Goal: Task Accomplishment & Management: Manage account settings

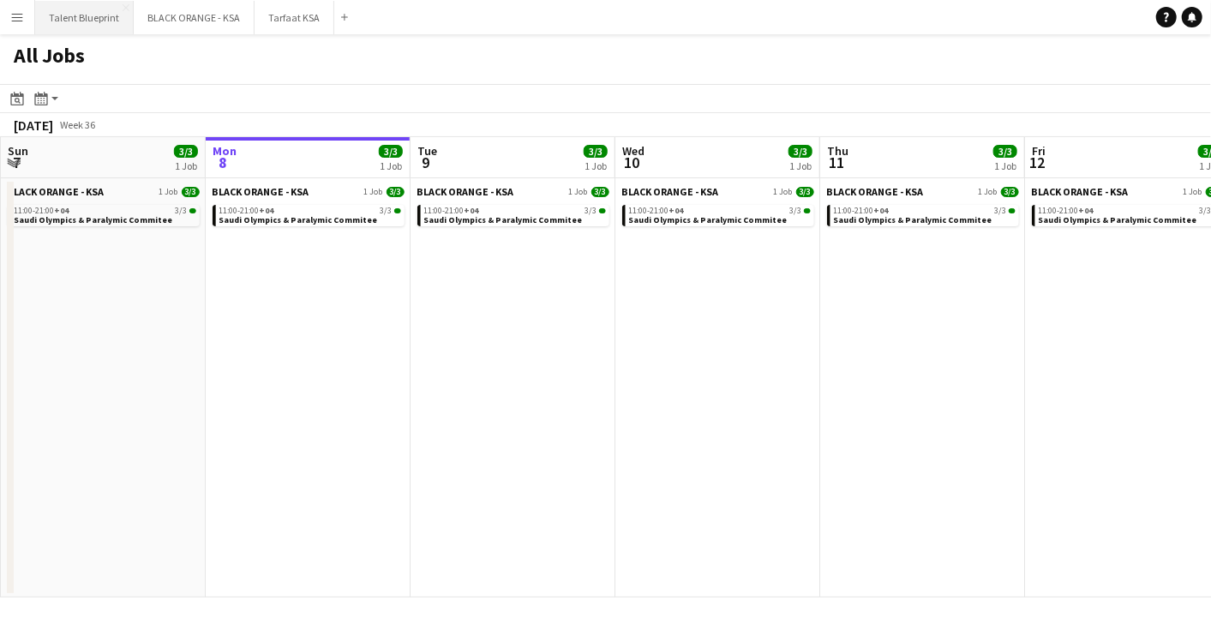
click at [119, 15] on button "Talent Blueprint Close" at bounding box center [84, 17] width 99 height 33
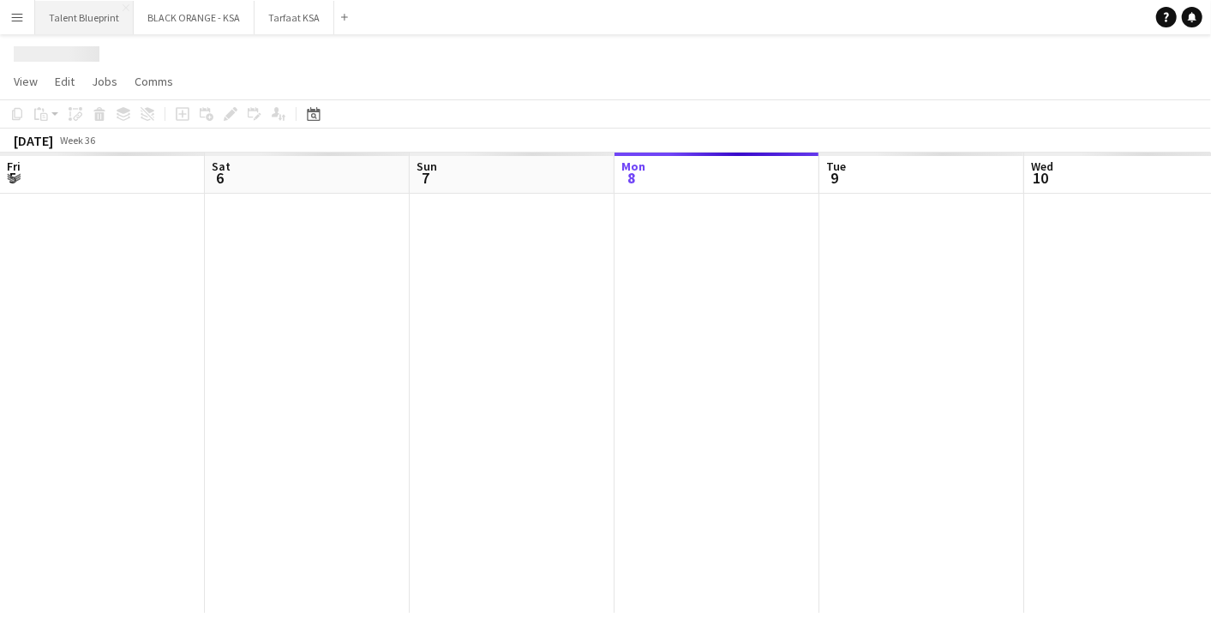
scroll to position [0, 409]
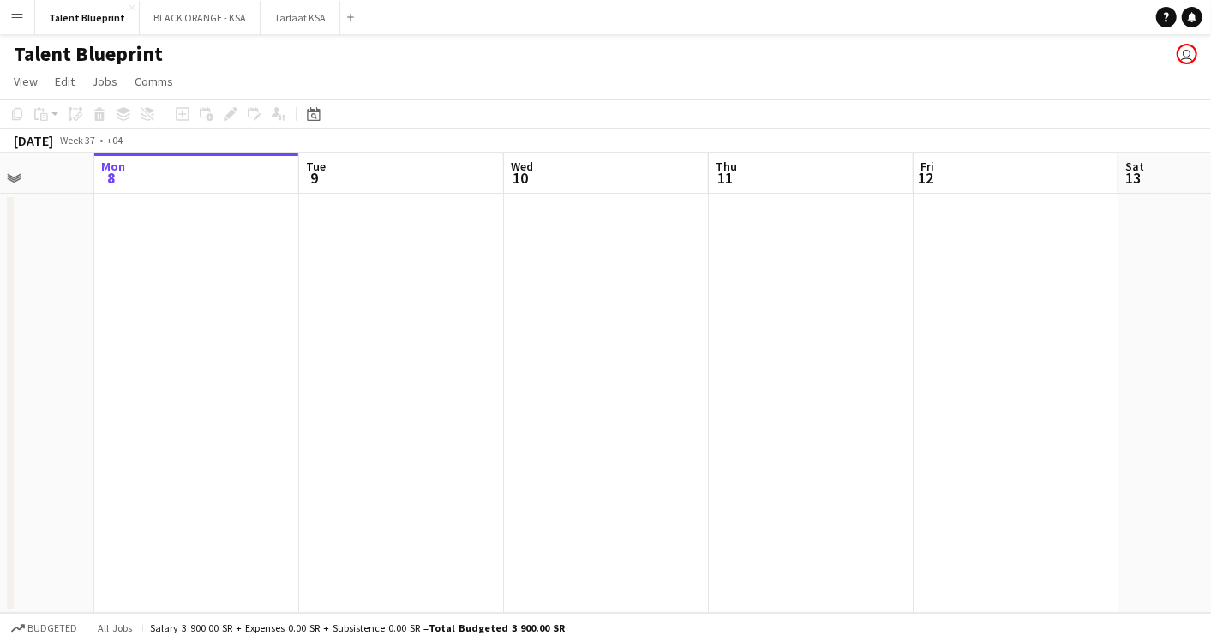
drag, startPoint x: 945, startPoint y: 405, endPoint x: 422, endPoint y: 335, distance: 527.6
click at [422, 335] on app-calendar-viewport "Fri 5 Sat 6 Sun 7 Mon 8 Tue 9 Wed 10 Thu 11 Fri 12 Sat 13 Sun 14 Mon 15" at bounding box center [605, 383] width 1211 height 460
drag, startPoint x: 847, startPoint y: 361, endPoint x: 224, endPoint y: 296, distance: 626.6
click at [224, 296] on app-calendar-viewport "Tue 9 Wed 10 Thu 11 Fri 12 Sat 13 Sun 14 Mon 15 Tue 16 Wed 17 Thu 18 Fri 19" at bounding box center [605, 383] width 1211 height 460
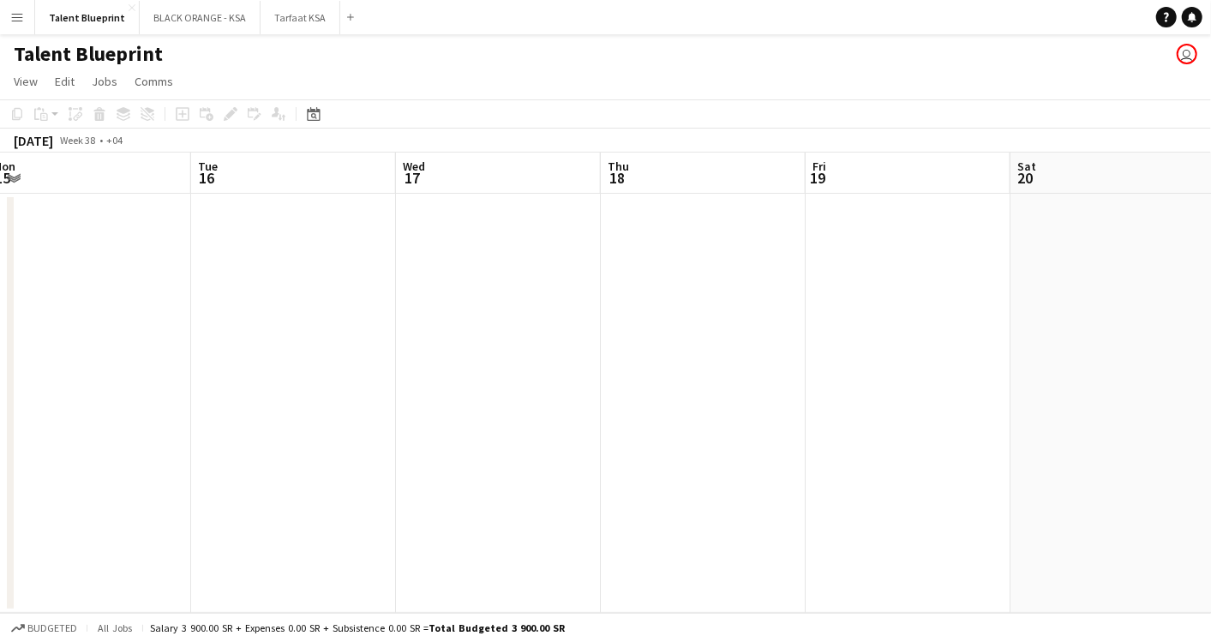
drag, startPoint x: 813, startPoint y: 310, endPoint x: 307, endPoint y: 289, distance: 506.2
click at [306, 290] on app-calendar-viewport "Fri 12 Sat 13 Sun 14 Mon 15 Tue 16 Wed 17 Thu 18 Fri 19 Sat 20 Sun 21 Mon 22" at bounding box center [605, 383] width 1211 height 460
drag, startPoint x: 843, startPoint y: 312, endPoint x: 297, endPoint y: 299, distance: 546.2
click at [274, 302] on app-calendar-viewport "Sun 14 Mon 15 Tue 16 Wed 17 Thu 18 Fri 19 Sat 20 Sun 21 Mon 22 Tue 23 Wed 24" at bounding box center [605, 383] width 1211 height 460
drag, startPoint x: 868, startPoint y: 309, endPoint x: 289, endPoint y: 298, distance: 579.6
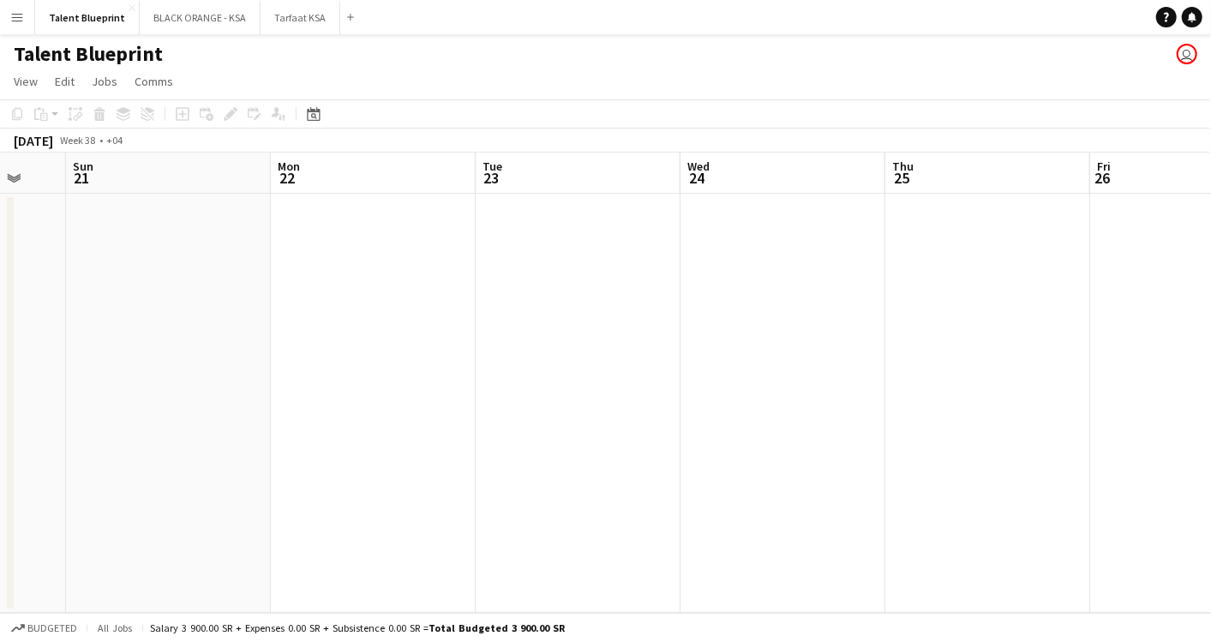
click at [288, 298] on app-calendar-viewport "Thu 18 Fri 19 Sat 20 Sun 21 Mon 22 Tue 23 Wed 24 Thu 25 Fri 26 Sat 27 Sun 28" at bounding box center [605, 383] width 1211 height 460
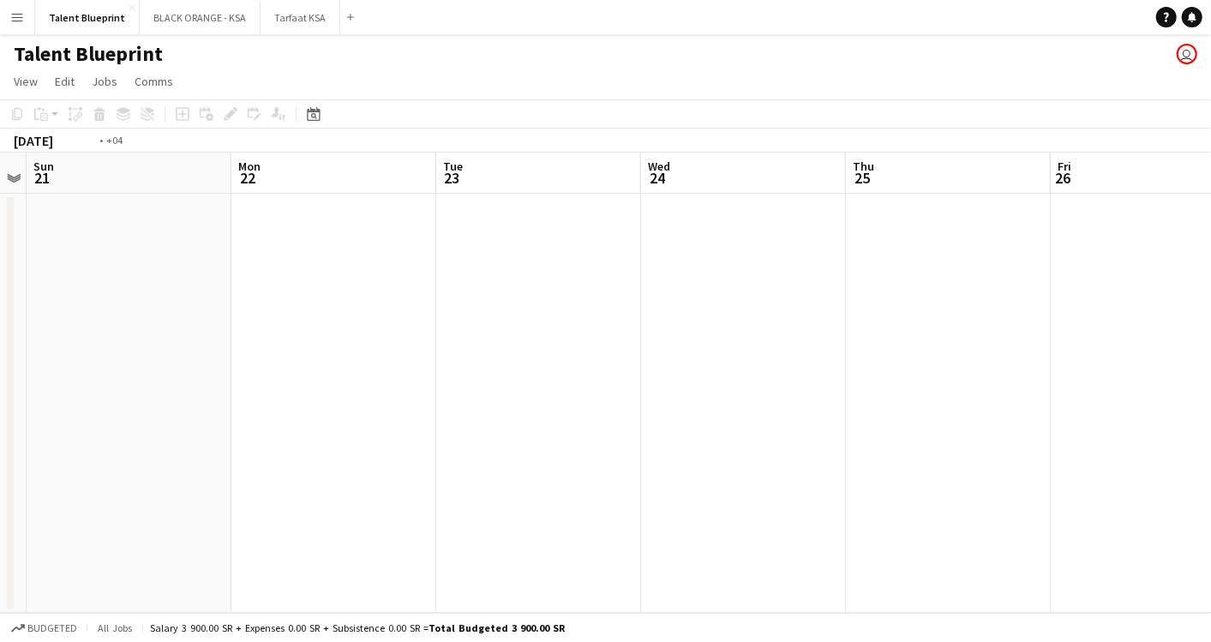
drag, startPoint x: 769, startPoint y: 293, endPoint x: 141, endPoint y: 285, distance: 627.6
click at [114, 290] on app-calendar-viewport "Thu 18 Fri 19 Sat 20 Sun 21 Mon 22 Tue 23 Wed 24 Thu 25 Fri 26 Sat 27 Sun 28" at bounding box center [605, 383] width 1211 height 460
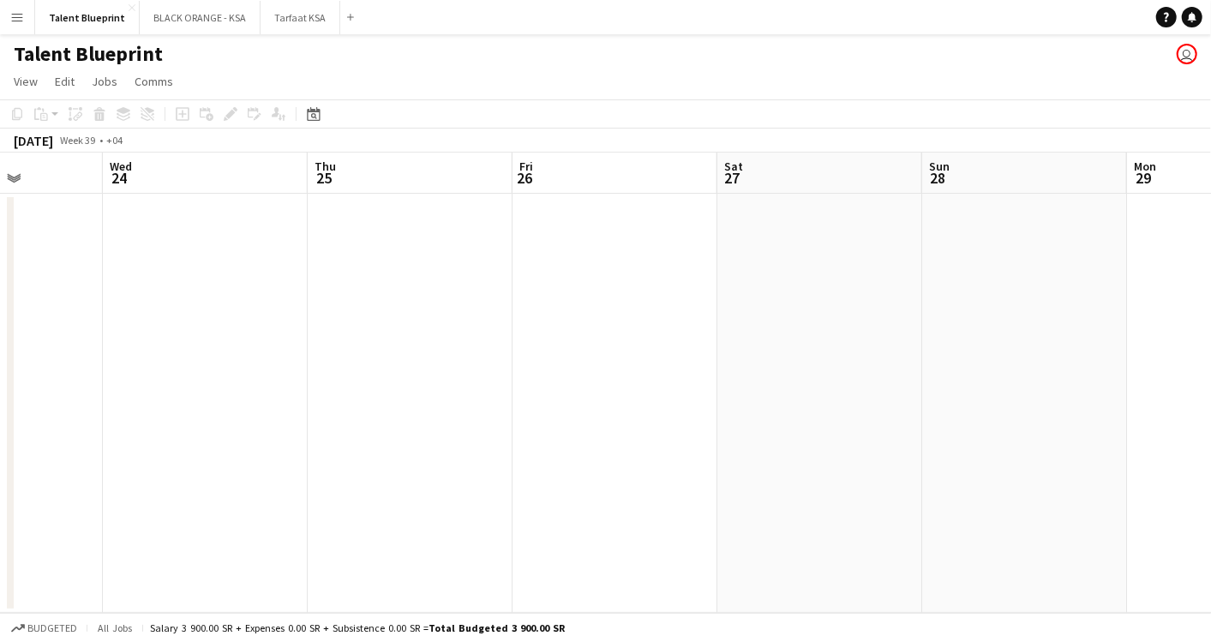
drag, startPoint x: 881, startPoint y: 326, endPoint x: 138, endPoint y: 264, distance: 745.8
click at [138, 264] on app-calendar-viewport "Sun 21 Mon 22 Tue 23 Wed 24 Thu 25 Fri 26 Sat 27 Sun 28 Mon 29 Tue 30 Wed 1" at bounding box center [605, 383] width 1211 height 460
drag, startPoint x: 661, startPoint y: 284, endPoint x: 36, endPoint y: 248, distance: 626.0
click at [36, 248] on app-calendar-viewport "Sun 28 Mon 29 Tue 30 Wed 1 Thu 2 Fri 3 Sat 4 Sun 5 Mon 6 Tue 7 Wed 8" at bounding box center [605, 383] width 1211 height 460
drag, startPoint x: 834, startPoint y: 353, endPoint x: 33, endPoint y: 296, distance: 802.7
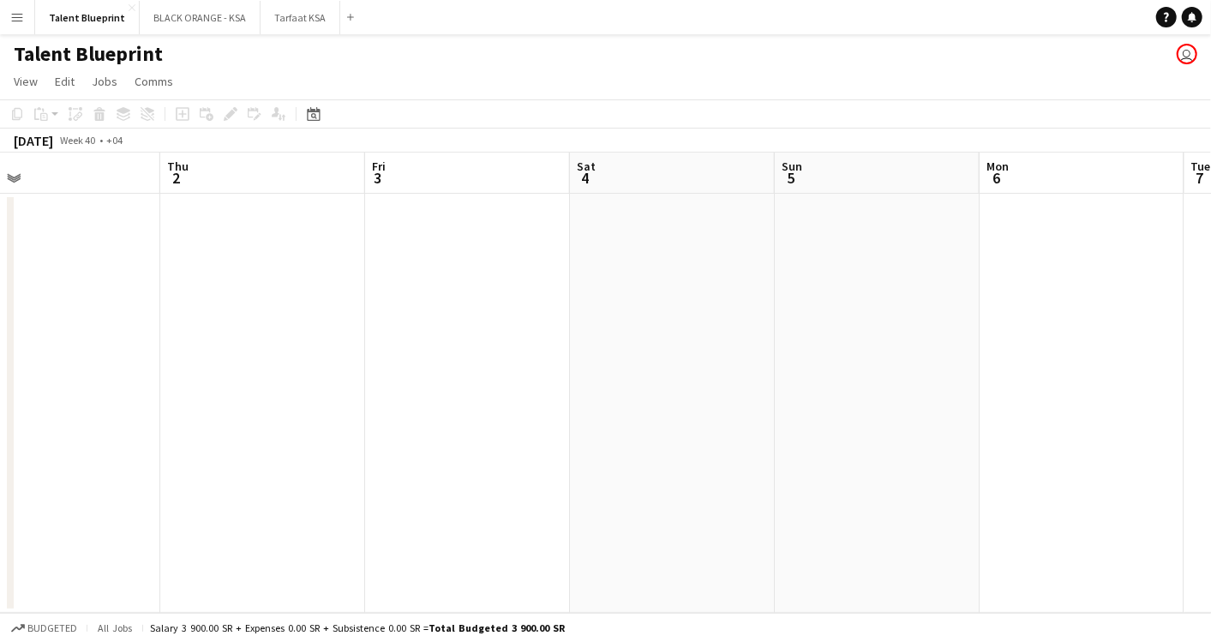
click at [33, 296] on app-calendar-viewport "Sun 28 Mon 29 Tue 30 Wed 1 Thu 2 Fri 3 Sat 4 Sun 5 Mon 6 Tue 7 Wed 8" at bounding box center [605, 383] width 1211 height 460
drag, startPoint x: 639, startPoint y: 343, endPoint x: 117, endPoint y: 281, distance: 524.9
click at [121, 284] on app-calendar-viewport "Sat 4 Sun 5 Mon 6 Tue 7 Wed 8 Thu 9 Fri 10 Sat 11 Sun 12 Mon 13 Tue 14" at bounding box center [605, 383] width 1211 height 460
click at [28, 12] on button "Menu" at bounding box center [17, 17] width 34 height 34
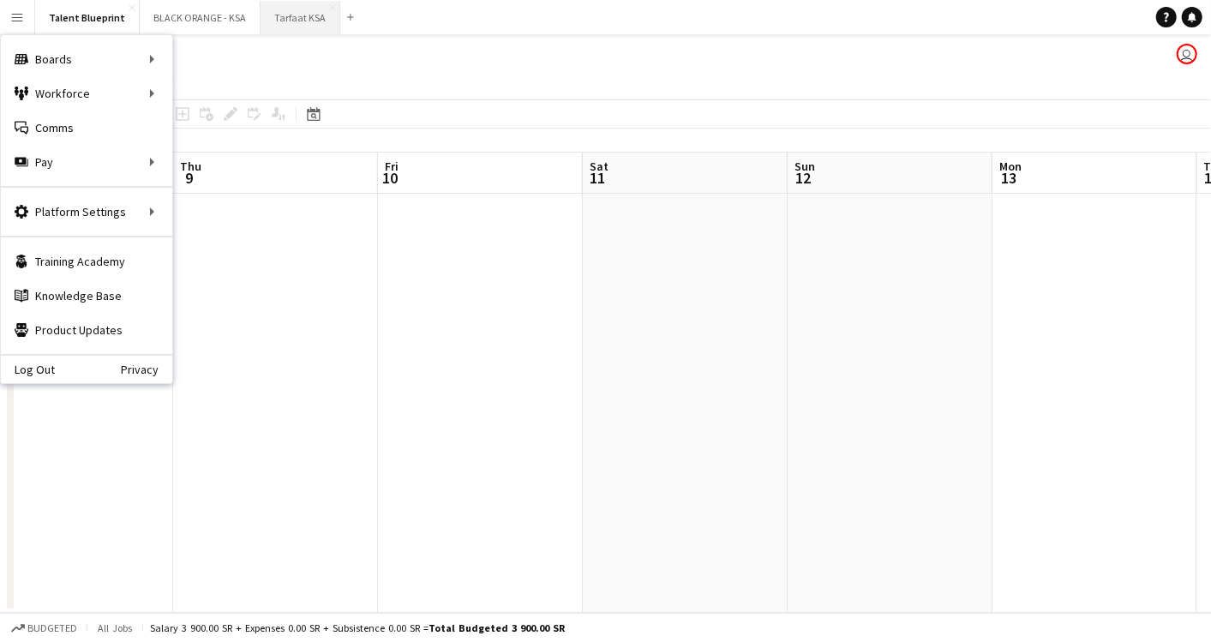
click at [281, 15] on button "Tarfaat KSA Close" at bounding box center [301, 17] width 80 height 33
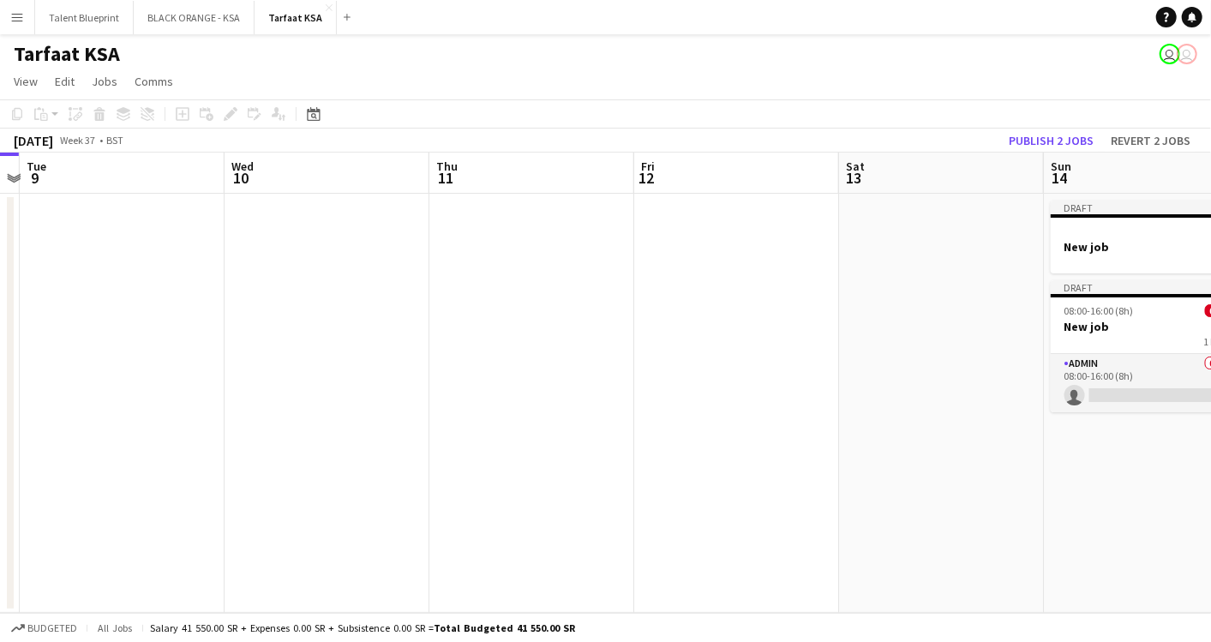
drag, startPoint x: 632, startPoint y: 311, endPoint x: 231, endPoint y: 307, distance: 401.2
click at [238, 309] on app-calendar-viewport "Sat 6 Sun 7 Mon 8 Tue 9 Wed 10 Thu 11 Fri 12 Sat 13 Sun 14 0/1 2 Jobs Mon 15 6/…" at bounding box center [605, 383] width 1211 height 460
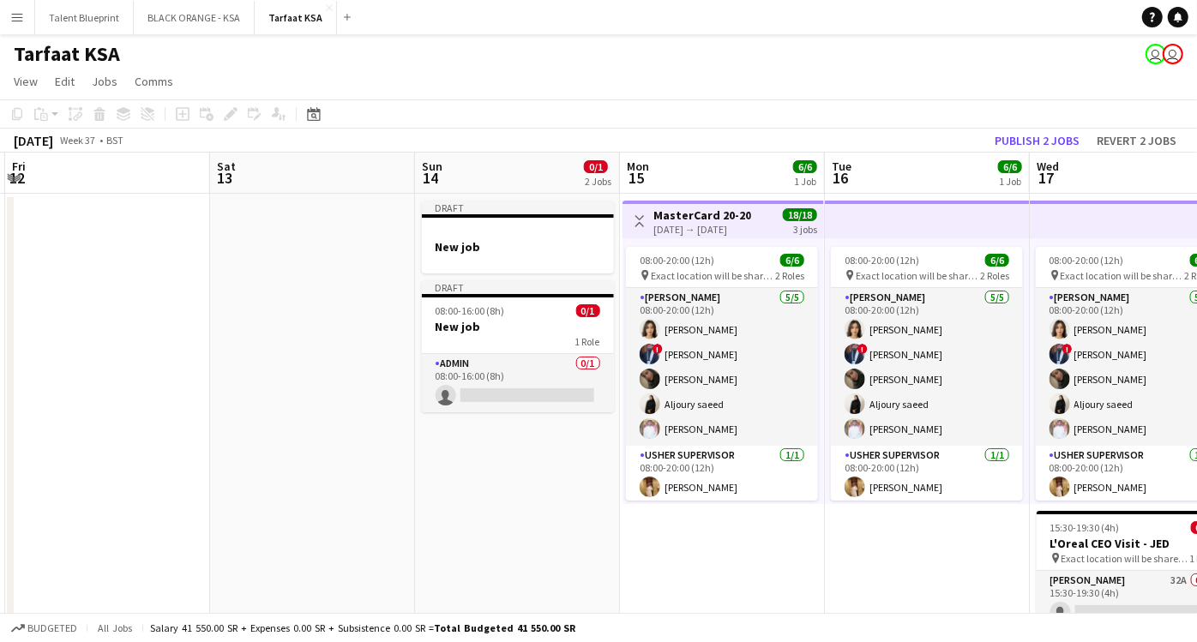
drag, startPoint x: 803, startPoint y: 363, endPoint x: 166, endPoint y: 318, distance: 638.5
click at [166, 318] on app-calendar-viewport "Tue 9 Wed 10 Thu 11 Fri 12 Sat 13 Sun 14 0/1 2 Jobs Mon 15 6/6 1 Job Tue 16 6/6…" at bounding box center [598, 442] width 1197 height 578
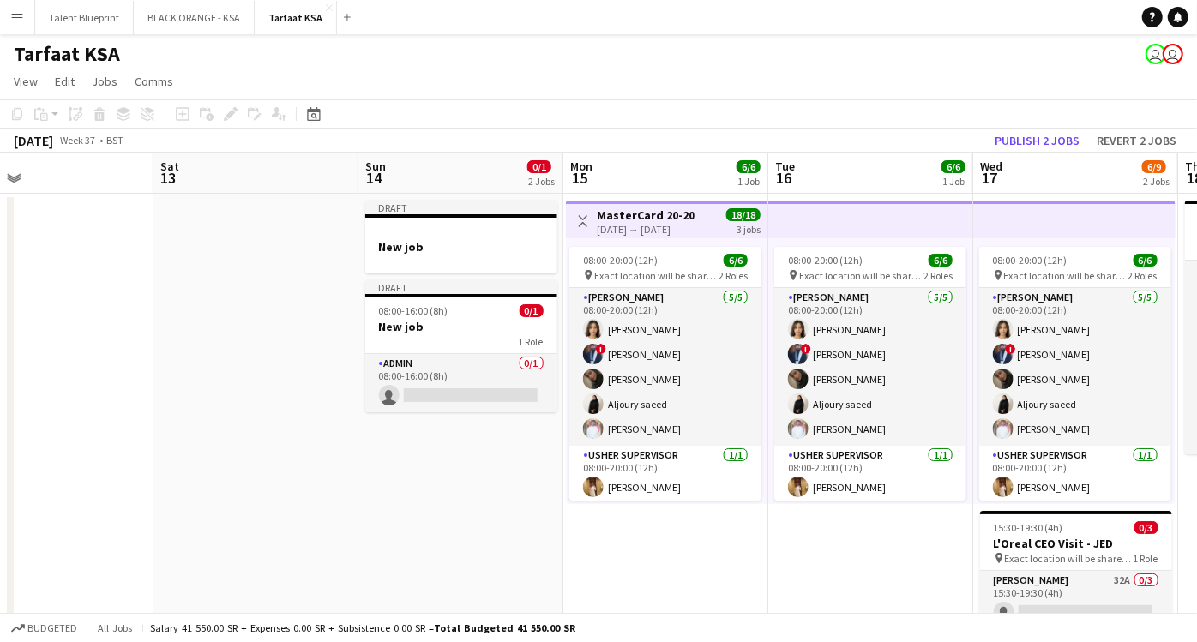
scroll to position [0, 676]
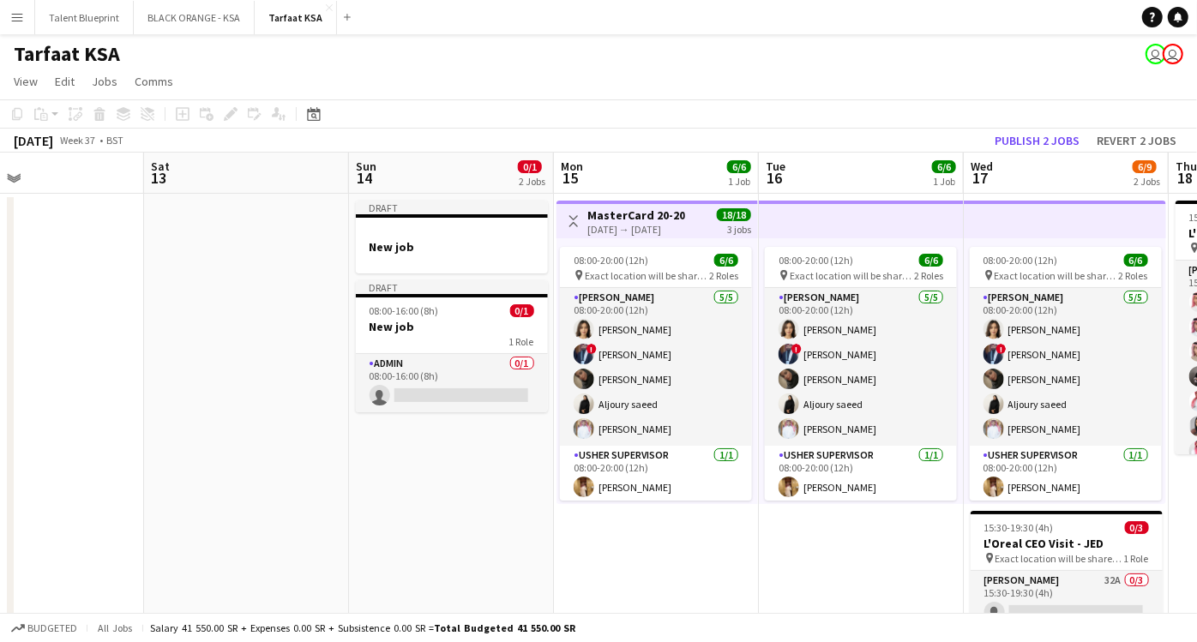
drag, startPoint x: 518, startPoint y: 469, endPoint x: 463, endPoint y: 470, distance: 54.9
click at [463, 470] on app-calendar-viewport "Tue 9 Wed 10 Thu 11 Fri 12 Sat 13 Sun 14 0/1 2 Jobs Mon 15 6/6 1 Job Tue 16 6/6…" at bounding box center [598, 442] width 1197 height 578
click at [427, 252] on h3 "New job" at bounding box center [452, 246] width 192 height 15
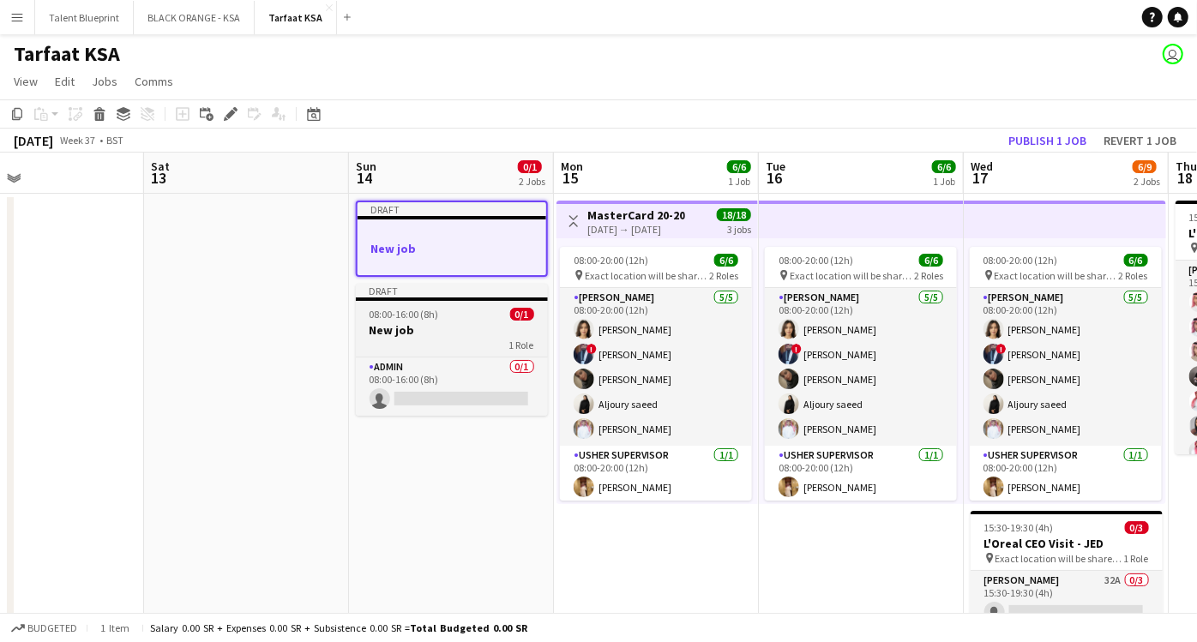
click at [423, 327] on h3 "New job" at bounding box center [452, 329] width 192 height 15
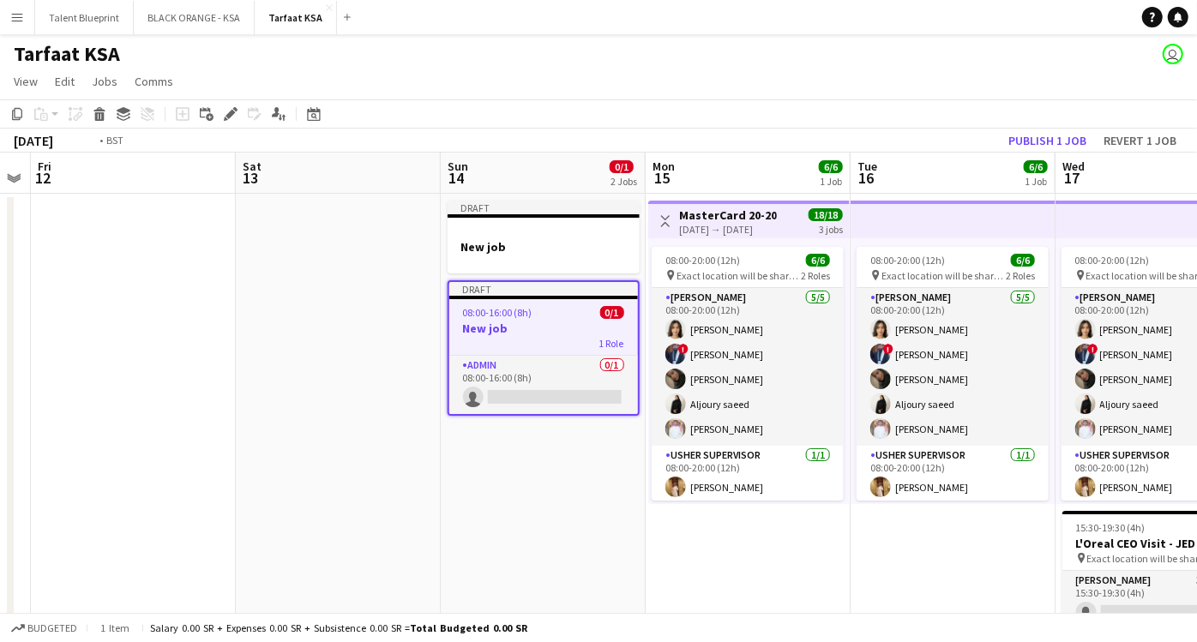
scroll to position [0, 616]
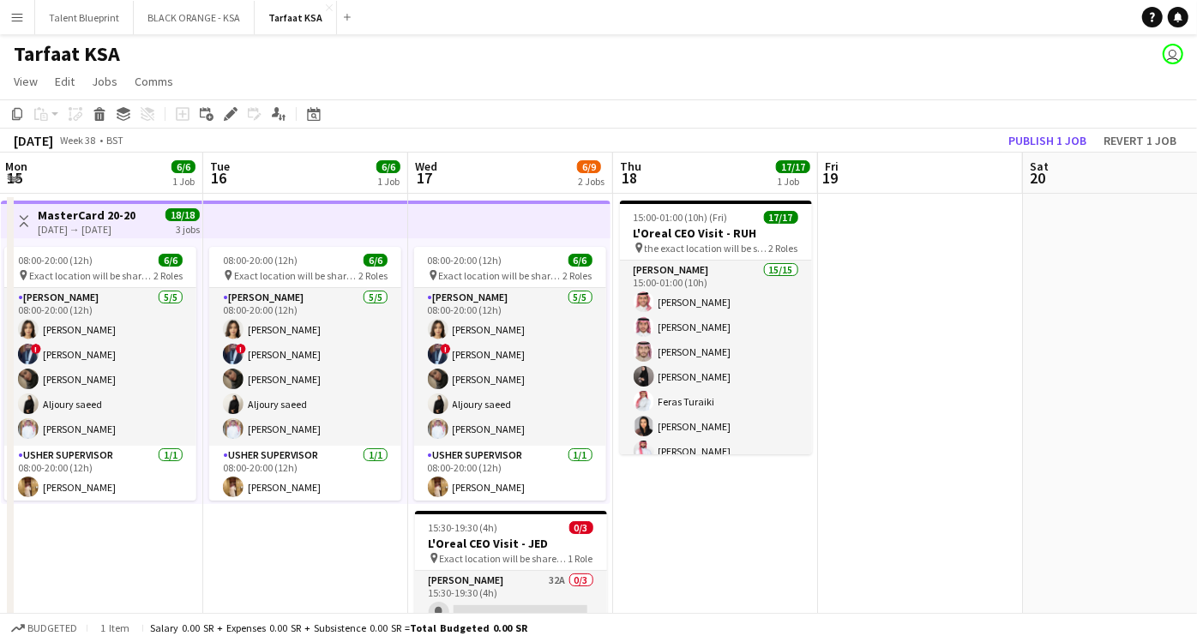
drag, startPoint x: 685, startPoint y: 556, endPoint x: 129, endPoint y: 412, distance: 573.7
click at [129, 412] on app-calendar-viewport "Fri 12 Sat 13 Sun 14 0/1 2 Jobs Mon 15 6/6 1 Job Tue 16 6/6 1 Job Wed 17 6/9 2 …" at bounding box center [598, 442] width 1197 height 578
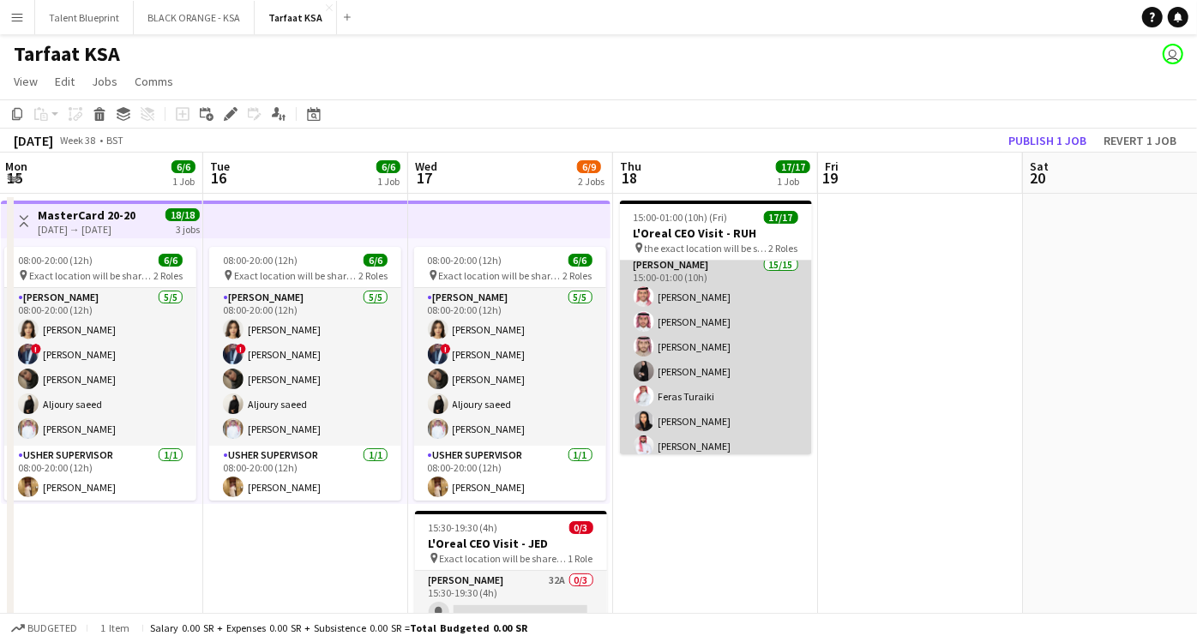
scroll to position [0, 0]
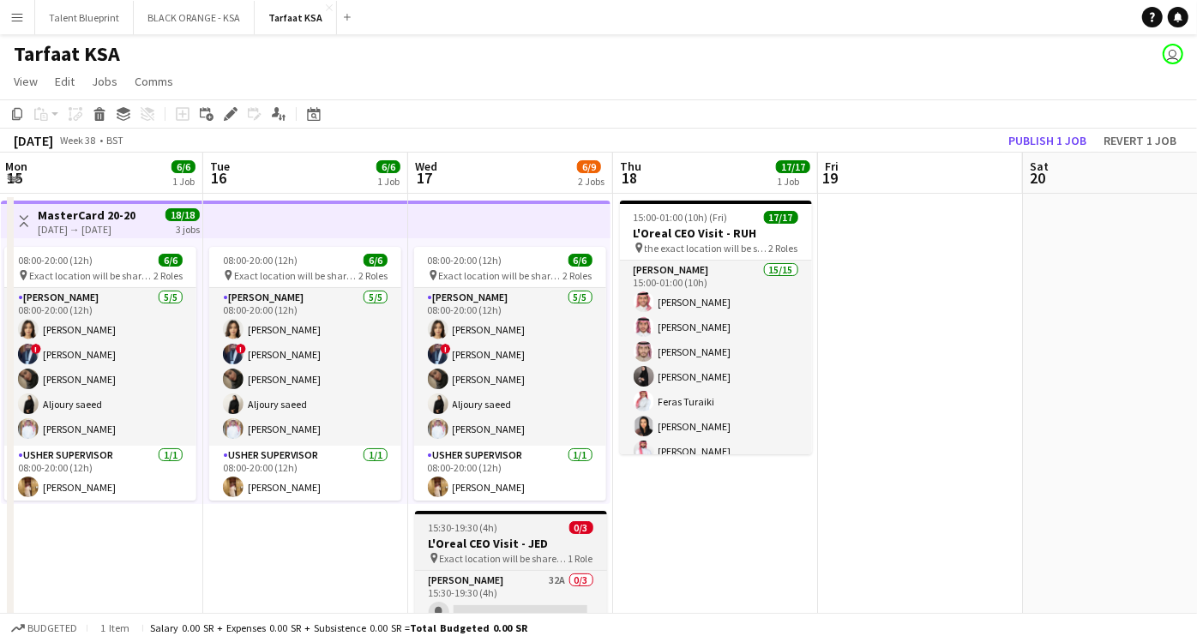
click at [495, 541] on h3 "L'Oreal CEO Visit - JED" at bounding box center [511, 543] width 192 height 15
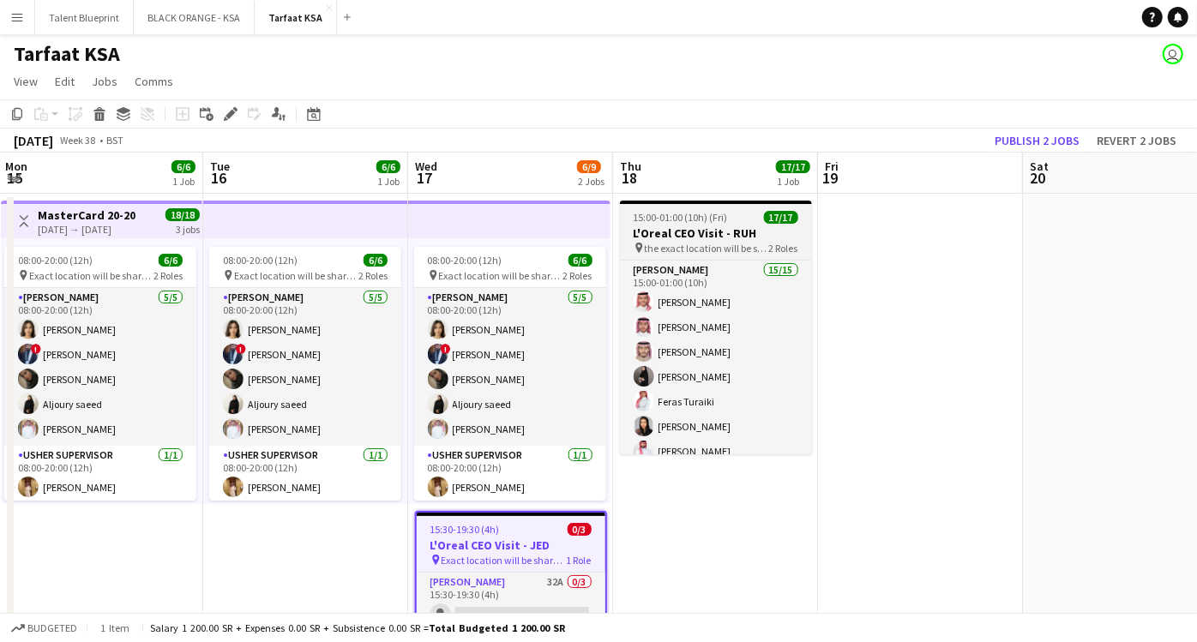
click at [727, 228] on h3 "L'Oreal CEO Visit - RUH" at bounding box center [716, 232] width 192 height 15
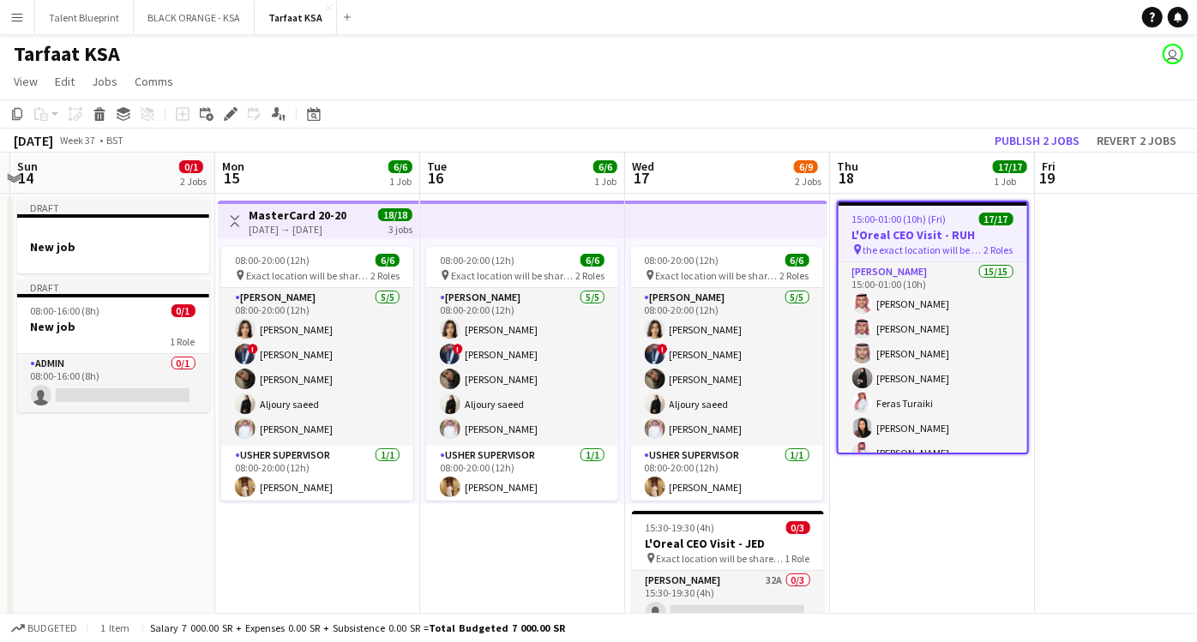
scroll to position [0, 621]
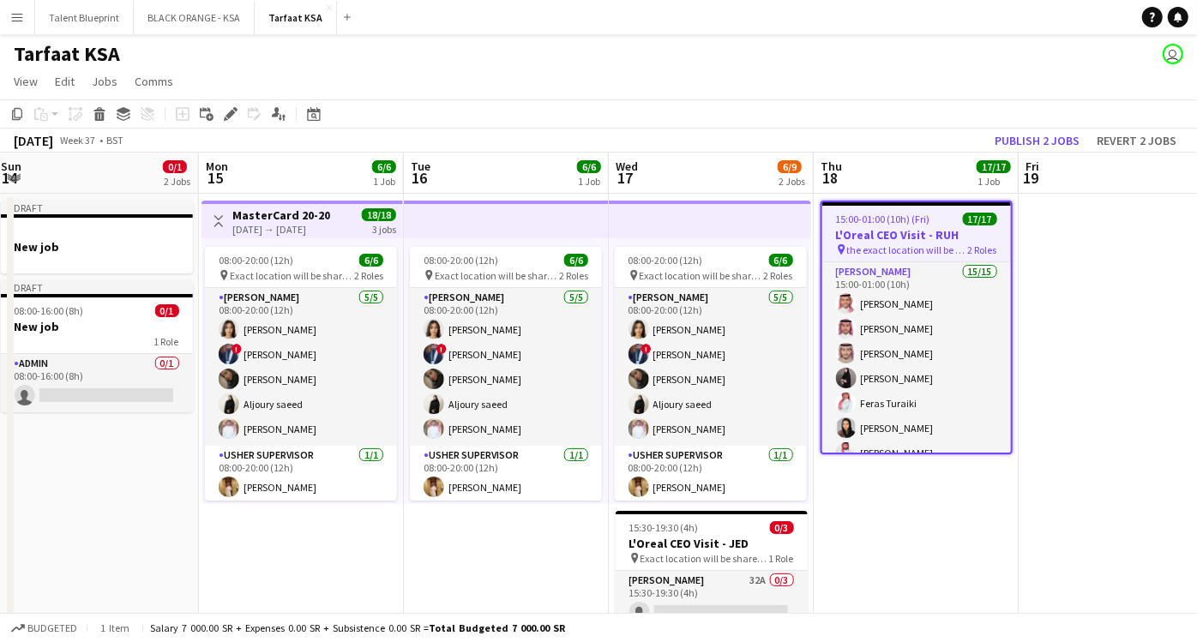
drag, startPoint x: 682, startPoint y: 542, endPoint x: 882, endPoint y: 514, distance: 202.5
click at [882, 514] on app-calendar-viewport "Thu 11 Fri 12 Sat 13 Sun 14 0/1 2 Jobs Mon 15 6/6 1 Job Tue 16 6/6 1 Job Wed 17…" at bounding box center [598, 442] width 1197 height 578
click at [100, 497] on app-date-cell "Draft New job Draft 08:00-16:00 (8h) 0/1 New job 1 Role Admin 0/1 08:00-16:00 (…" at bounding box center [96, 462] width 205 height 537
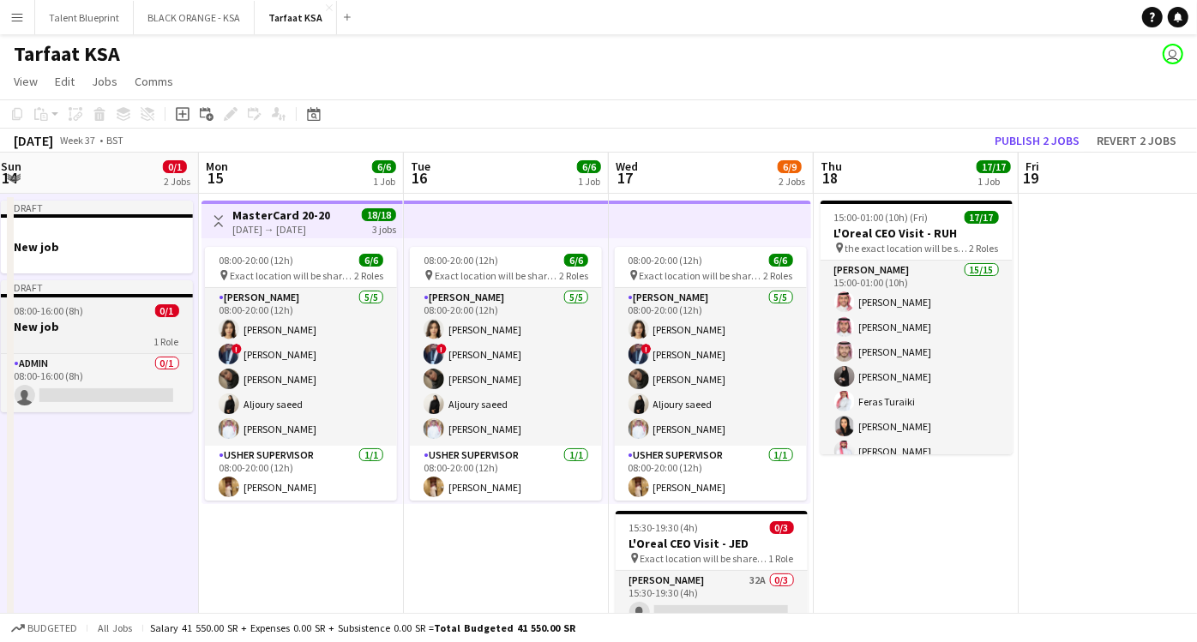
click at [89, 322] on h3 "New job" at bounding box center [97, 326] width 192 height 15
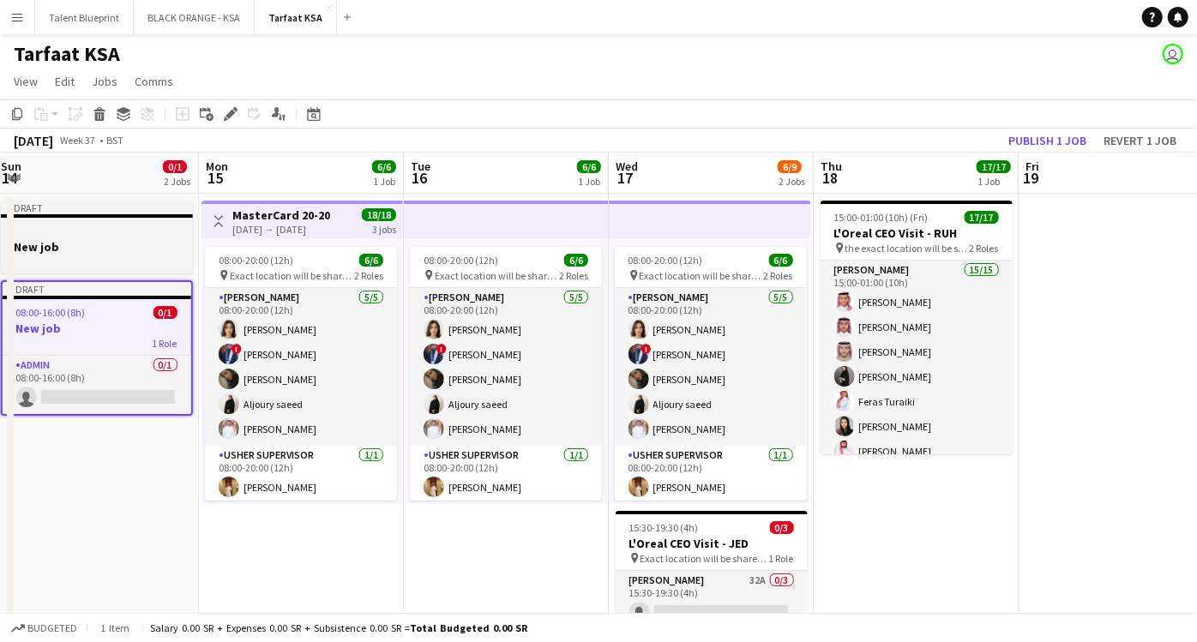
click at [144, 242] on h3 "New job" at bounding box center [97, 246] width 192 height 15
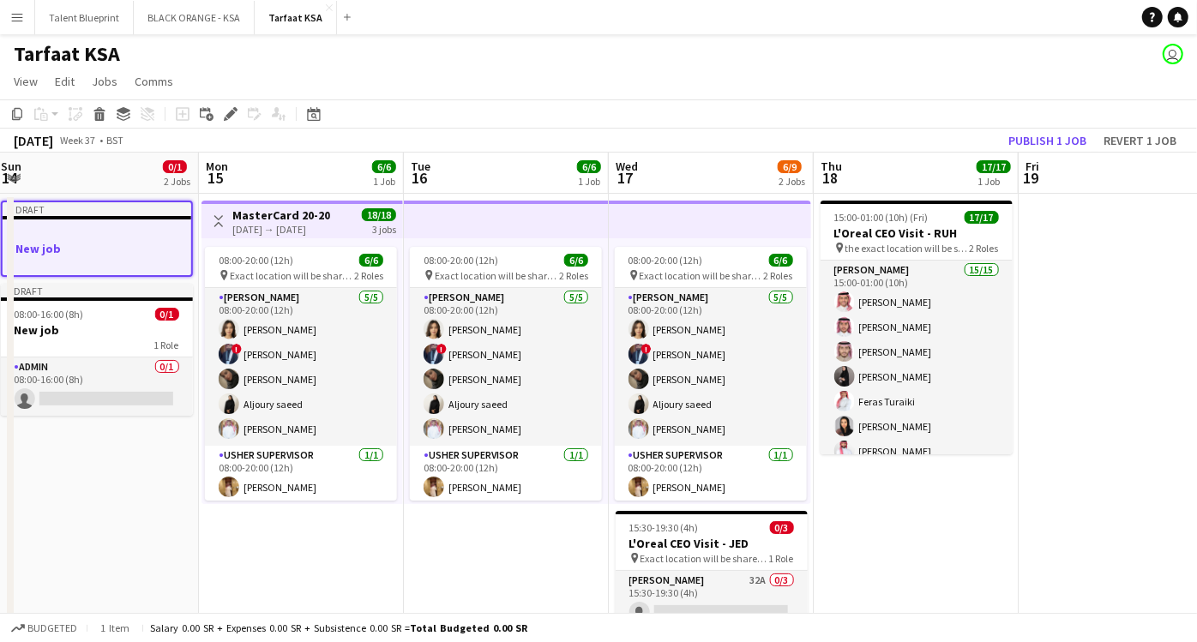
click at [952, 489] on app-date-cell "15:00-01:00 (10h) (Fri) 17/17 L'Oreal CEO Visit - RUH pin the exact location wi…" at bounding box center [916, 462] width 205 height 537
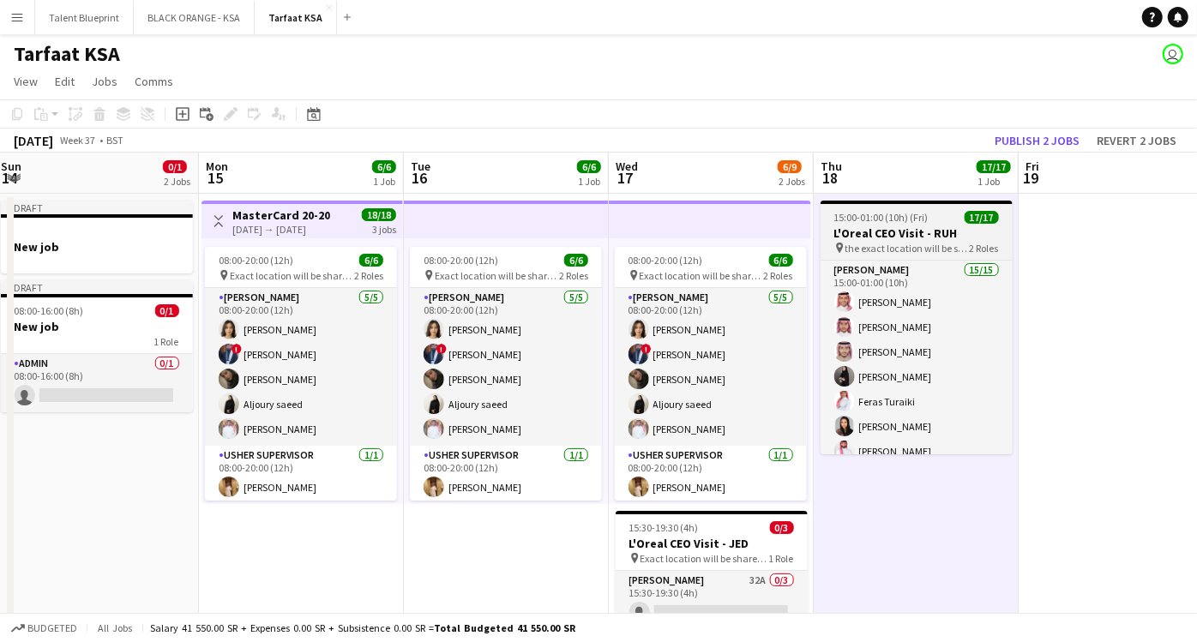
click at [915, 247] on span "the exact location will be shared later" at bounding box center [907, 248] width 124 height 13
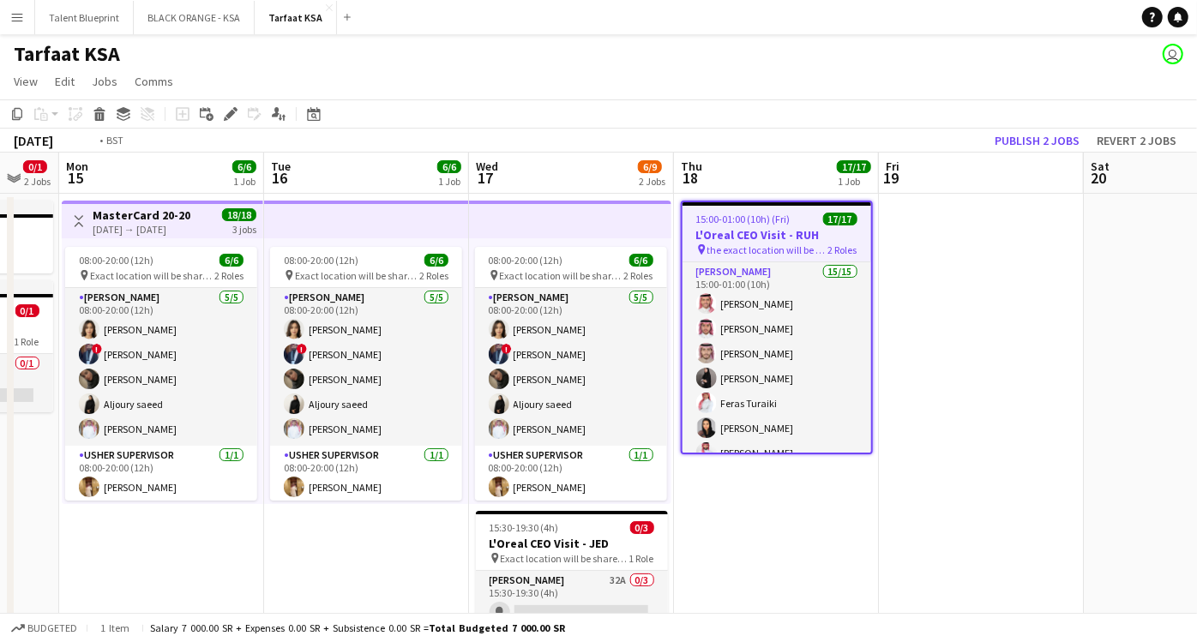
drag, startPoint x: 1162, startPoint y: 297, endPoint x: 816, endPoint y: 271, distance: 346.4
click at [816, 271] on app-calendar-viewport "Fri 12 Sat 13 Sun 14 0/1 2 Jobs Mon 15 6/6 1 Job Tue 16 6/6 1 Job Wed 17 6/9 2 …" at bounding box center [598, 442] width 1197 height 578
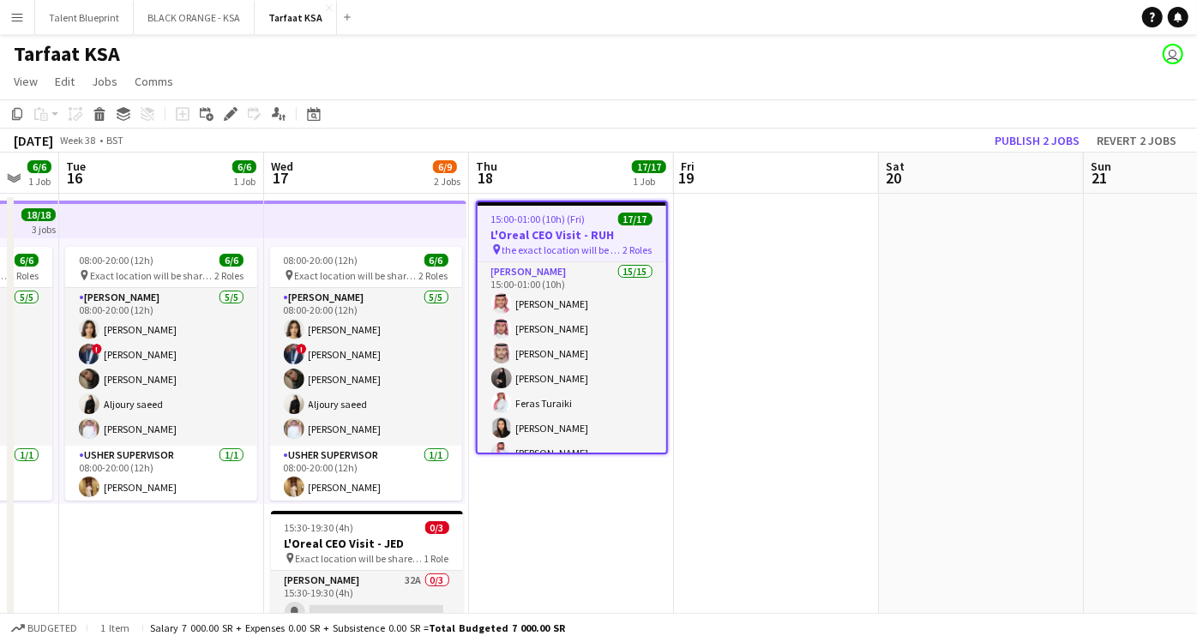
scroll to position [0, 557]
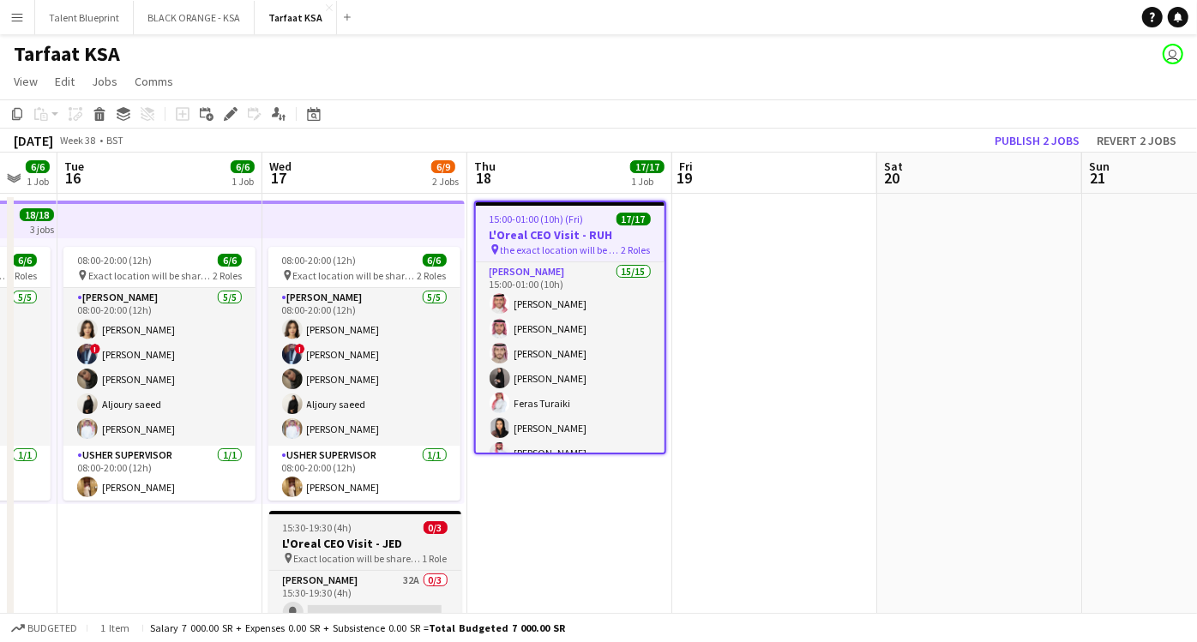
click at [360, 544] on h3 "L'Oreal CEO Visit - JED" at bounding box center [365, 543] width 192 height 15
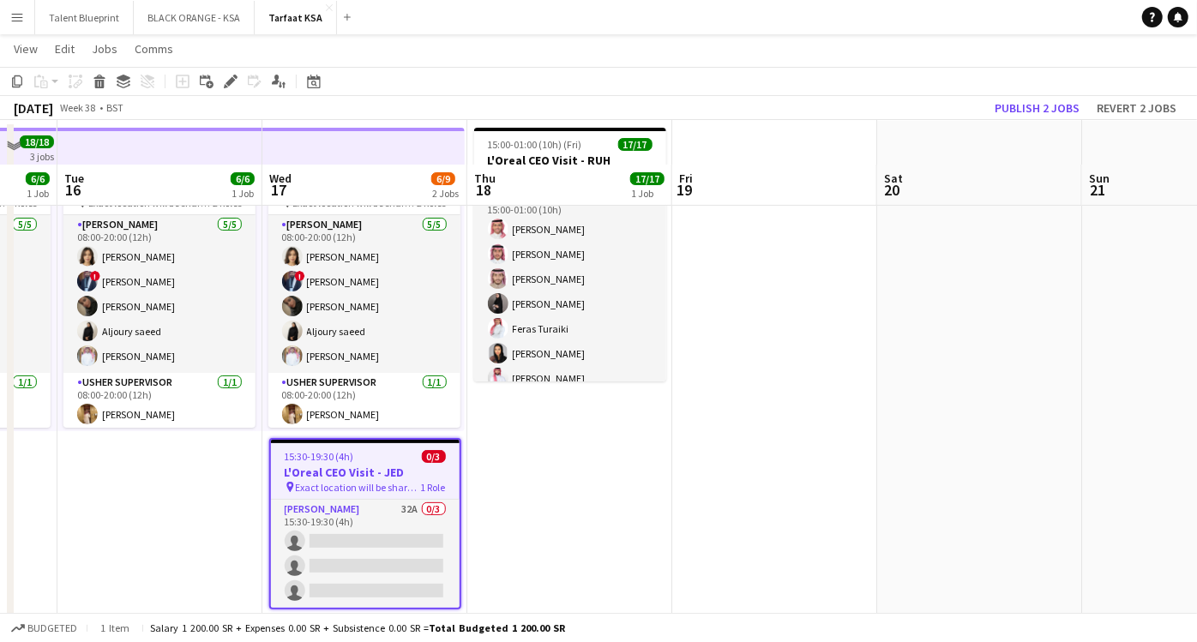
scroll to position [115, 0]
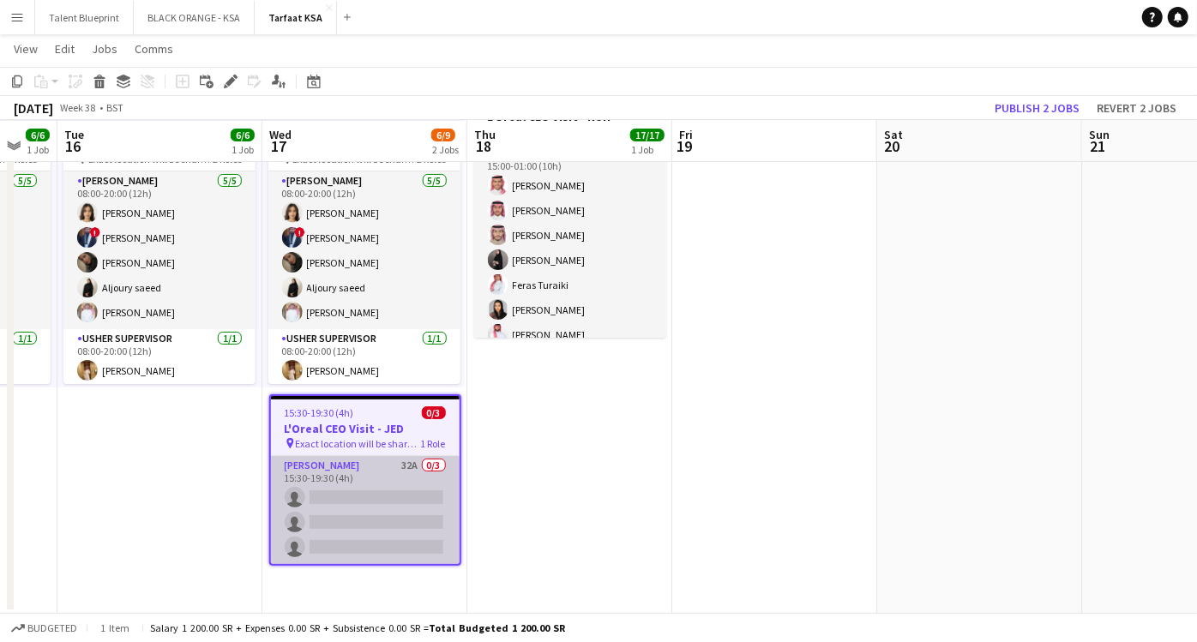
click at [441, 466] on app-card-role "[PERSON_NAME] 32A 0/3 15:30-19:30 (4h) single-neutral-actions single-neutral-ac…" at bounding box center [365, 510] width 189 height 108
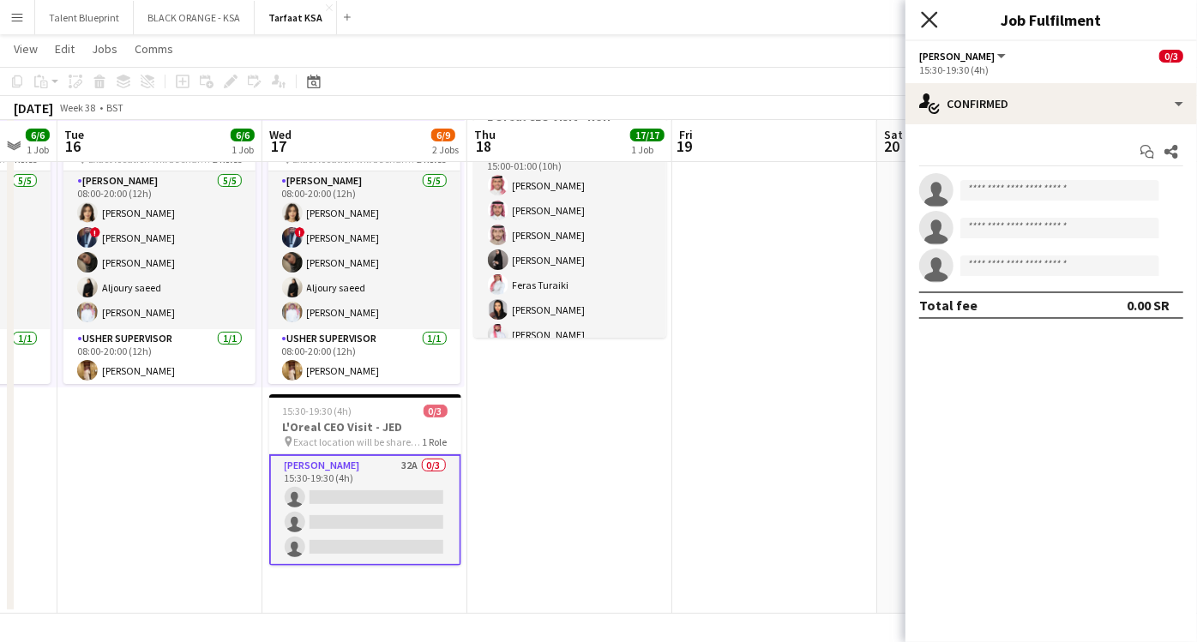
click at [928, 17] on icon "Close pop-in" at bounding box center [929, 19] width 16 height 16
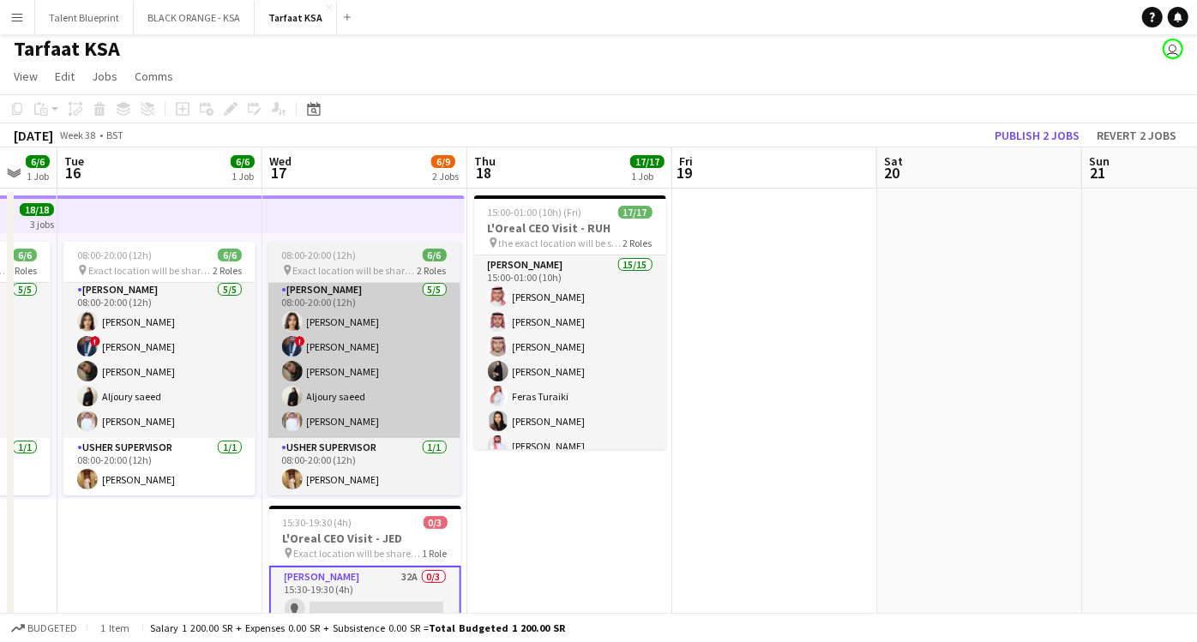
scroll to position [0, 0]
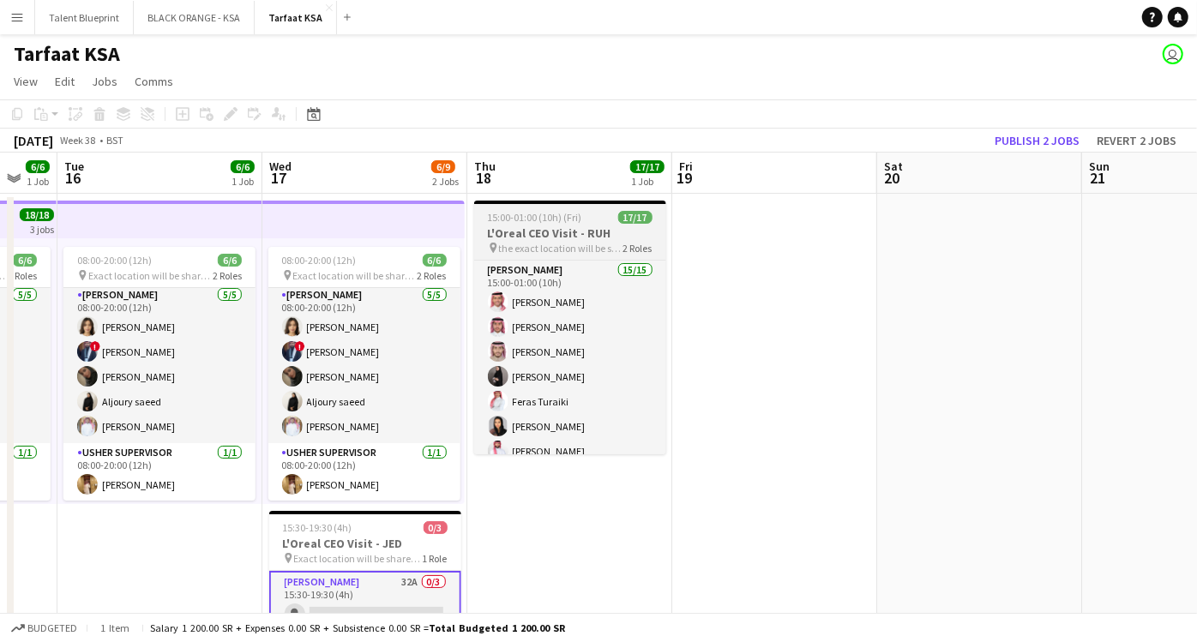
click at [531, 220] on span "15:00-01:00 (10h) (Fri)" at bounding box center [535, 217] width 94 height 13
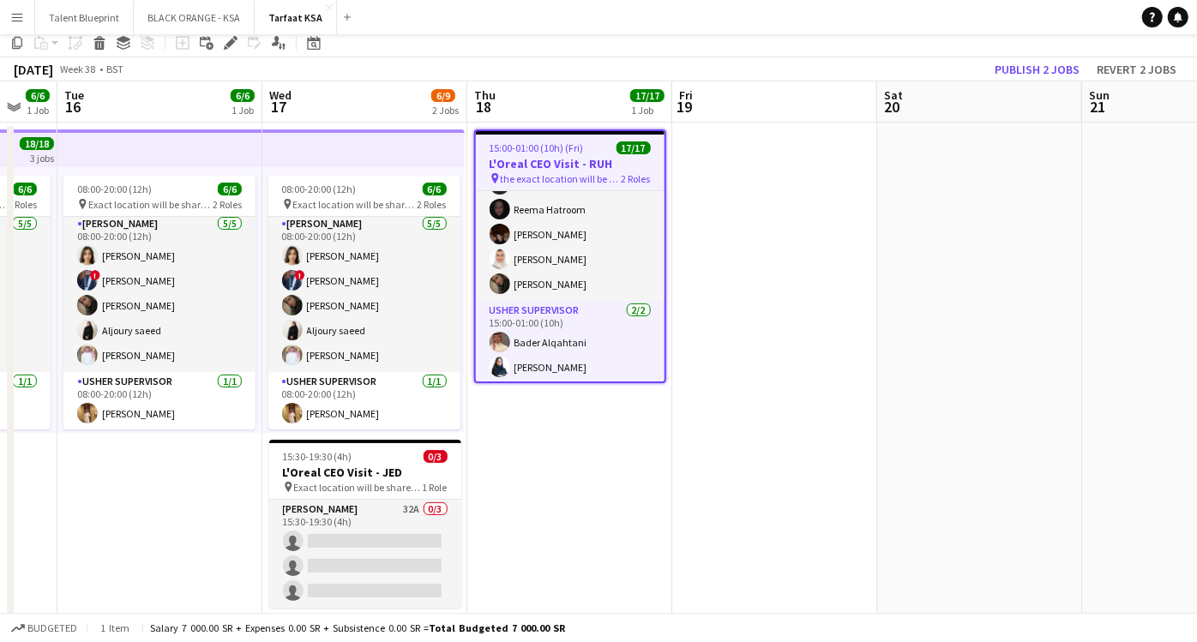
scroll to position [95, 0]
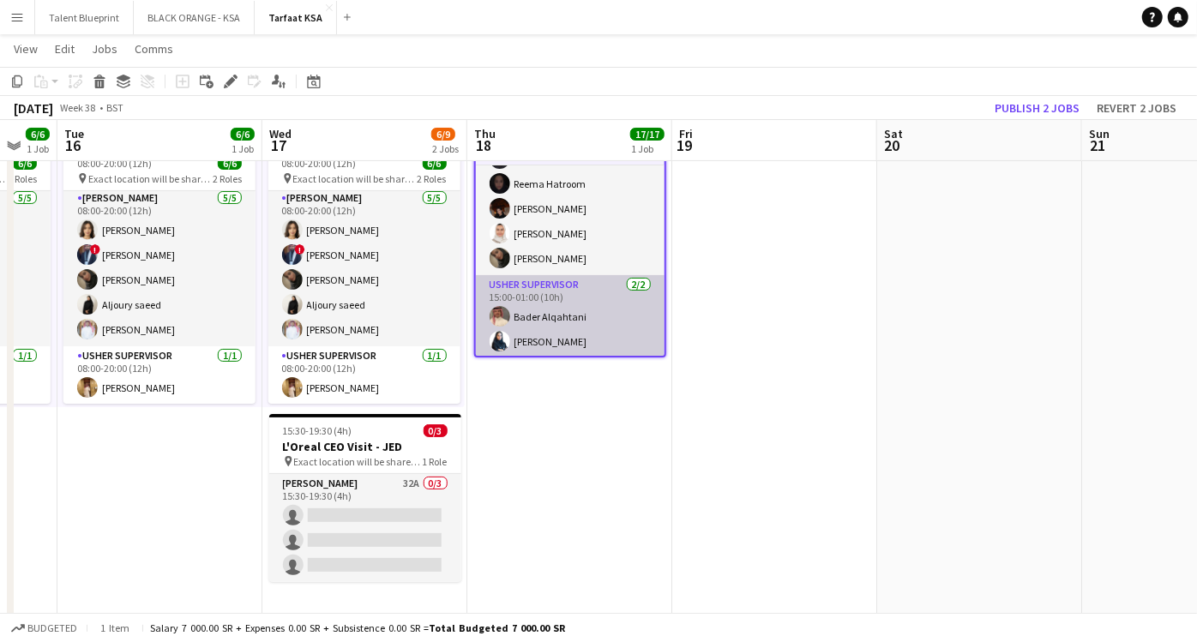
click at [553, 318] on app-card-role "Usher Supervisor [DATE] 15:00-01:00 (10h) Bader Alqahtani [PERSON_NAME]" at bounding box center [570, 316] width 189 height 83
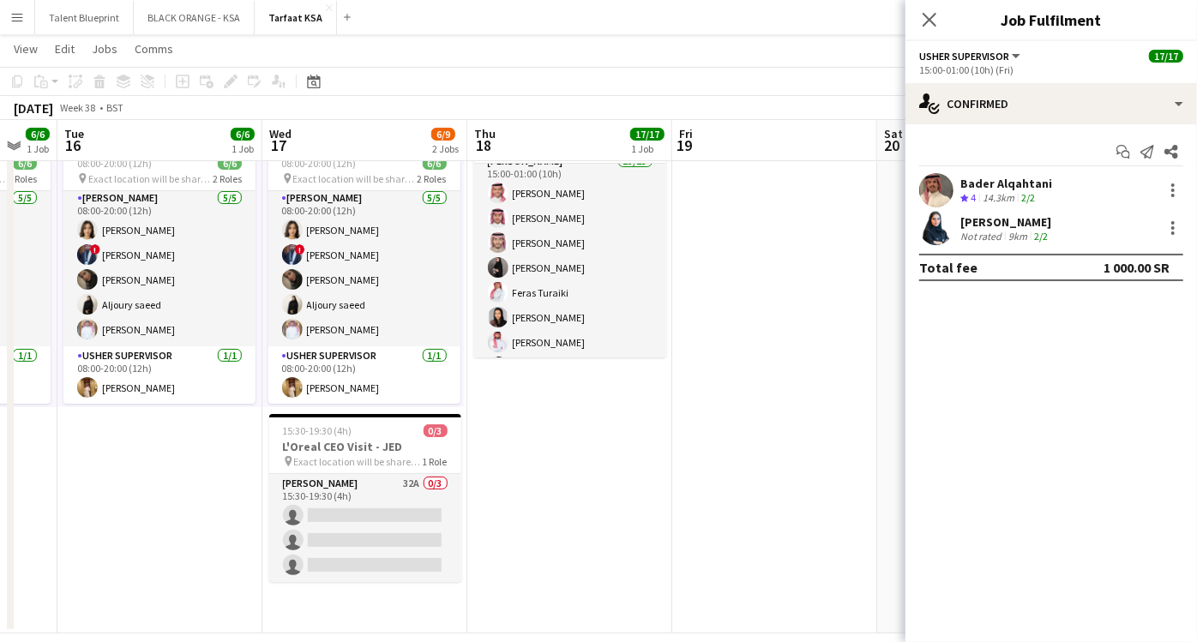
scroll to position [0, 0]
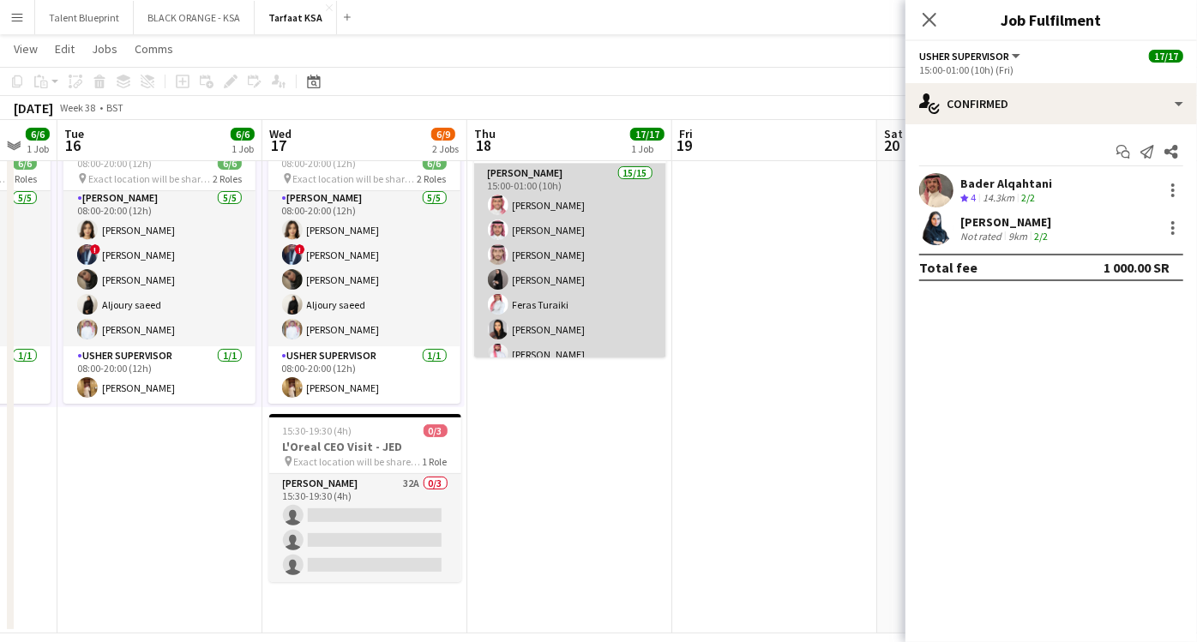
click at [562, 297] on app-card-role "Usher 15/15 15:00-01:00 (10h) [PERSON_NAME] [PERSON_NAME] [PERSON_NAME] [PERSON…" at bounding box center [570, 367] width 192 height 406
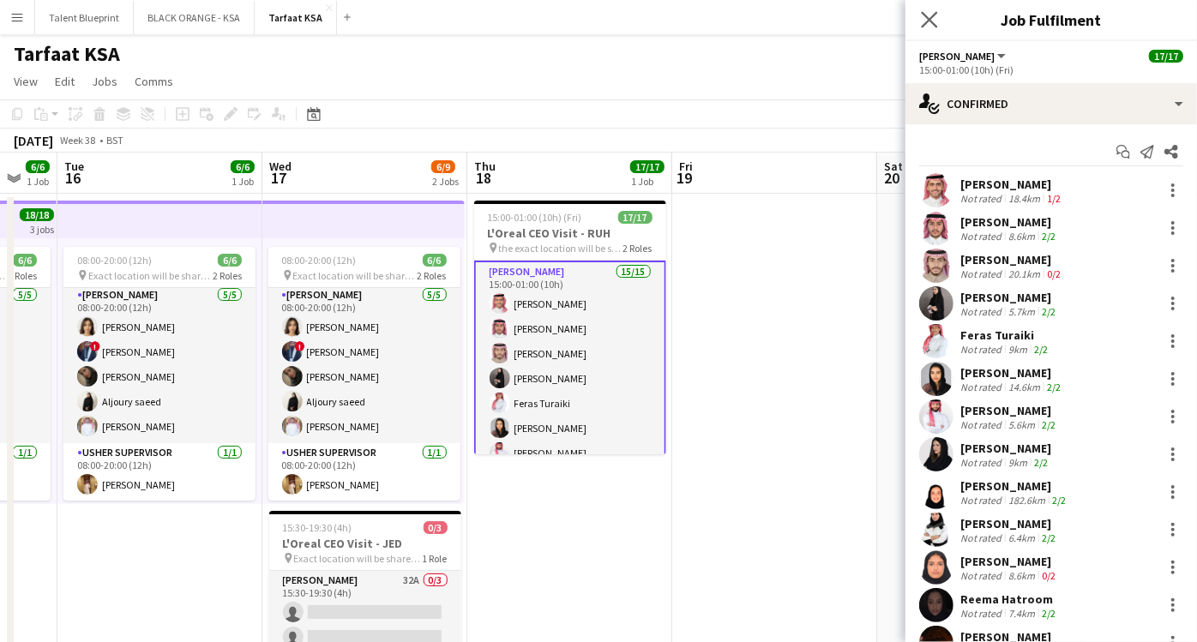
click at [937, 9] on app-icon "Close pop-in" at bounding box center [929, 20] width 25 height 25
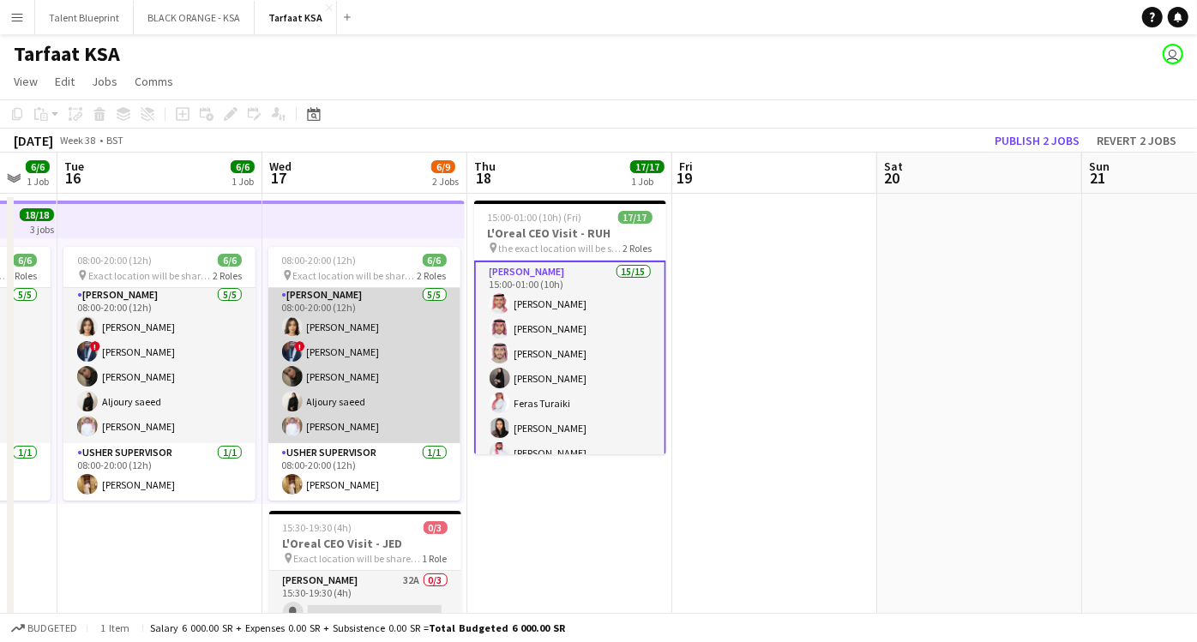
click at [392, 335] on app-card-role "Usher [DATE] 08:00-20:00 (12h) [PERSON_NAME] ! [PERSON_NAME] [PERSON_NAME] saee…" at bounding box center [364, 364] width 192 height 158
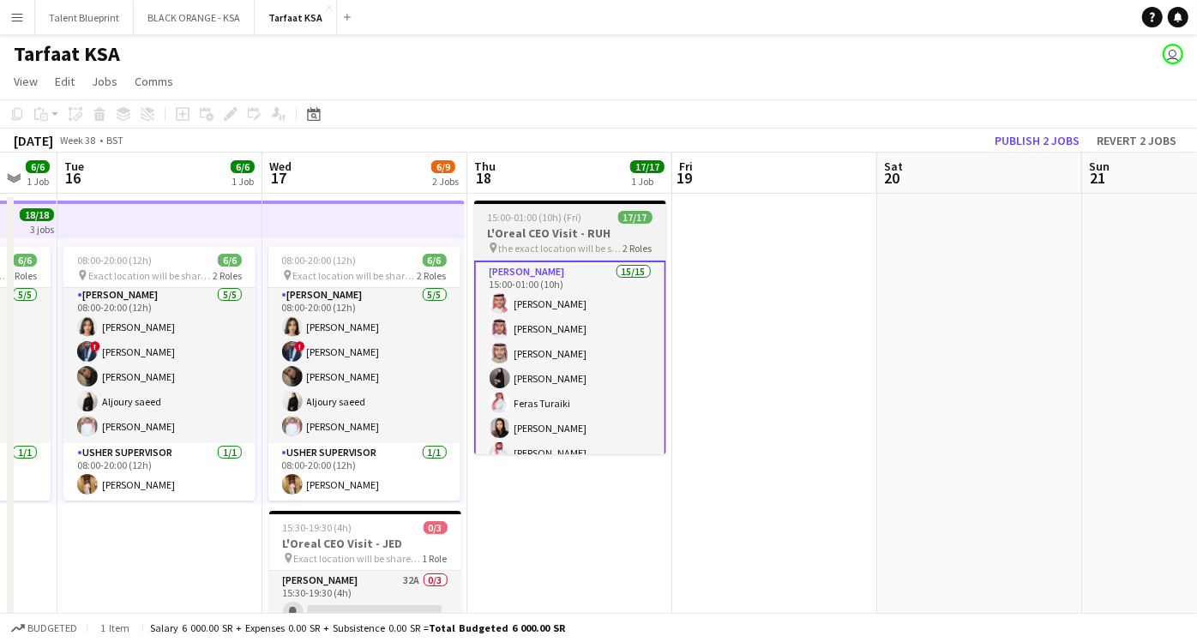
scroll to position [4, 0]
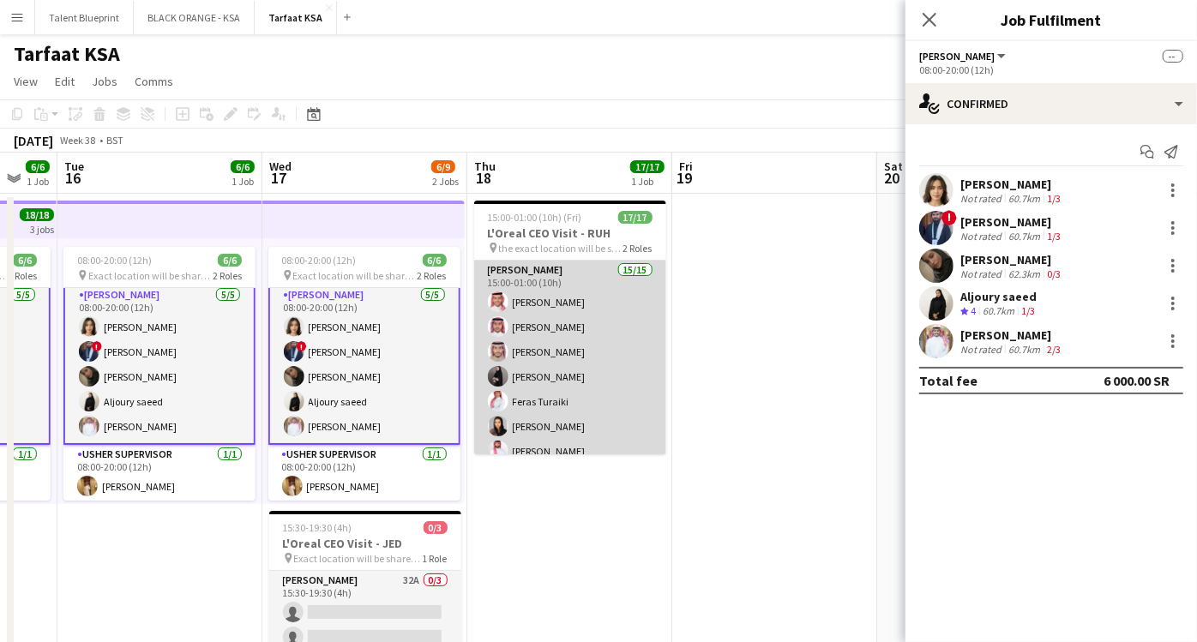
click at [613, 321] on app-card-role "Usher 15/15 15:00-01:00 (10h) [PERSON_NAME] [PERSON_NAME] [PERSON_NAME] [PERSON…" at bounding box center [570, 464] width 192 height 406
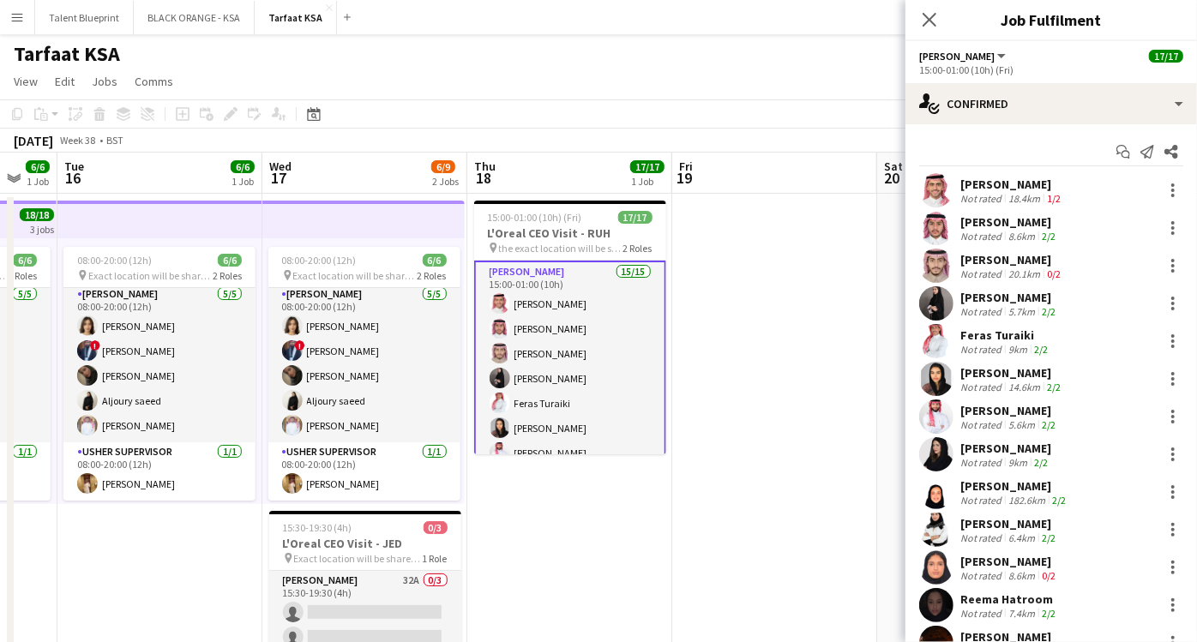
scroll to position [3, 0]
click at [930, 21] on icon at bounding box center [929, 19] width 16 height 16
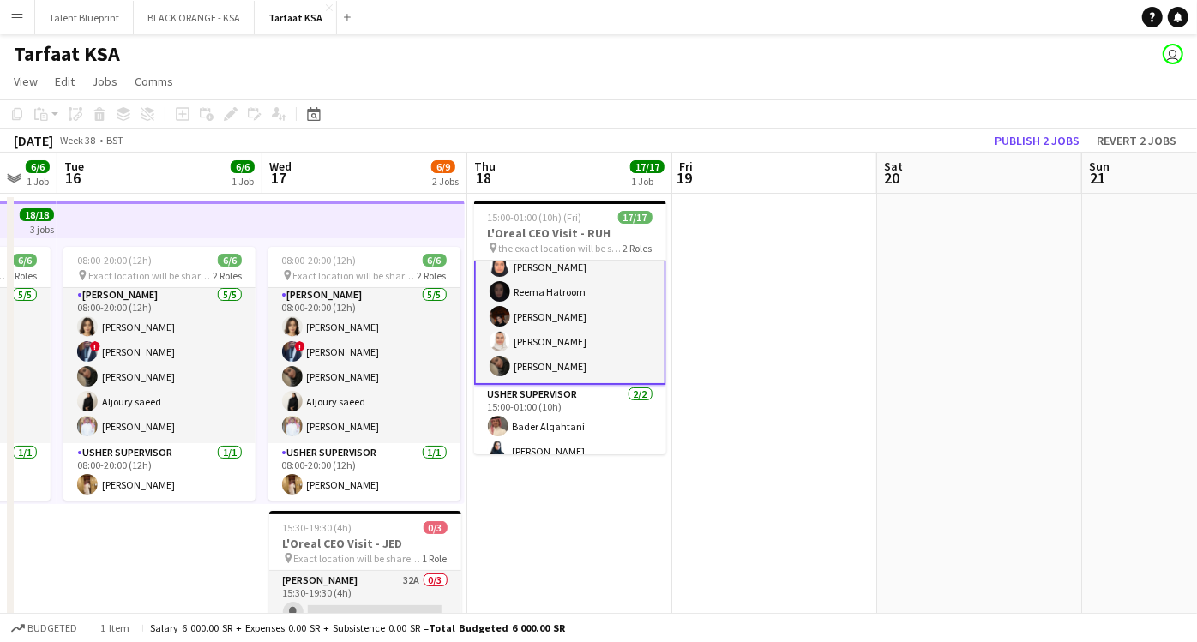
scroll to position [297, 0]
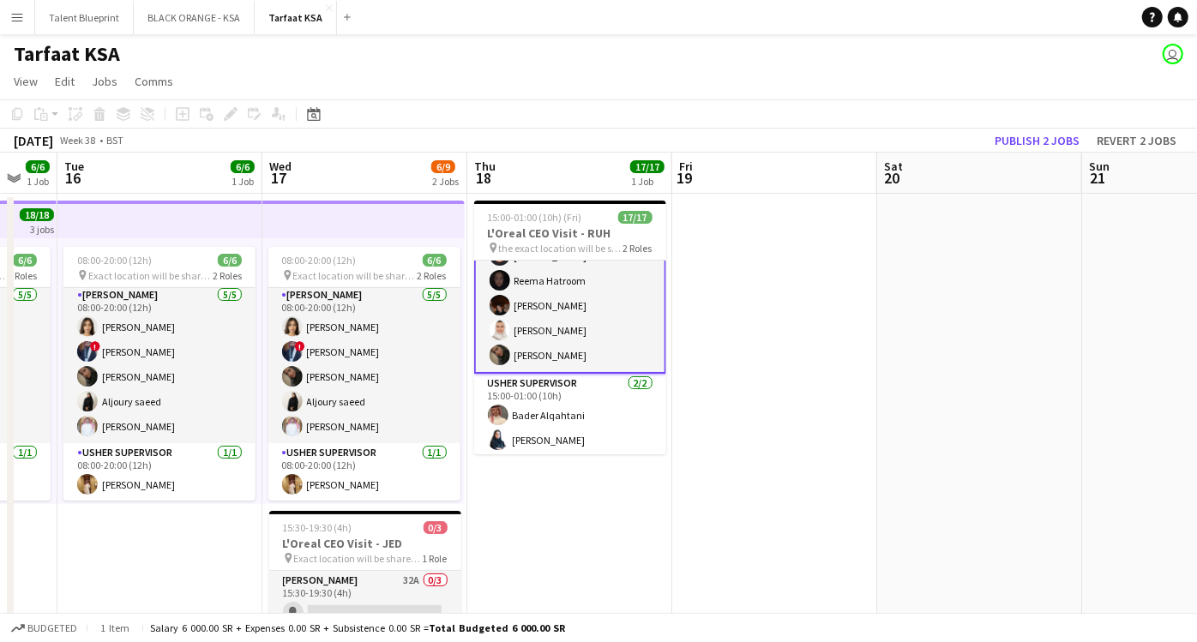
click at [550, 509] on app-date-cell "15:00-01:00 (10h) (Fri) 17/17 L'Oreal CEO Visit - RUH pin the exact location wi…" at bounding box center [569, 462] width 205 height 537
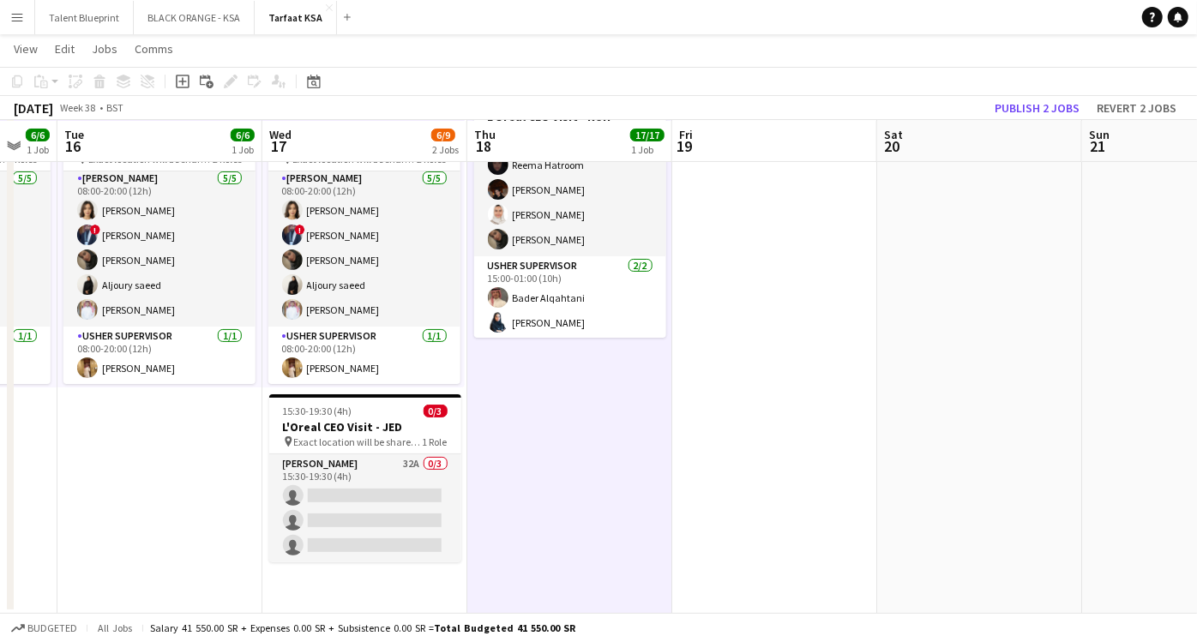
scroll to position [0, 0]
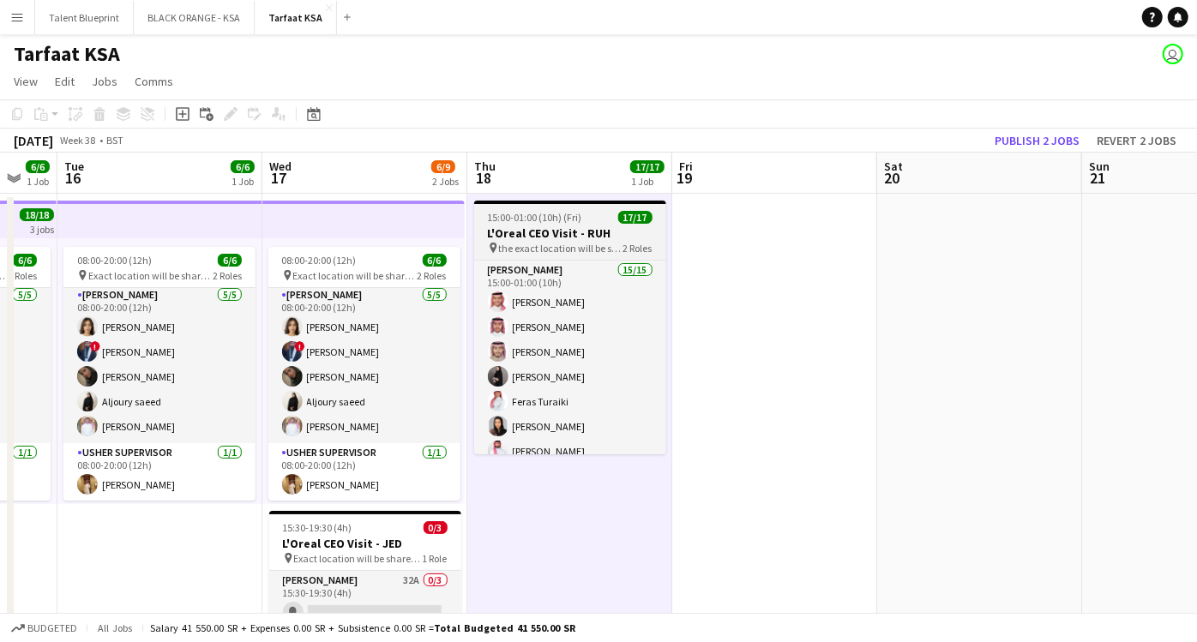
click at [573, 231] on h3 "L'Oreal CEO Visit - RUH" at bounding box center [570, 232] width 192 height 15
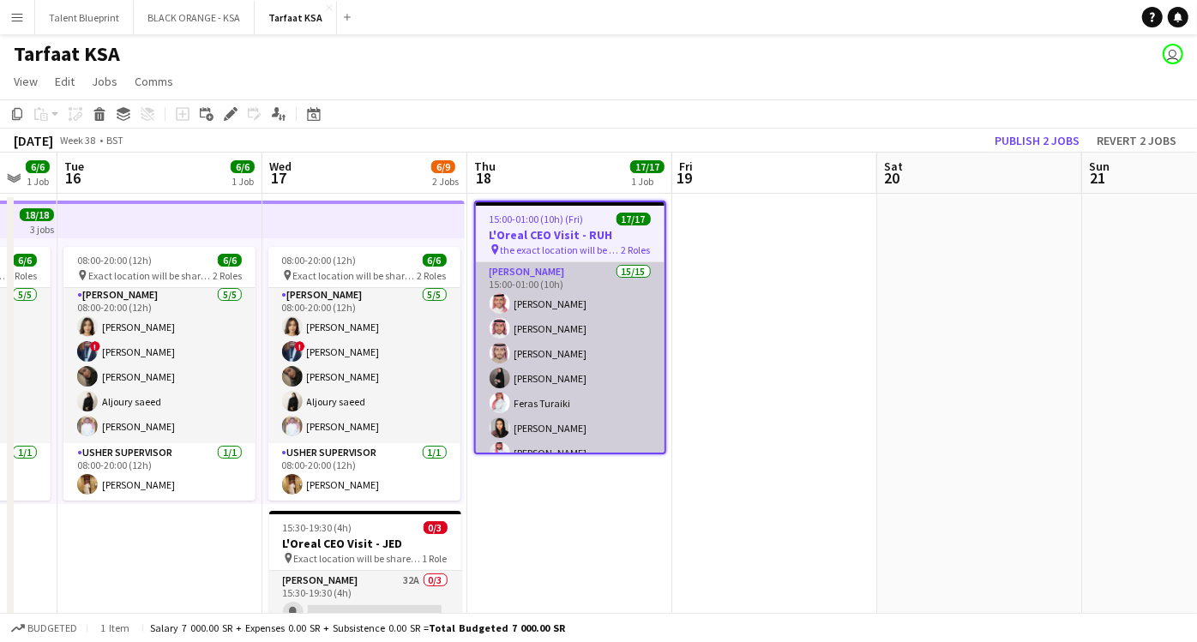
click at [549, 274] on app-card-role "Usher 15/15 15:00-01:00 (10h) [PERSON_NAME] [PERSON_NAME] [PERSON_NAME] [PERSON…" at bounding box center [570, 465] width 189 height 406
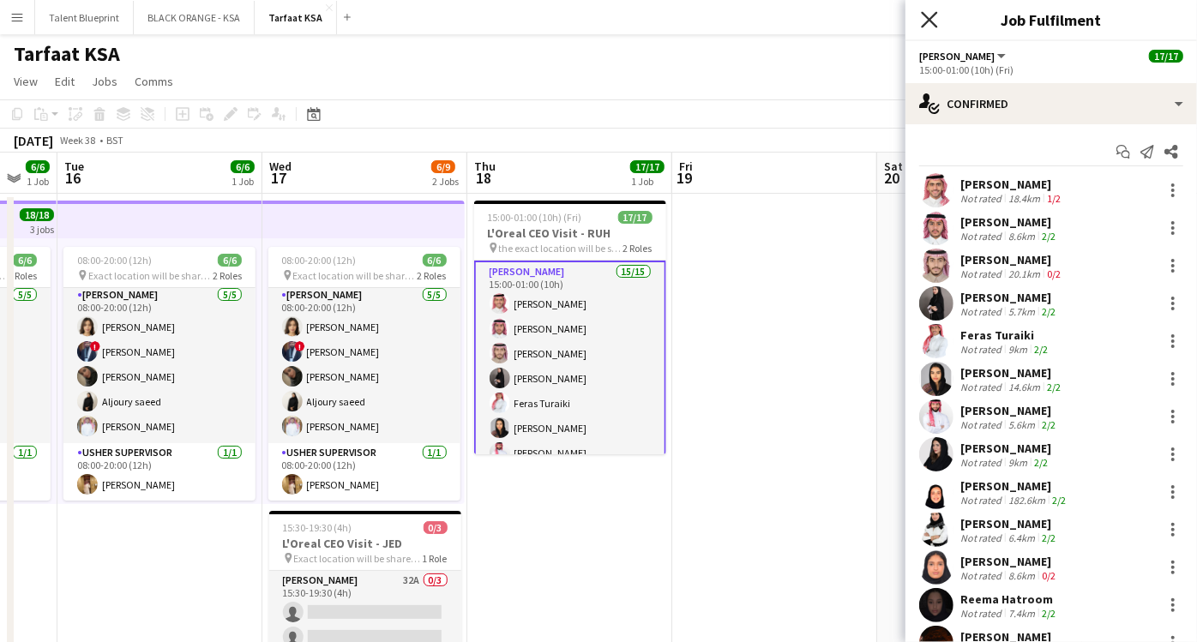
click at [928, 17] on icon "Close pop-in" at bounding box center [929, 19] width 16 height 16
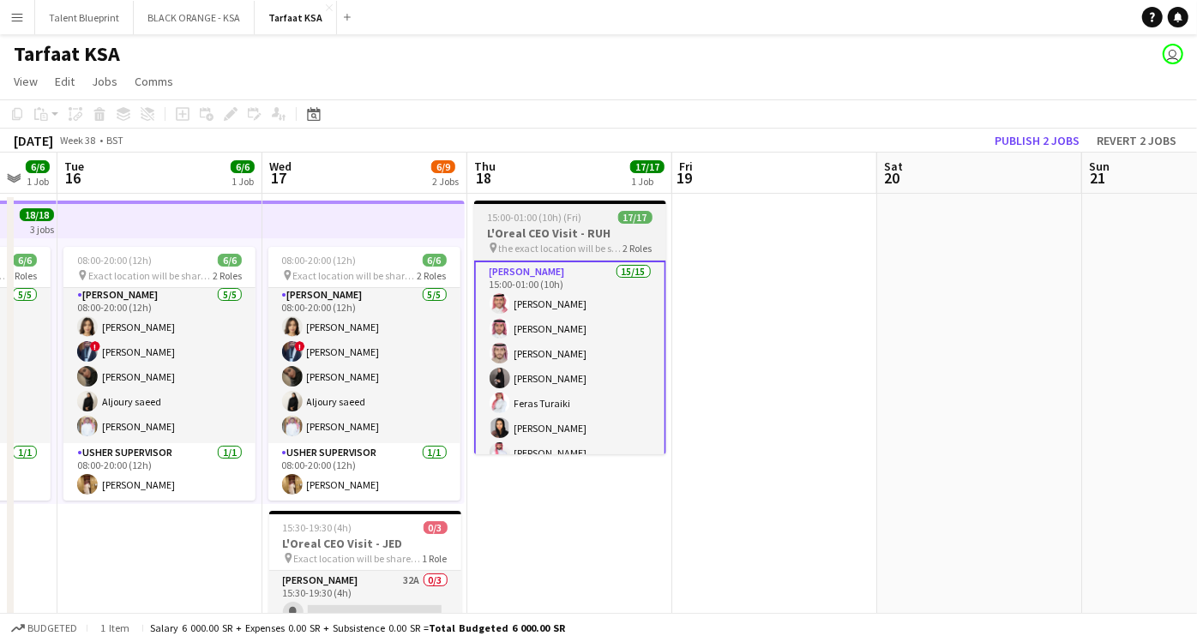
click at [542, 207] on app-job-card "15:00-01:00 (10h) (Fri) 17/17 L'Oreal CEO Visit - RUH pin the exact location wi…" at bounding box center [570, 328] width 192 height 254
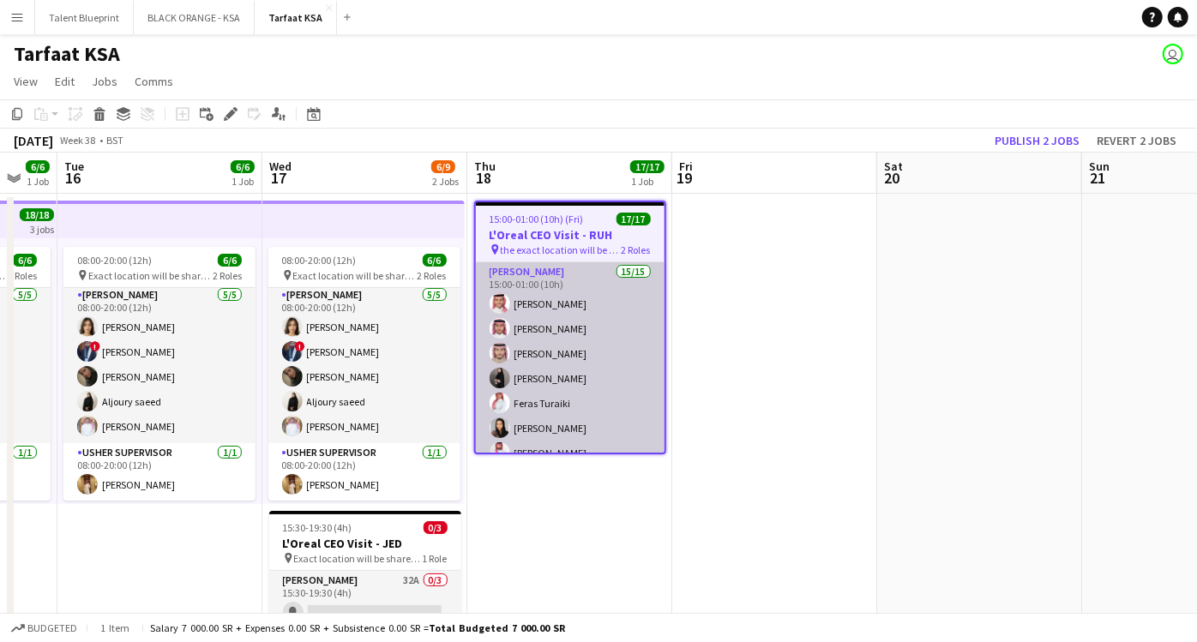
click at [532, 279] on app-card-role "Usher 15/15 15:00-01:00 (10h) [PERSON_NAME] [PERSON_NAME] [PERSON_NAME] [PERSON…" at bounding box center [570, 465] width 189 height 406
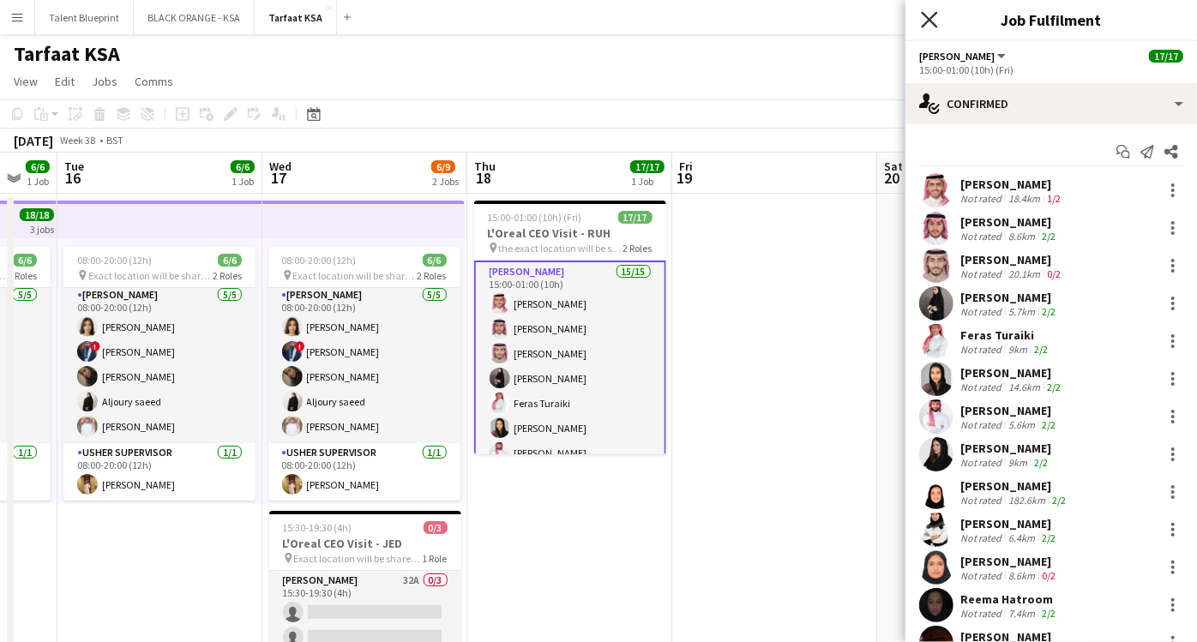
click at [928, 15] on icon "Close pop-in" at bounding box center [929, 19] width 16 height 16
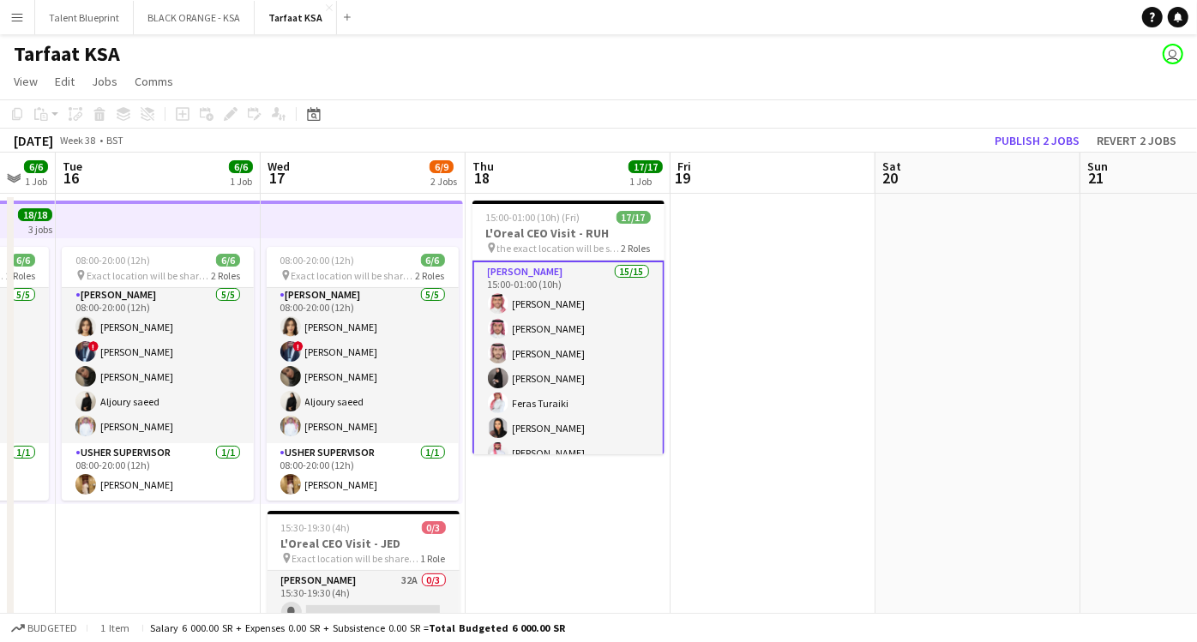
drag, startPoint x: 975, startPoint y: 330, endPoint x: 973, endPoint y: 351, distance: 20.6
click at [973, 351] on app-calendar-viewport "Sun 14 0/1 2 Jobs Mon 15 6/6 1 Job Tue 16 6/6 1 Job Wed 17 6/9 2 Jobs Thu 18 17…" at bounding box center [598, 442] width 1197 height 578
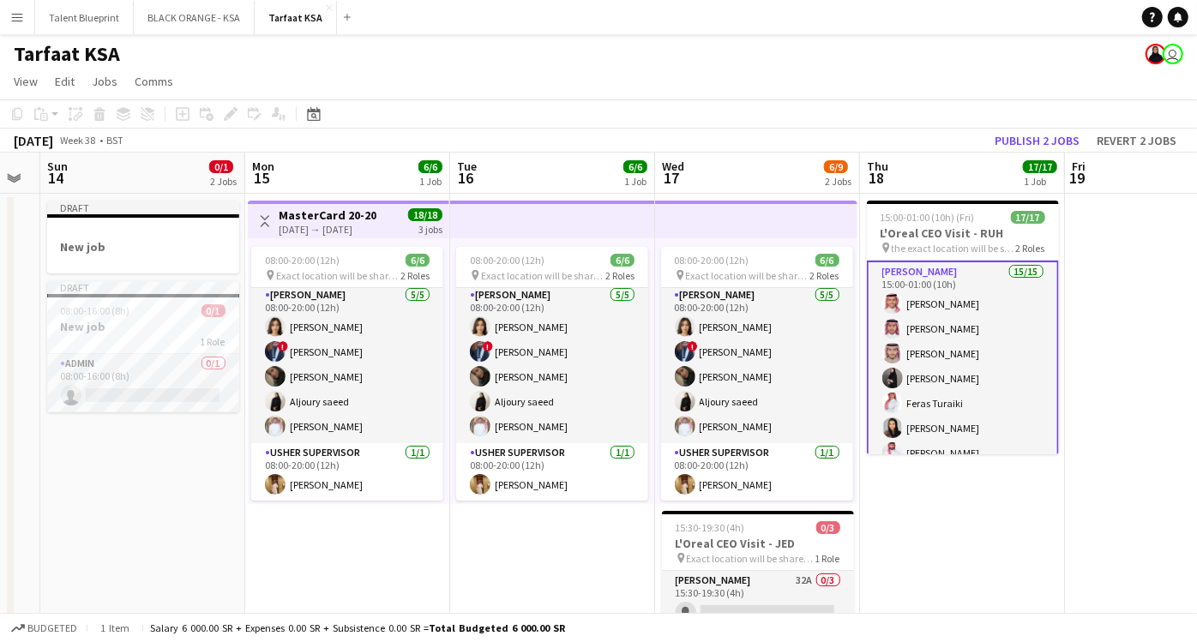
scroll to position [0, 535]
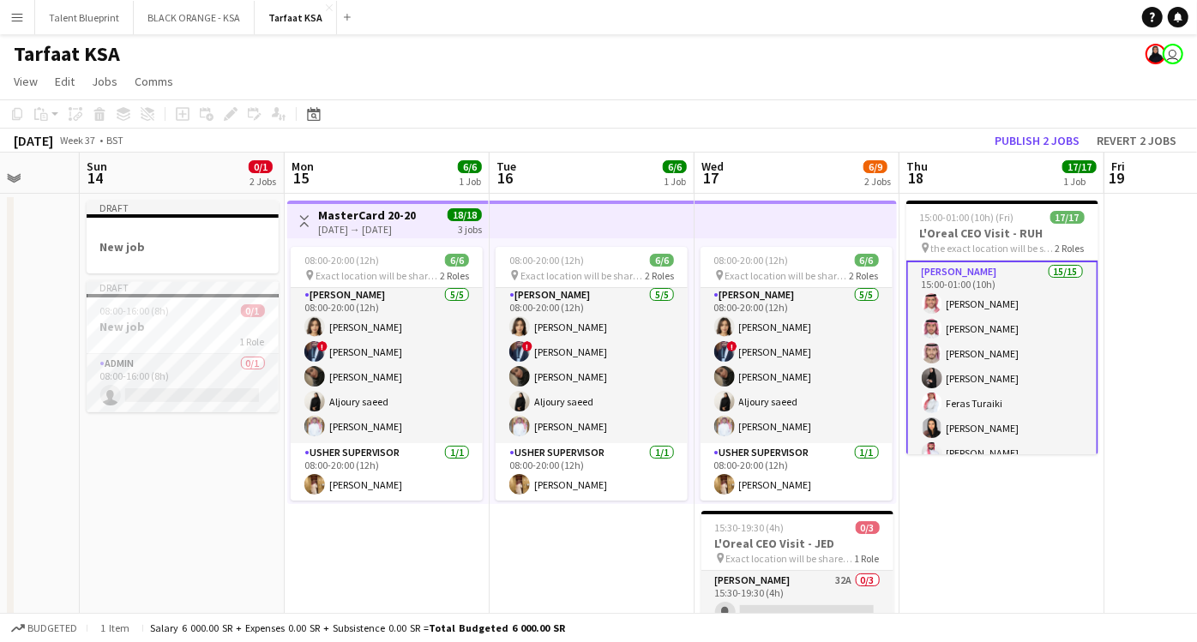
drag, startPoint x: 570, startPoint y: 514, endPoint x: 1004, endPoint y: 509, distance: 433.8
click at [1004, 509] on app-calendar-viewport "Thu 11 Fri 12 Sat 13 Sun 14 0/1 2 Jobs Mon 15 6/6 1 Job Tue 16 6/6 1 Job Wed 17…" at bounding box center [598, 442] width 1197 height 578
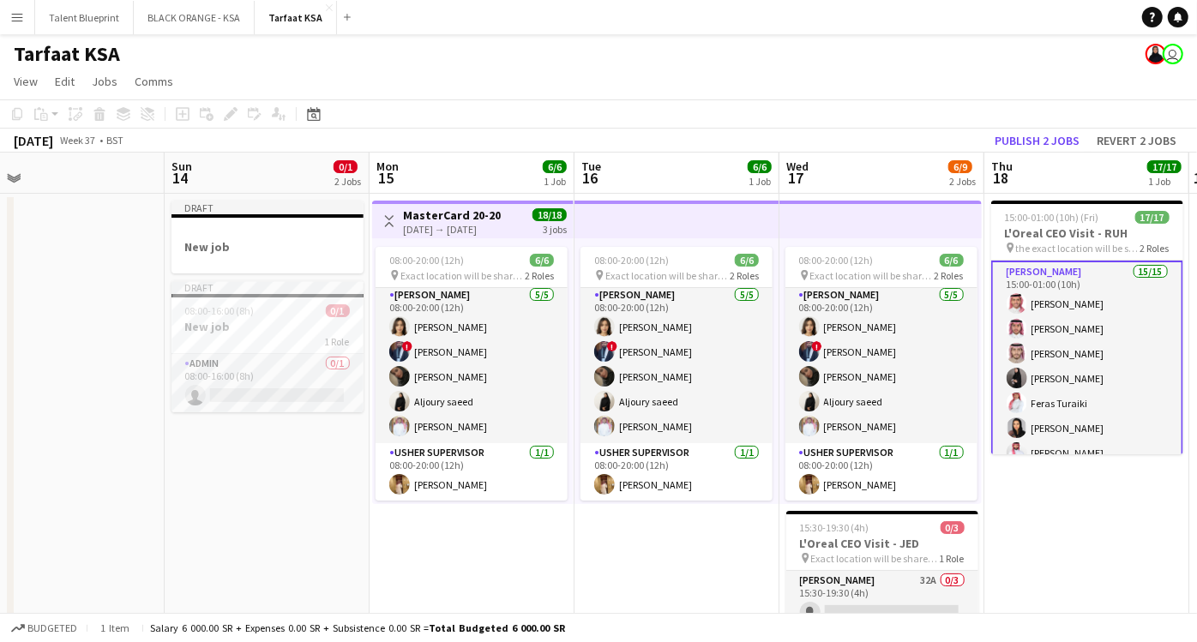
drag, startPoint x: 191, startPoint y: 514, endPoint x: 276, endPoint y: 526, distance: 85.7
click at [276, 526] on app-calendar-viewport "Thu 11 Fri 12 Sat 13 Sun 14 0/1 2 Jobs Mon 15 6/6 1 Job Tue 16 6/6 1 Job Wed 17…" at bounding box center [598, 442] width 1197 height 578
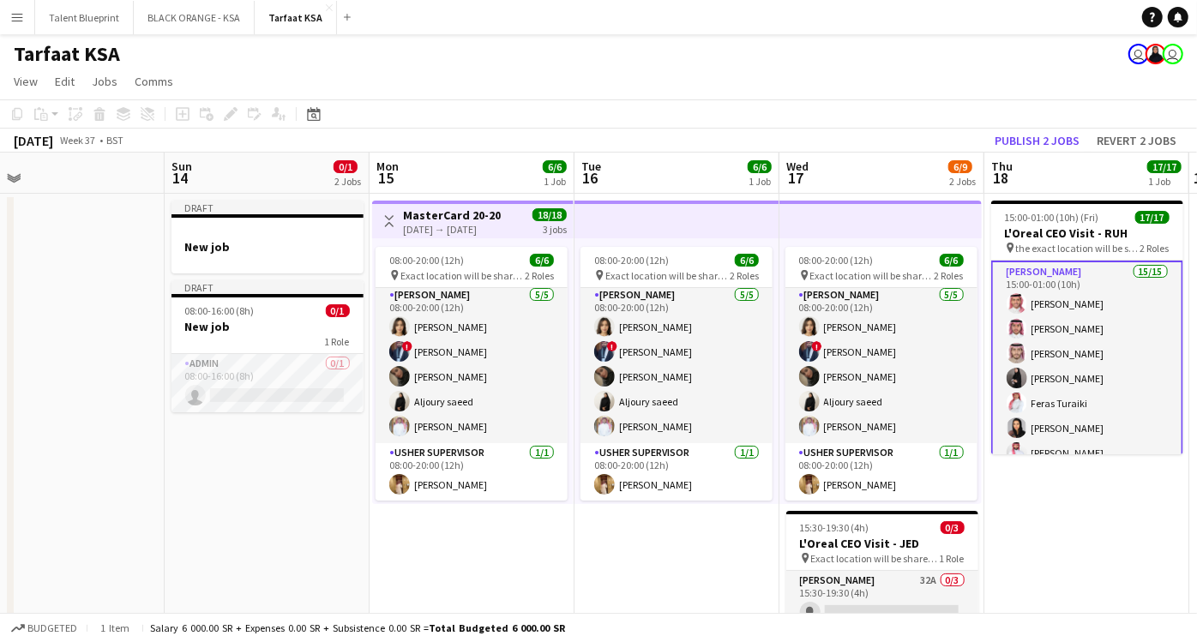
click at [229, 463] on app-date-cell "Draft New job Draft 08:00-16:00 (8h) 0/1 New job 1 Role Admin 0/1 08:00-16:00 (…" at bounding box center [267, 462] width 205 height 537
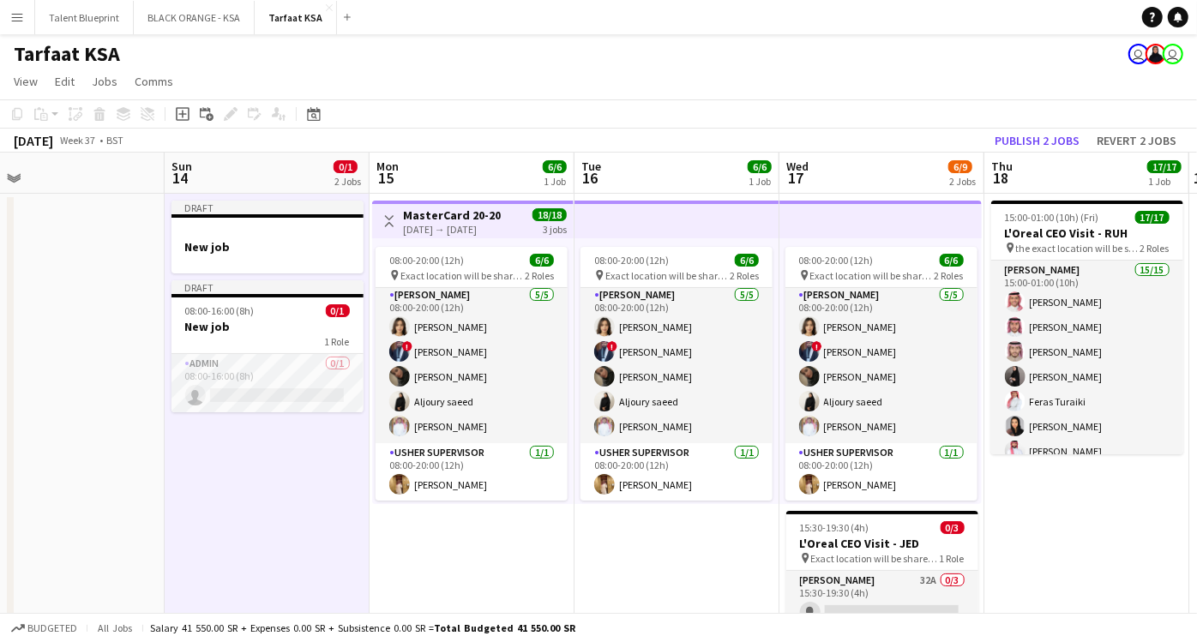
click at [102, 394] on app-date-cell at bounding box center [62, 462] width 205 height 537
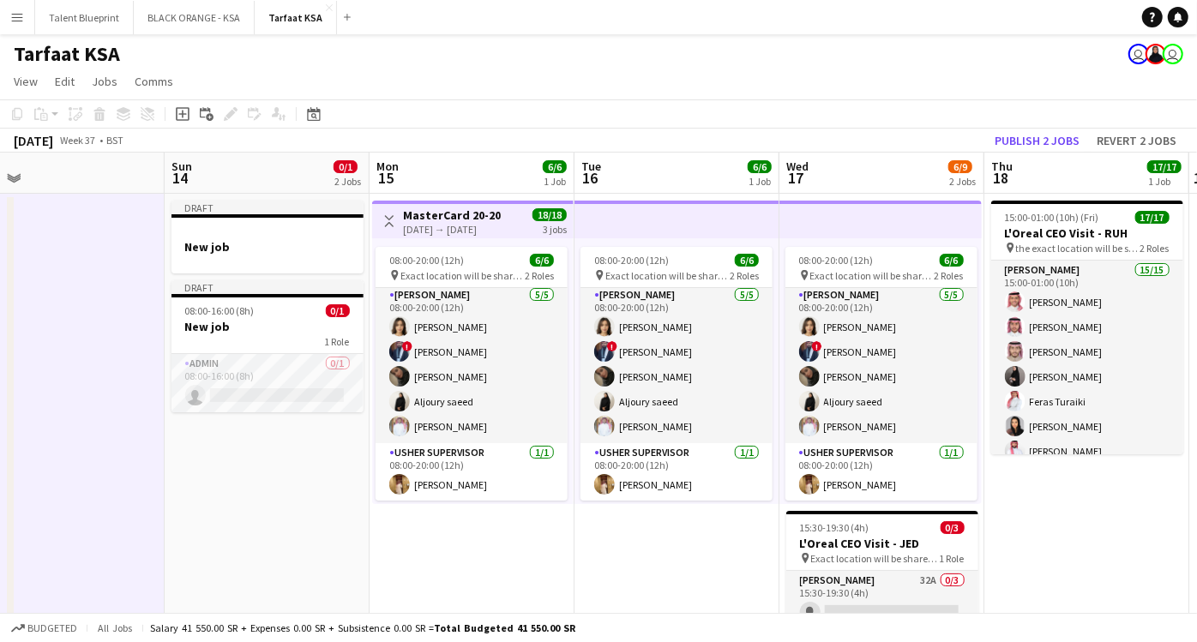
click at [303, 489] on app-date-cell "Draft New job Draft 08:00-16:00 (8h) 0/1 New job 1 Role Admin 0/1 08:00-16:00 (…" at bounding box center [267, 462] width 205 height 537
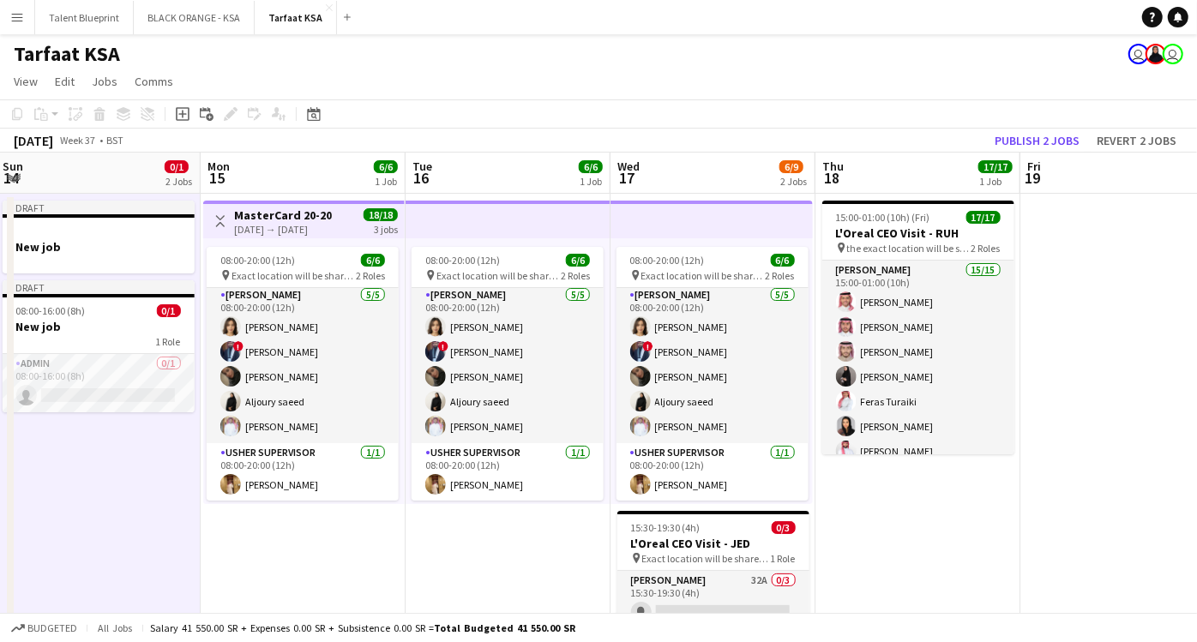
drag, startPoint x: 540, startPoint y: 570, endPoint x: 339, endPoint y: 556, distance: 202.0
click at [339, 556] on app-calendar-viewport "Thu 11 Fri 12 Sat 13 Sun 14 0/1 2 Jobs Mon 15 6/6 1 Job Tue 16 6/6 1 Job Wed 17…" at bounding box center [598, 442] width 1197 height 578
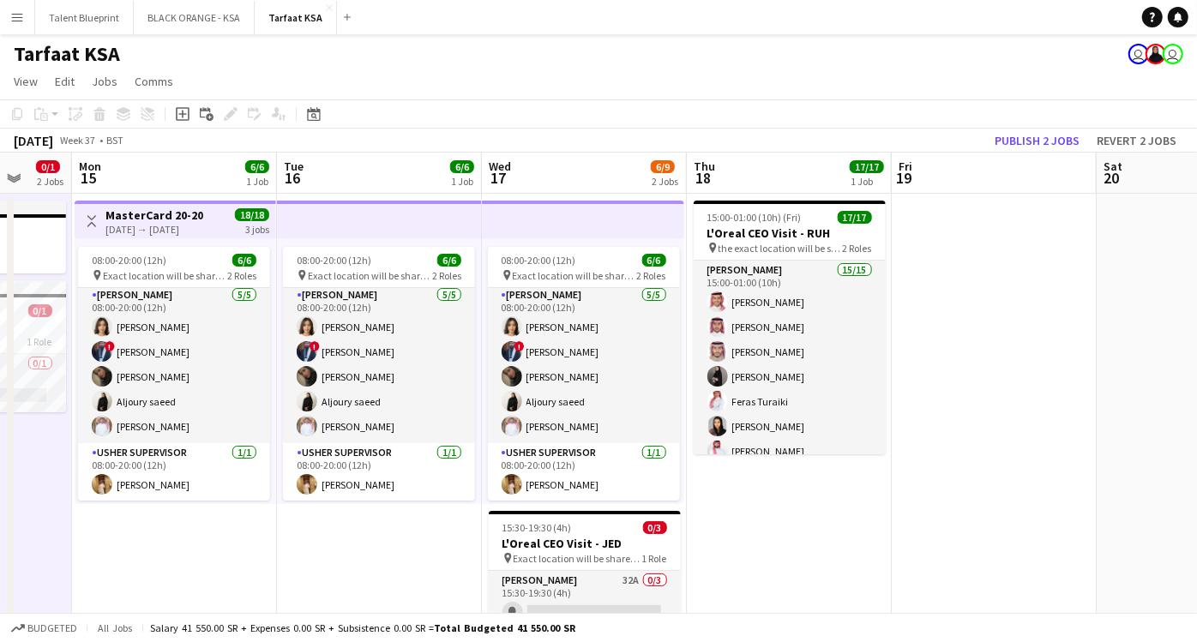
scroll to position [0, 561]
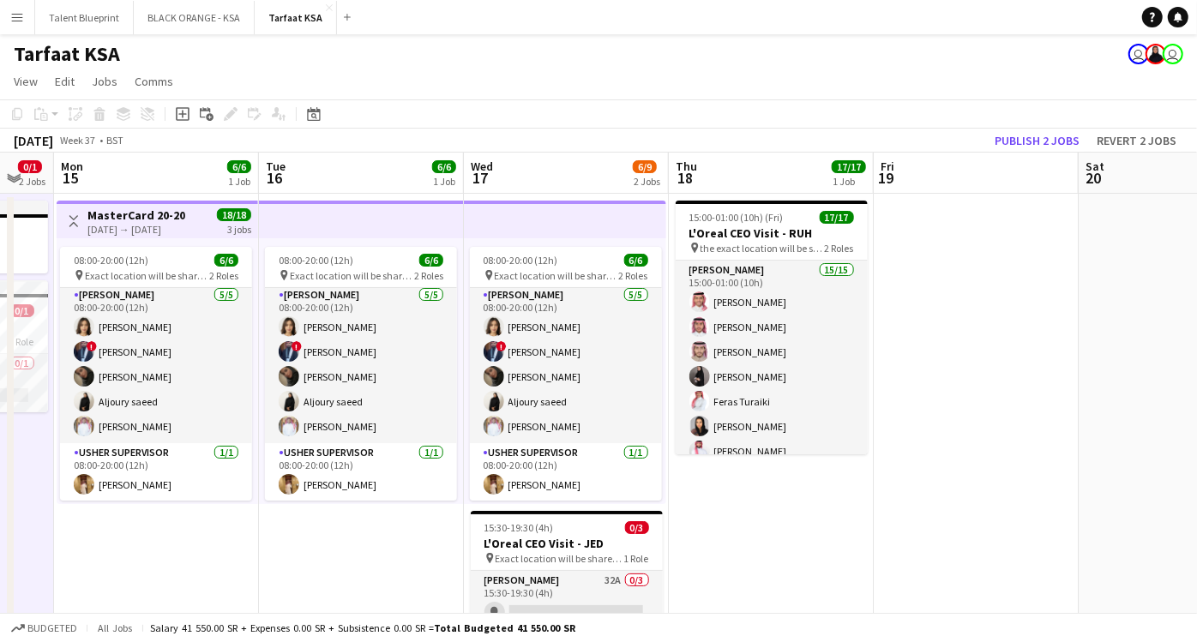
drag, startPoint x: 844, startPoint y: 516, endPoint x: 771, endPoint y: 516, distance: 73.7
click at [771, 516] on app-calendar-viewport "Fri 12 Sat 13 Sun 14 0/1 2 Jobs Mon 15 6/6 1 Job Tue 16 6/6 1 Job Wed 17 6/9 2 …" at bounding box center [598, 442] width 1197 height 578
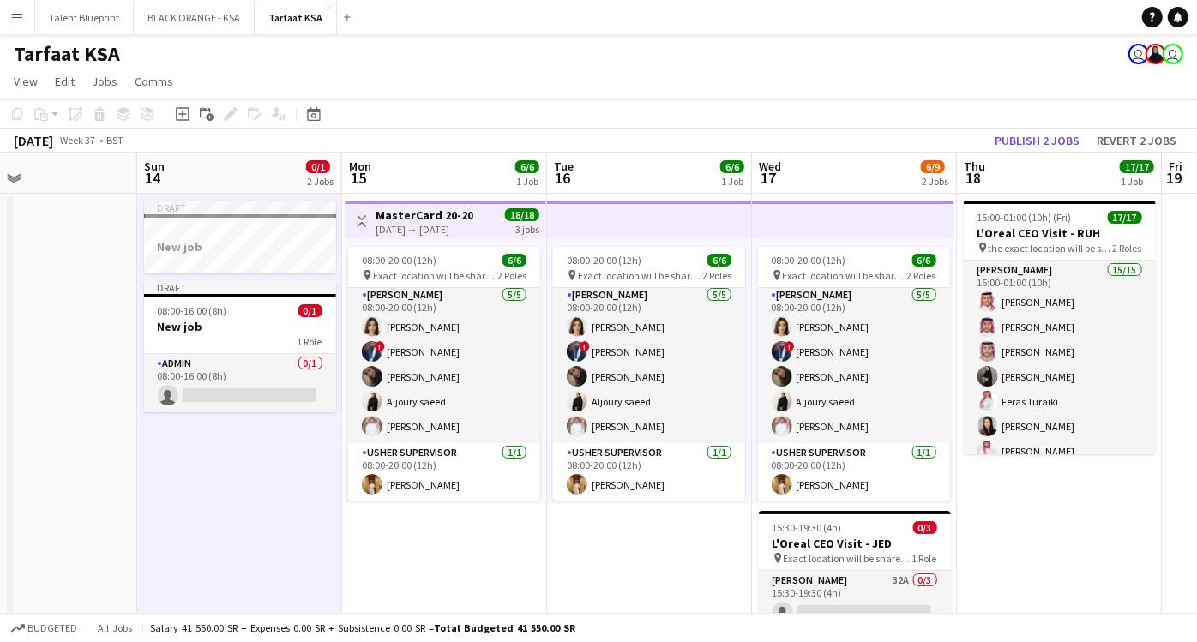
scroll to position [0, 450]
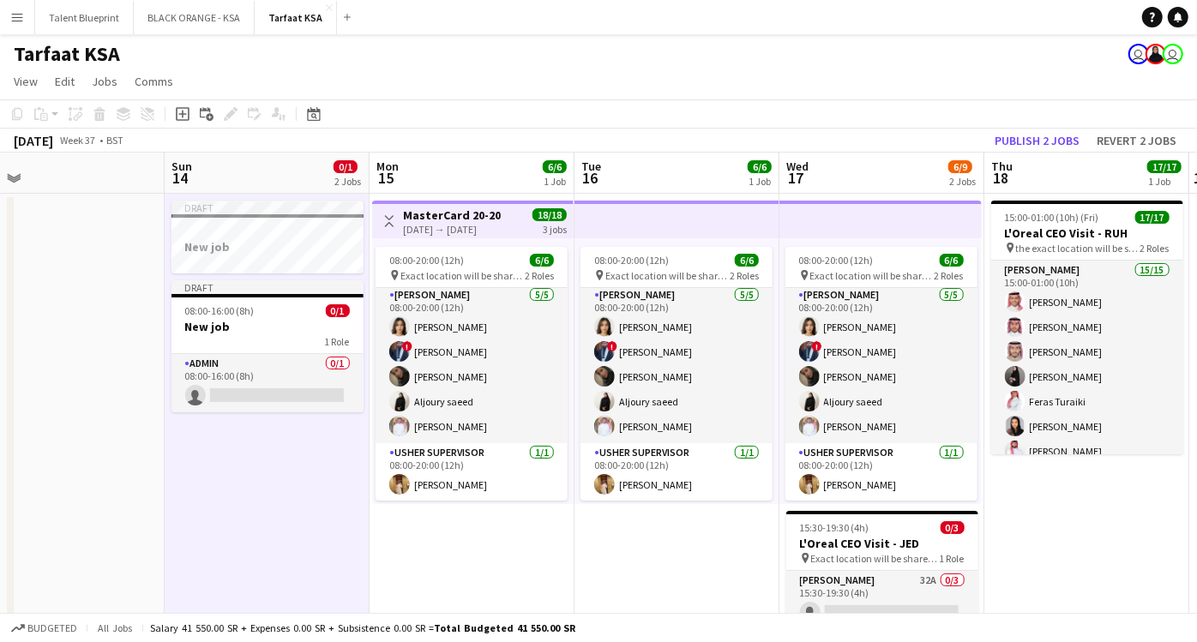
drag, startPoint x: 286, startPoint y: 504, endPoint x: 602, endPoint y: 563, distance: 321.0
click at [602, 563] on app-calendar-viewport "Thu 11 Fri 12 Sat 13 Sun 14 0/1 2 Jobs Mon 15 6/6 1 Job Tue 16 6/6 1 Job Wed 17…" at bounding box center [598, 442] width 1197 height 578
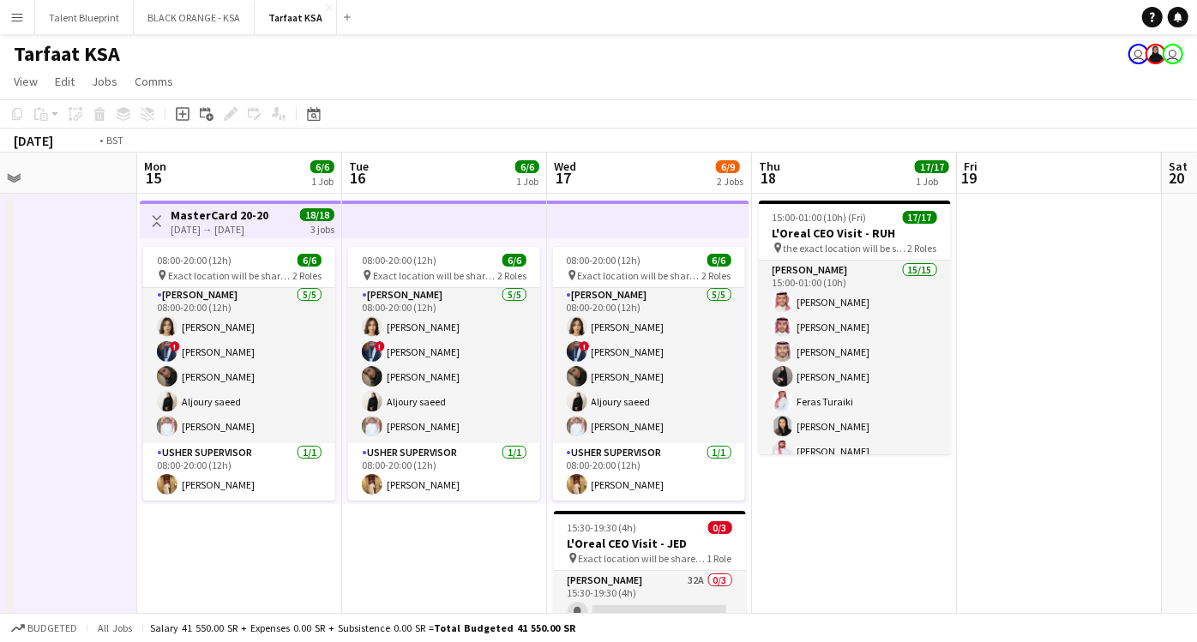
drag, startPoint x: 1073, startPoint y: 571, endPoint x: 635, endPoint y: 512, distance: 442.0
click at [635, 512] on app-calendar-viewport "Thu 11 Fri 12 Sat 13 Sun 14 Mon 15 6/6 1 Job Tue 16 6/6 1 Job Wed 17 6/9 2 Jobs…" at bounding box center [598, 442] width 1197 height 578
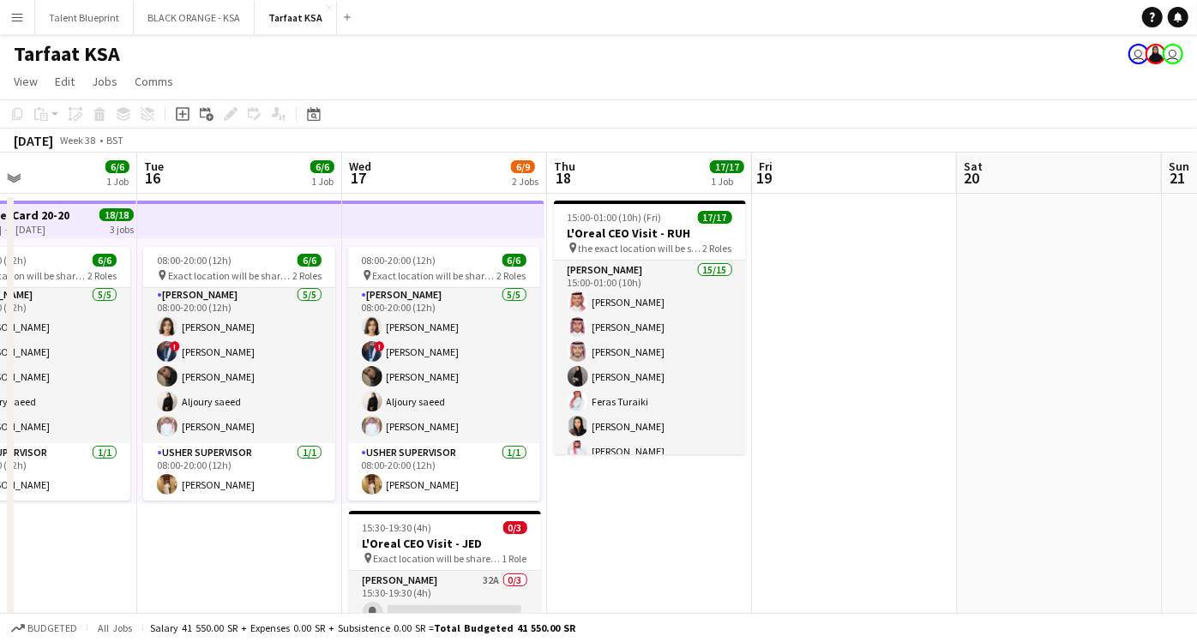
scroll to position [0, 683]
click at [627, 522] on app-date-cell "15:00-01:00 (10h) (Fri) 17/17 L'Oreal CEO Visit - RUH pin the exact location wi…" at bounding box center [648, 462] width 205 height 537
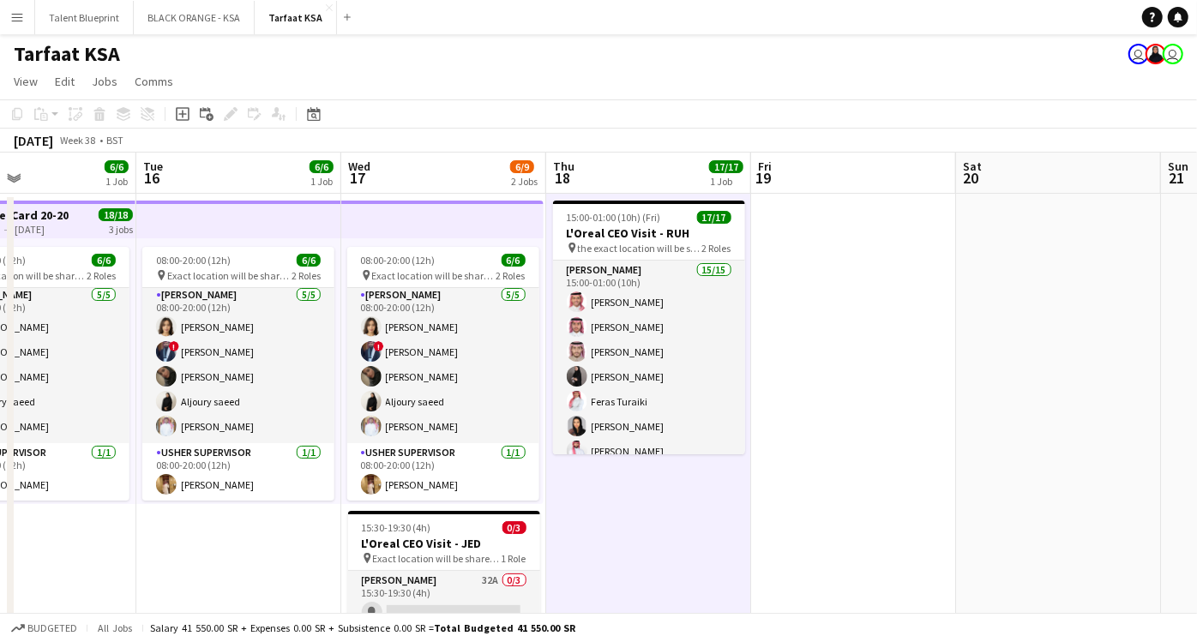
click at [855, 441] on app-date-cell at bounding box center [853, 462] width 205 height 537
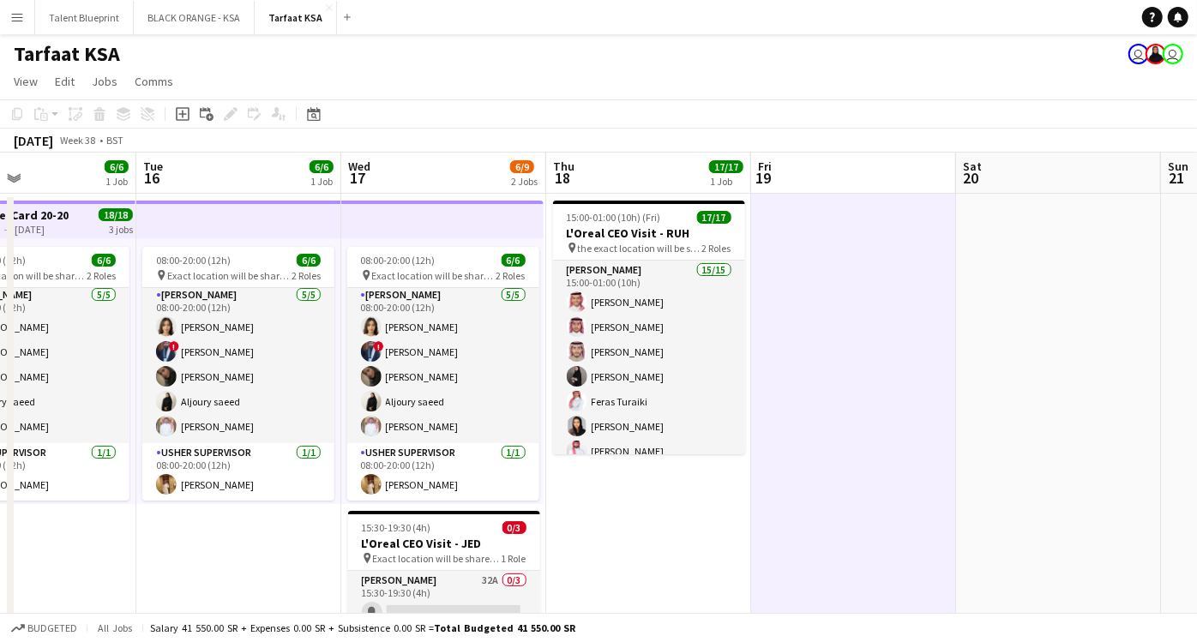
click at [656, 507] on app-date-cell "15:00-01:00 (10h) (Fri) 17/17 L'Oreal CEO Visit - RUH pin the exact location wi…" at bounding box center [648, 462] width 205 height 537
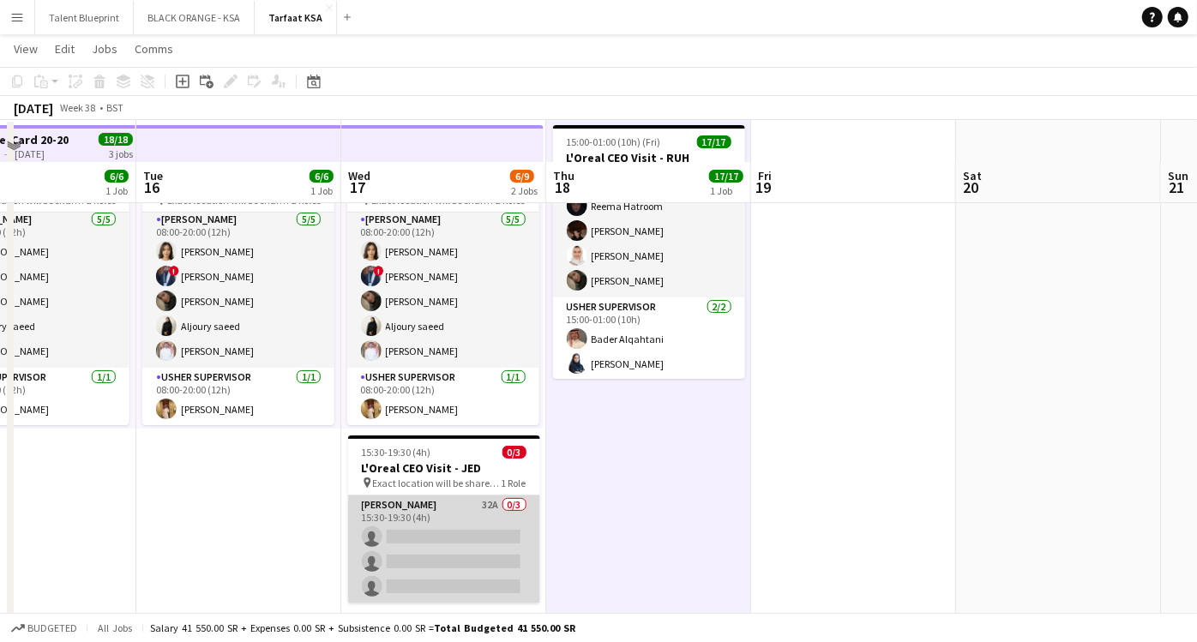
scroll to position [115, 0]
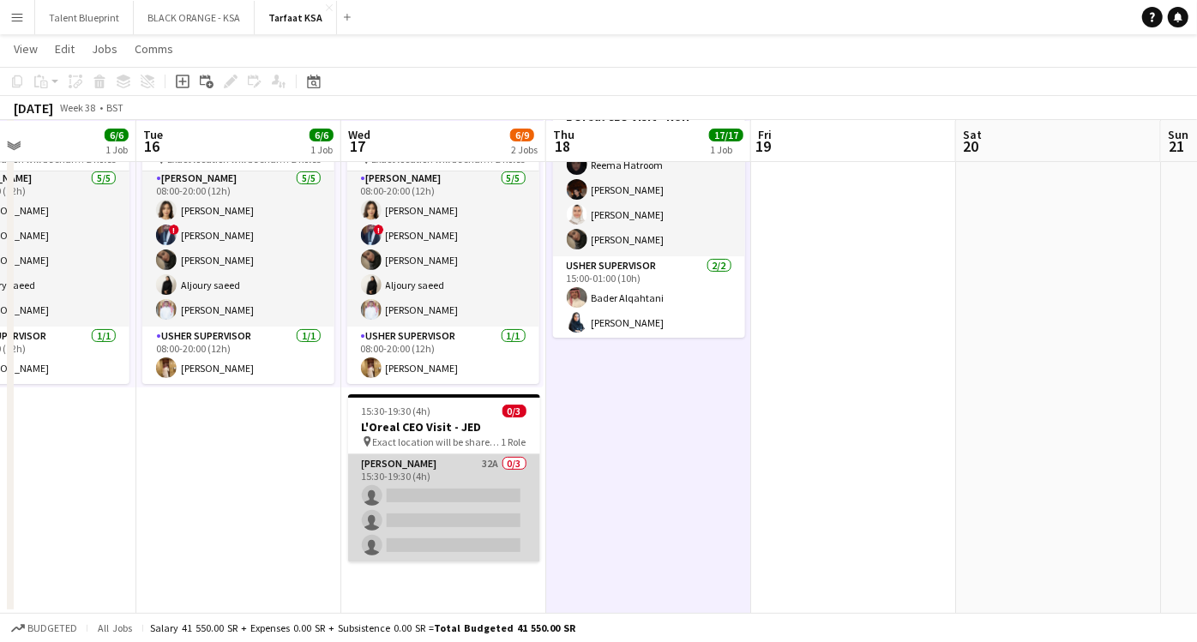
click at [471, 494] on app-card-role "[PERSON_NAME] 32A 0/3 15:30-19:30 (4h) single-neutral-actions single-neutral-ac…" at bounding box center [444, 508] width 192 height 108
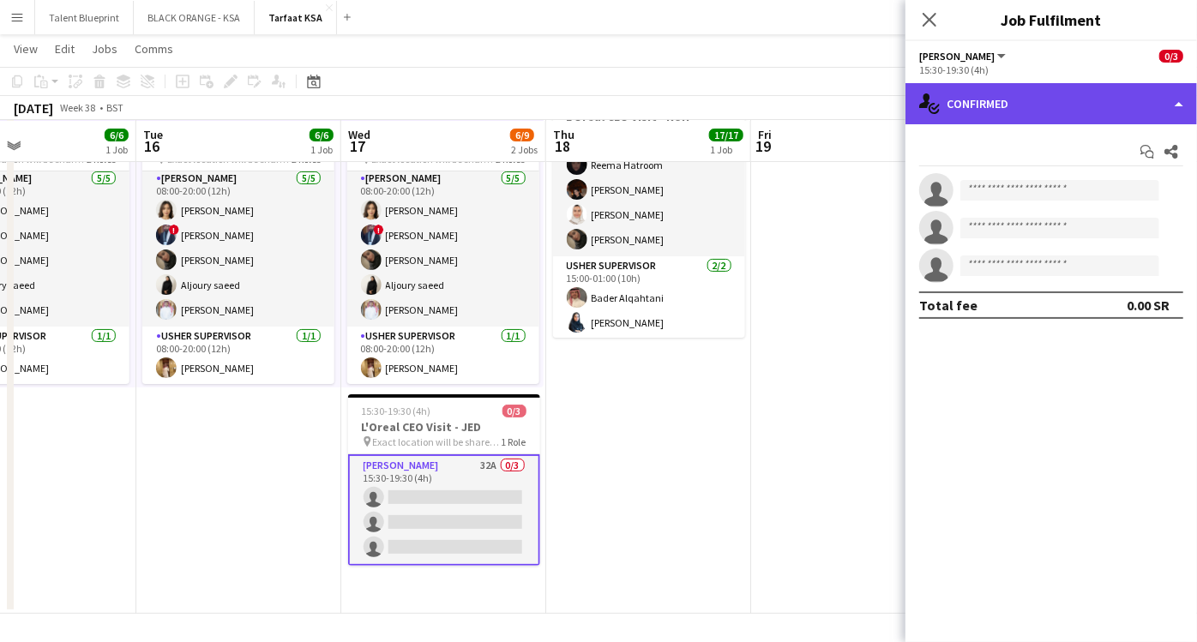
click at [1170, 89] on div "single-neutral-actions-check-2 Confirmed" at bounding box center [1050, 103] width 291 height 41
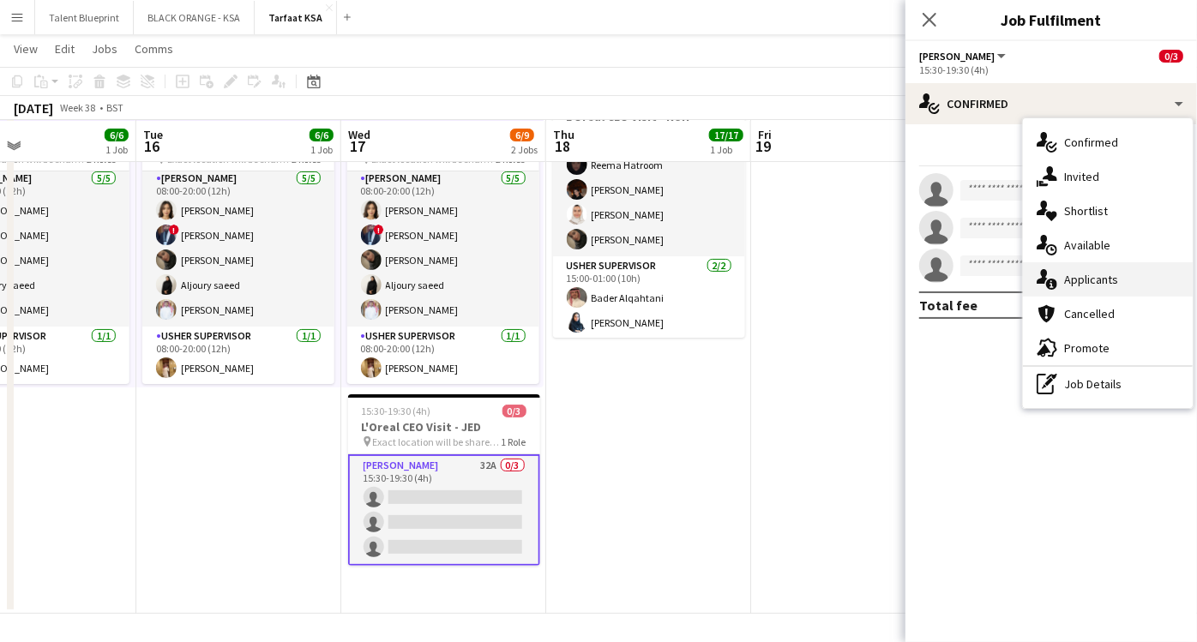
click at [1085, 285] on span "Applicants" at bounding box center [1091, 279] width 54 height 15
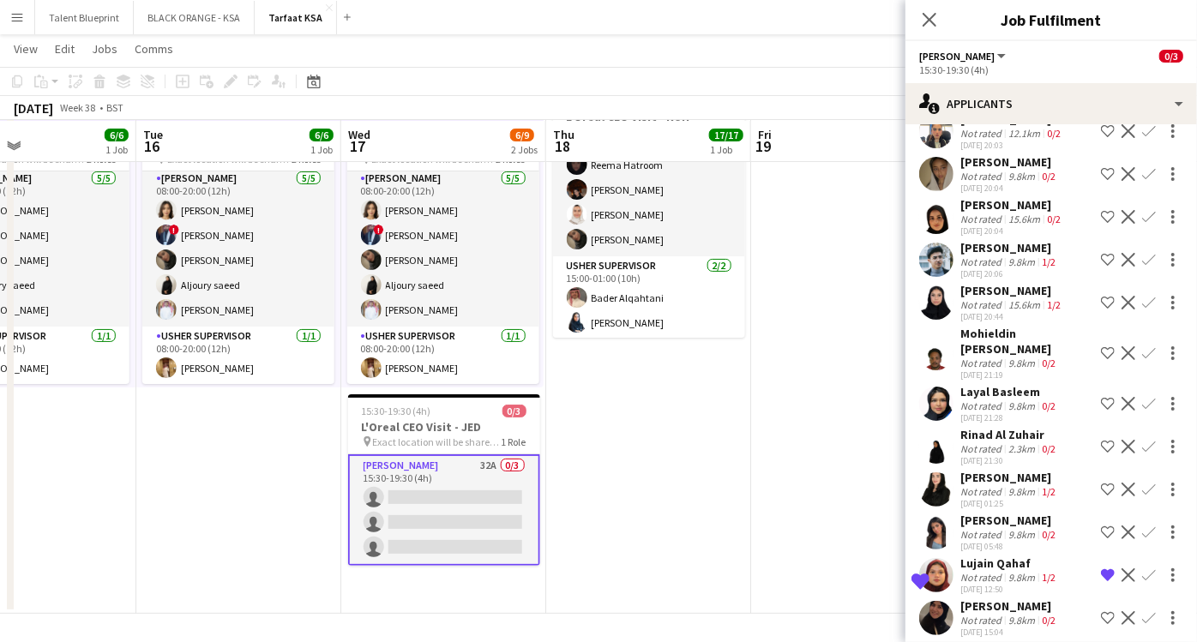
scroll to position [964, 0]
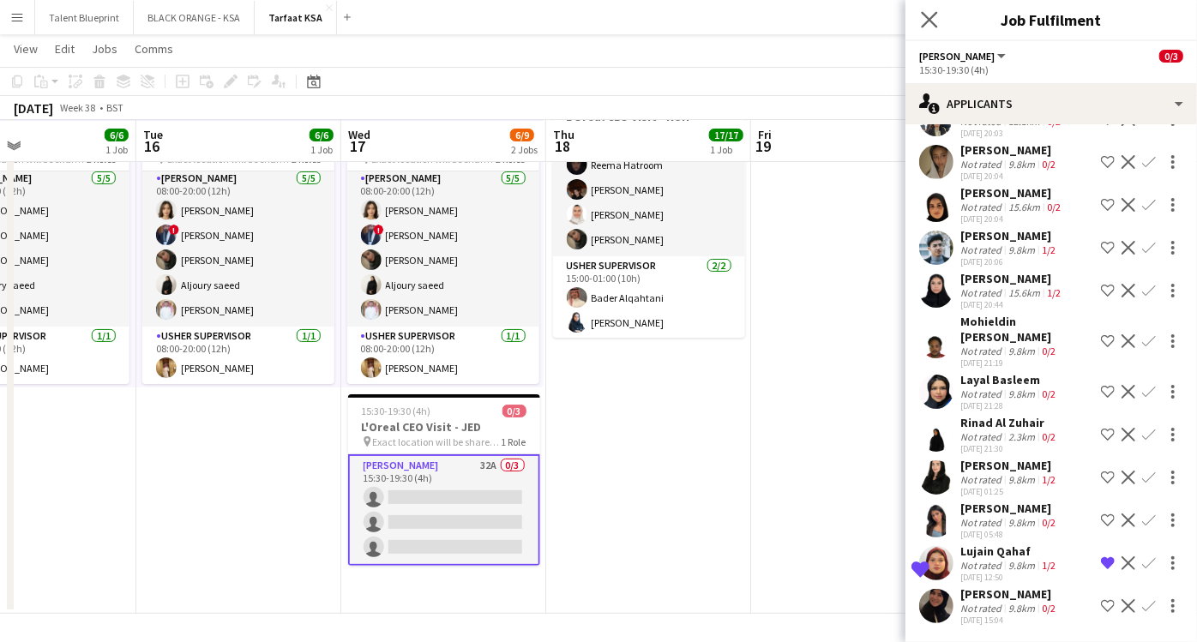
click at [922, 10] on app-icon "Close pop-in" at bounding box center [929, 20] width 25 height 25
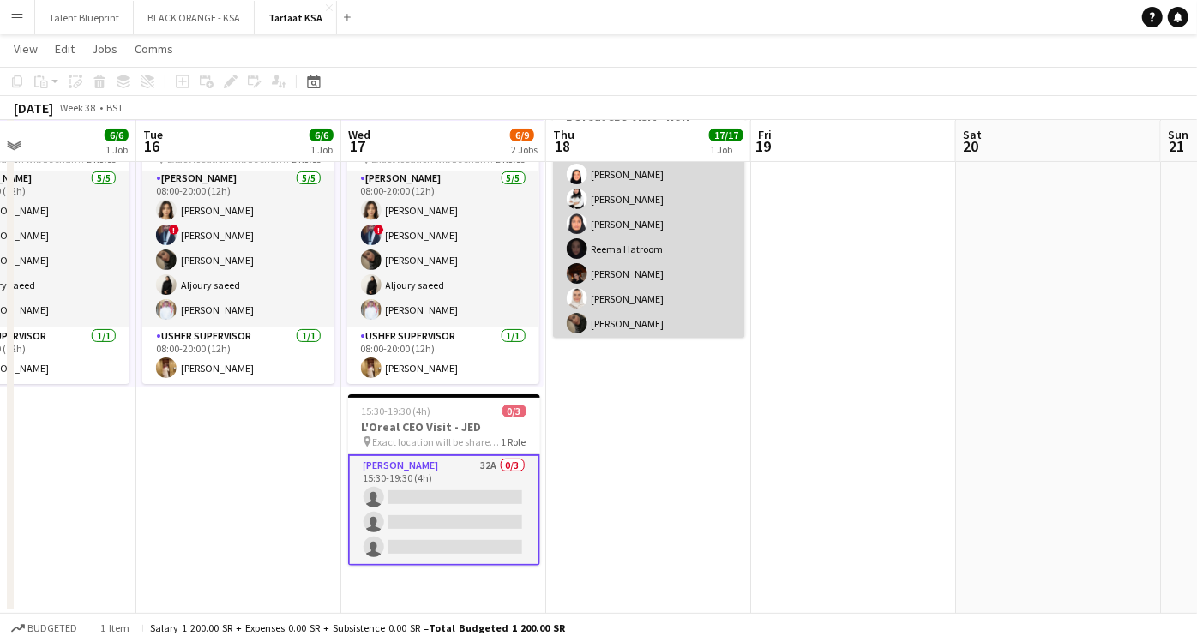
scroll to position [294, 0]
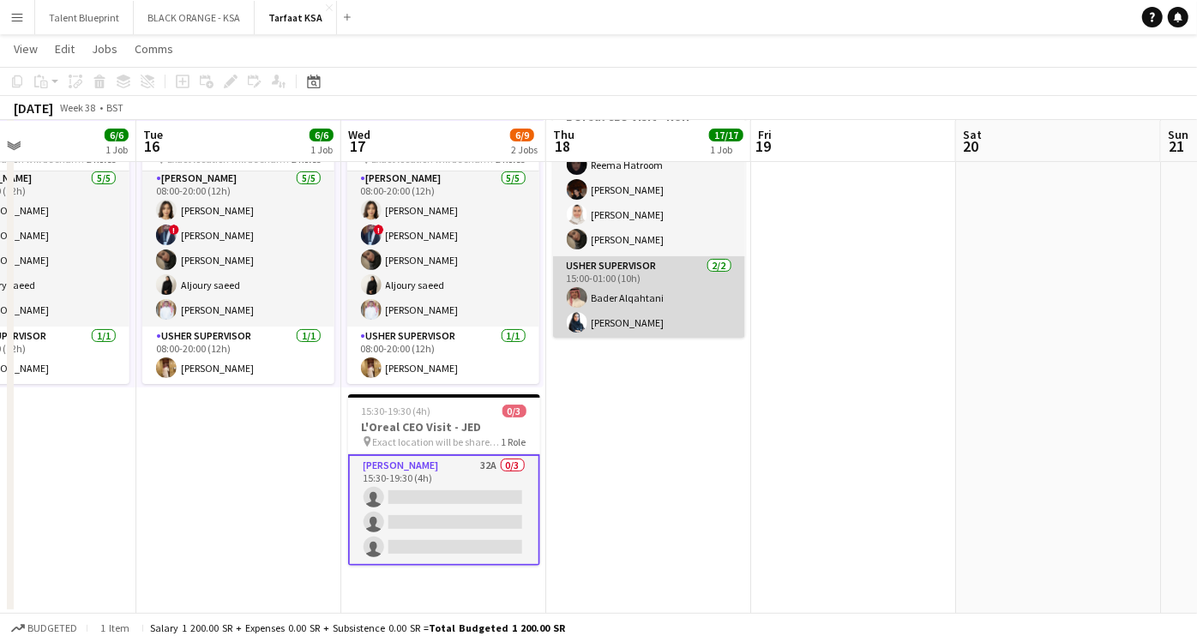
click at [628, 300] on app-card-role "Usher Supervisor [DATE] 15:00-01:00 (10h) Bader Alqahtani [PERSON_NAME]" at bounding box center [649, 297] width 192 height 83
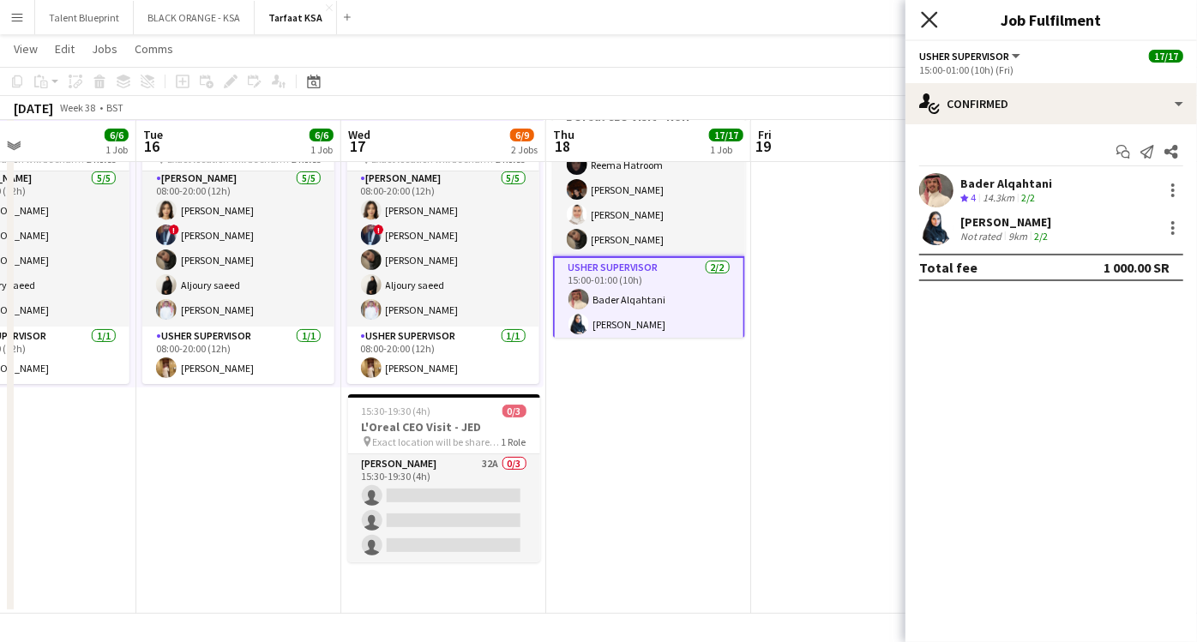
click at [930, 17] on icon "Close pop-in" at bounding box center [929, 19] width 16 height 16
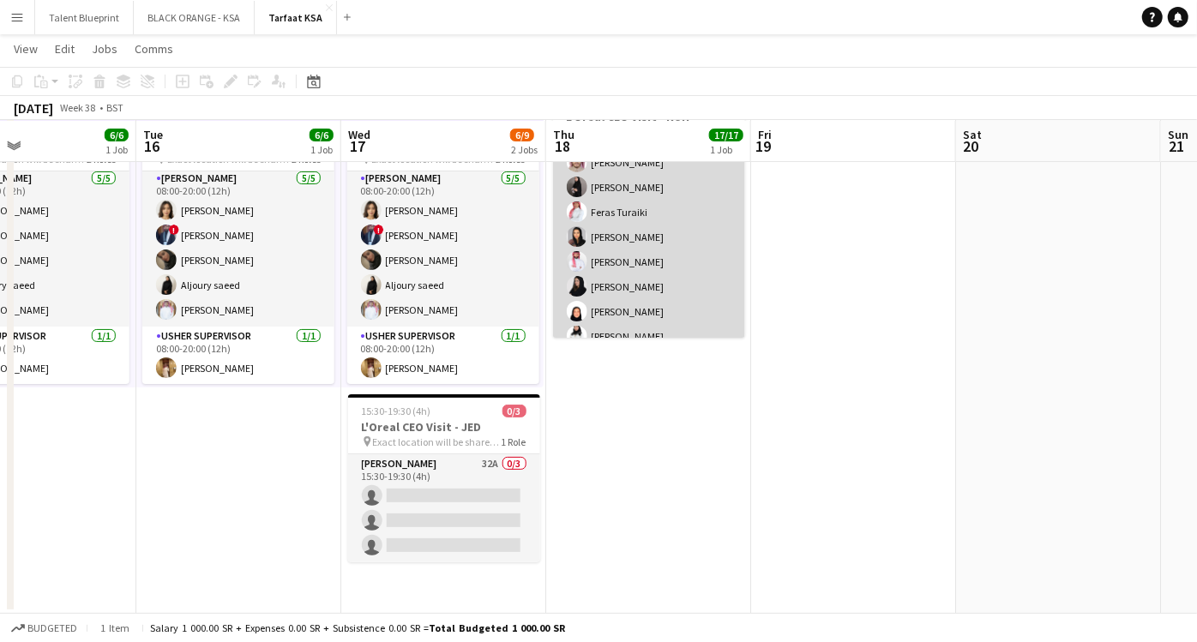
scroll to position [0, 0]
click at [644, 235] on app-card-role "Usher 15/15 15:00-01:00 (10h) [PERSON_NAME] [PERSON_NAME] [PERSON_NAME] [PERSON…" at bounding box center [649, 347] width 192 height 406
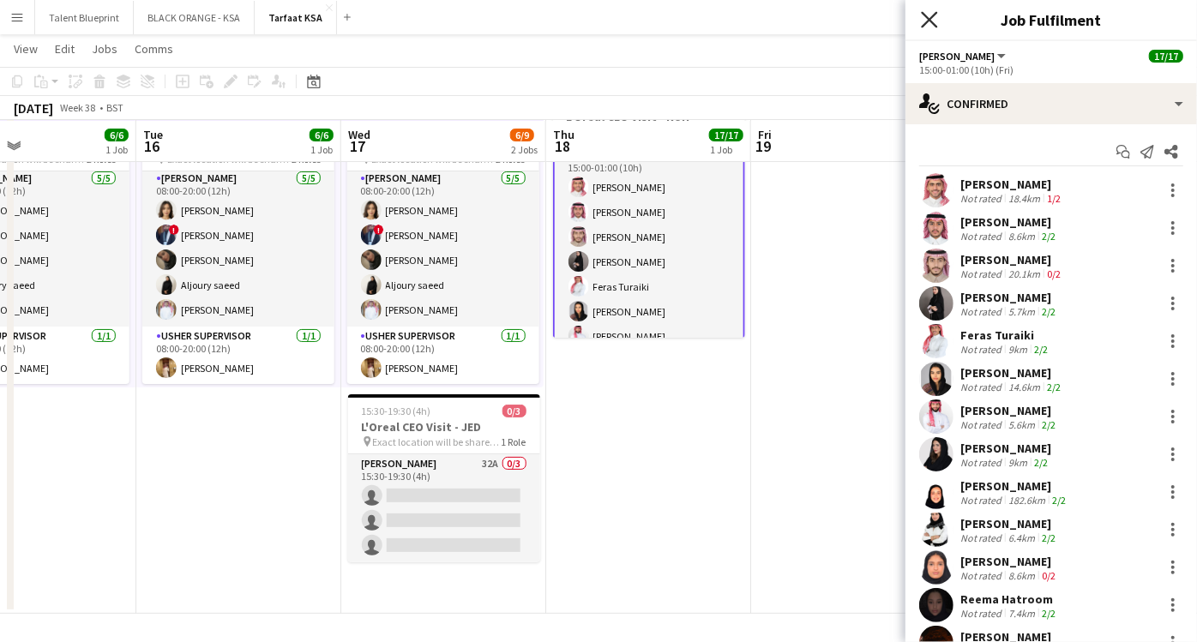
click at [927, 24] on icon "Close pop-in" at bounding box center [929, 19] width 16 height 16
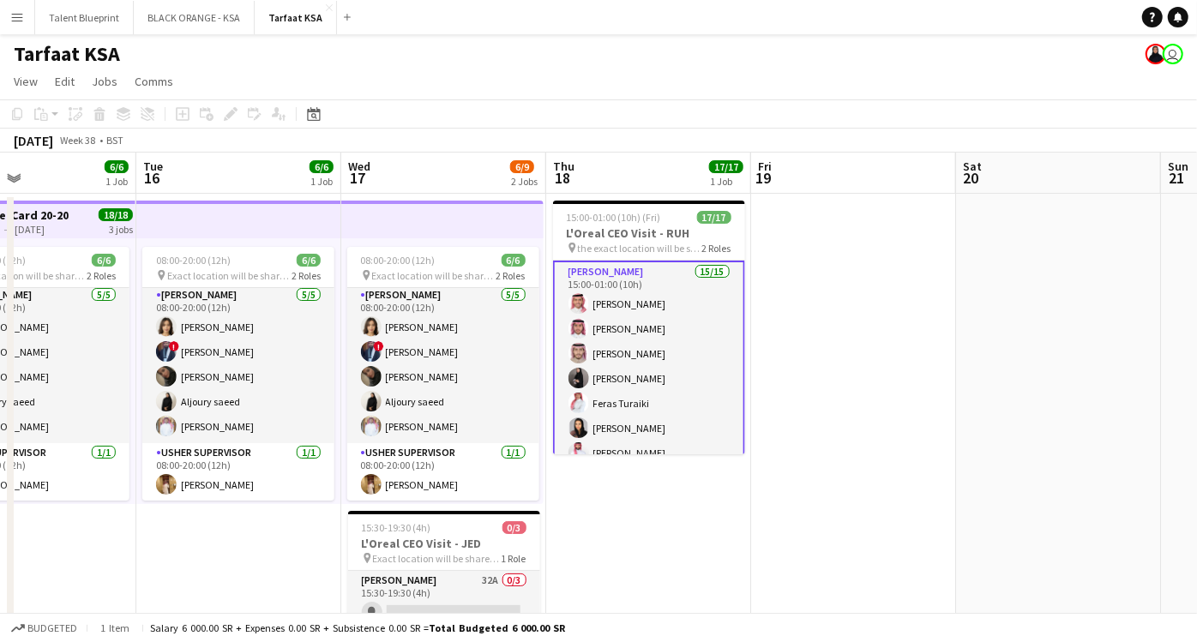
click at [886, 235] on app-date-cell at bounding box center [853, 462] width 205 height 537
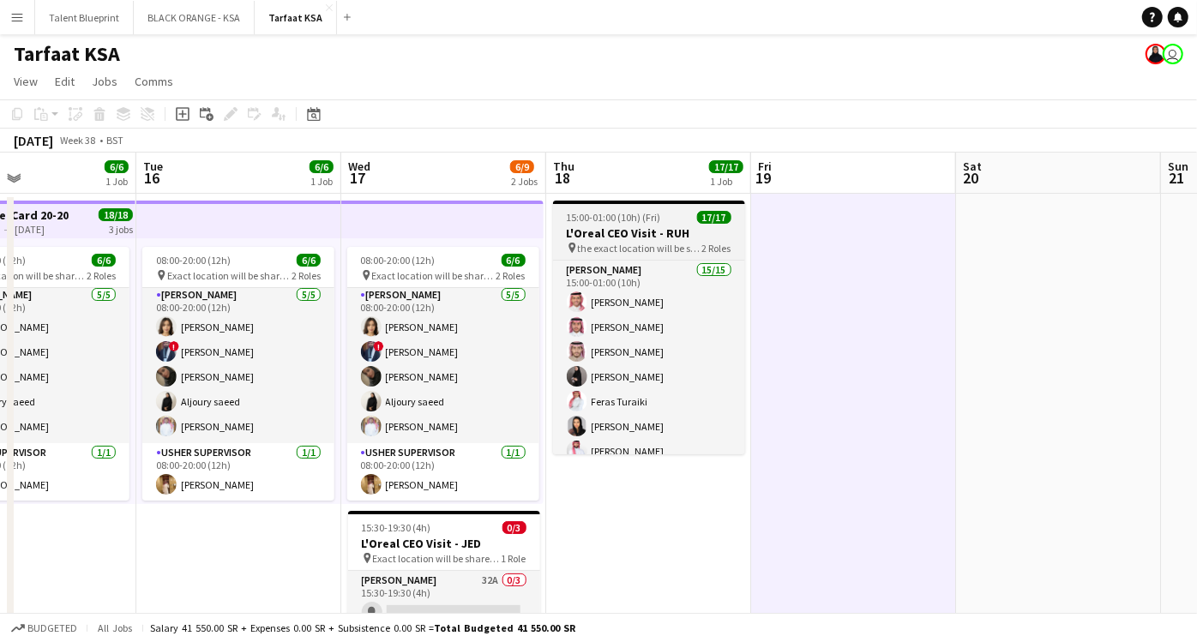
click at [640, 232] on h3 "L'Oreal CEO Visit - RUH" at bounding box center [649, 232] width 192 height 15
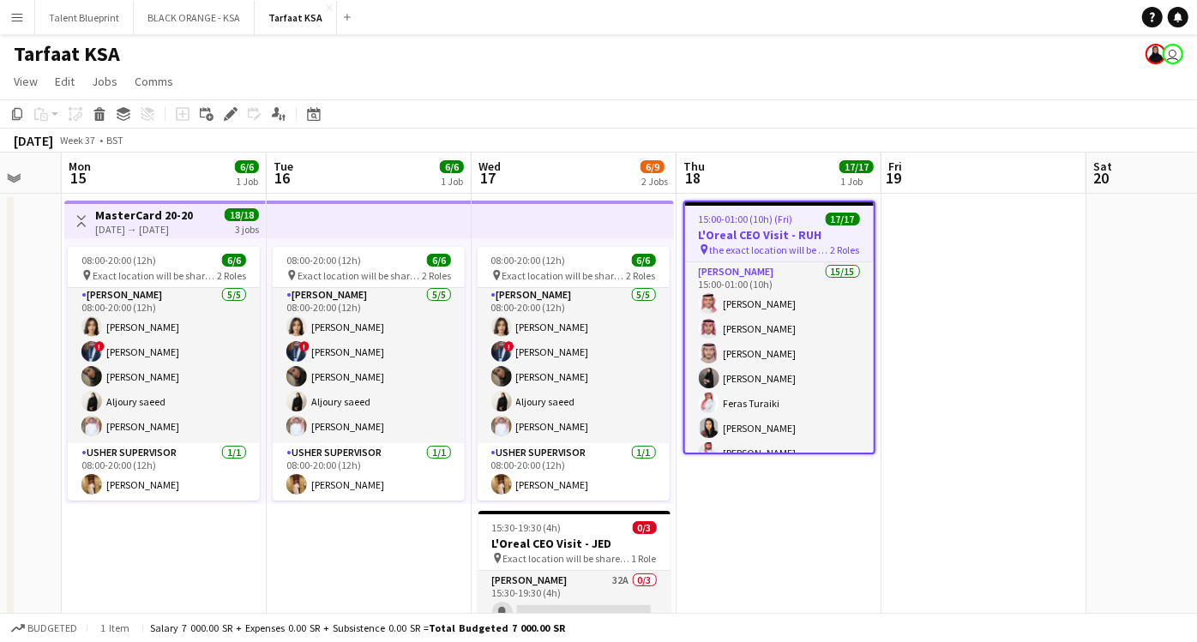
drag, startPoint x: 712, startPoint y: 581, endPoint x: 842, endPoint y: 579, distance: 129.5
click at [842, 579] on app-calendar-viewport "Fri 12 Sat 13 Sun 14 Mon 15 6/6 1 Job Tue 16 6/6 1 Job Wed 17 6/9 2 Jobs Thu 18…" at bounding box center [598, 442] width 1197 height 578
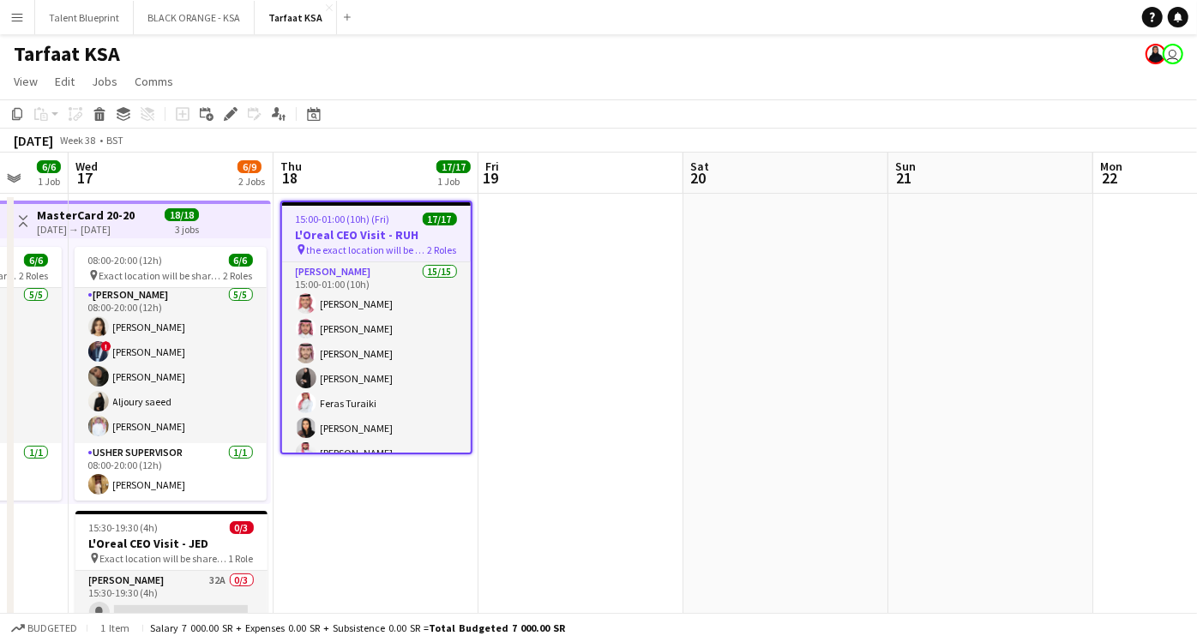
scroll to position [0, 573]
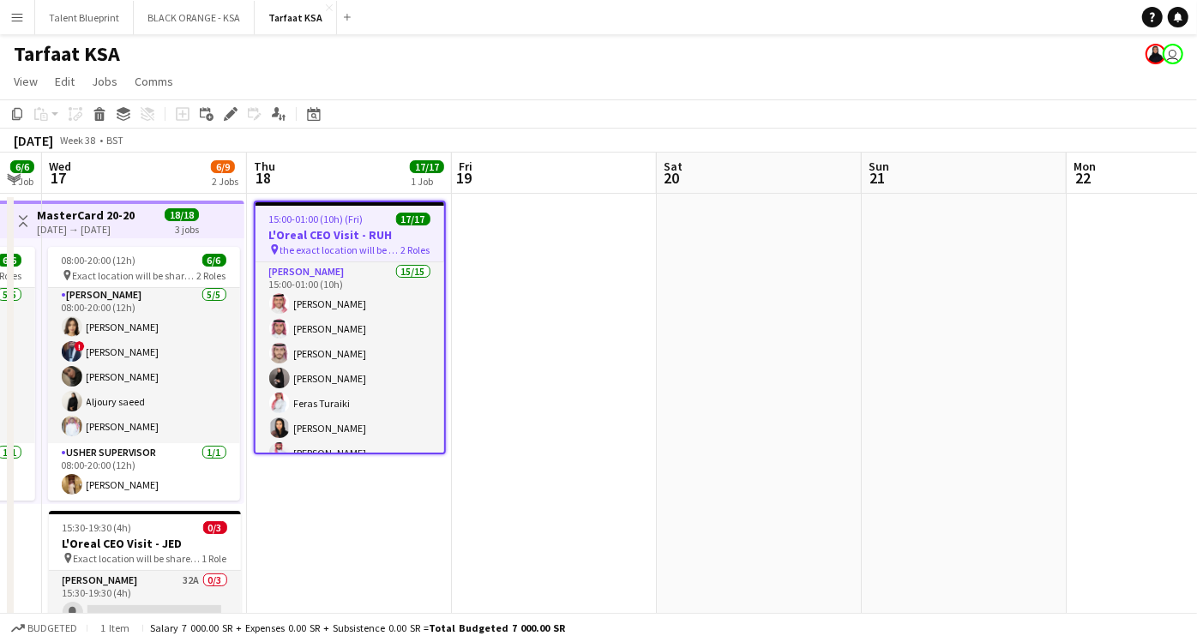
drag, startPoint x: 1029, startPoint y: 471, endPoint x: 629, endPoint y: 446, distance: 400.3
click at [629, 446] on app-calendar-viewport "Sun 14 Mon 15 6/6 1 Job Tue 16 6/6 1 Job Wed 17 6/9 2 Jobs Thu 18 17/17 1 Job F…" at bounding box center [598, 442] width 1197 height 578
click at [532, 363] on app-date-cell at bounding box center [554, 462] width 205 height 537
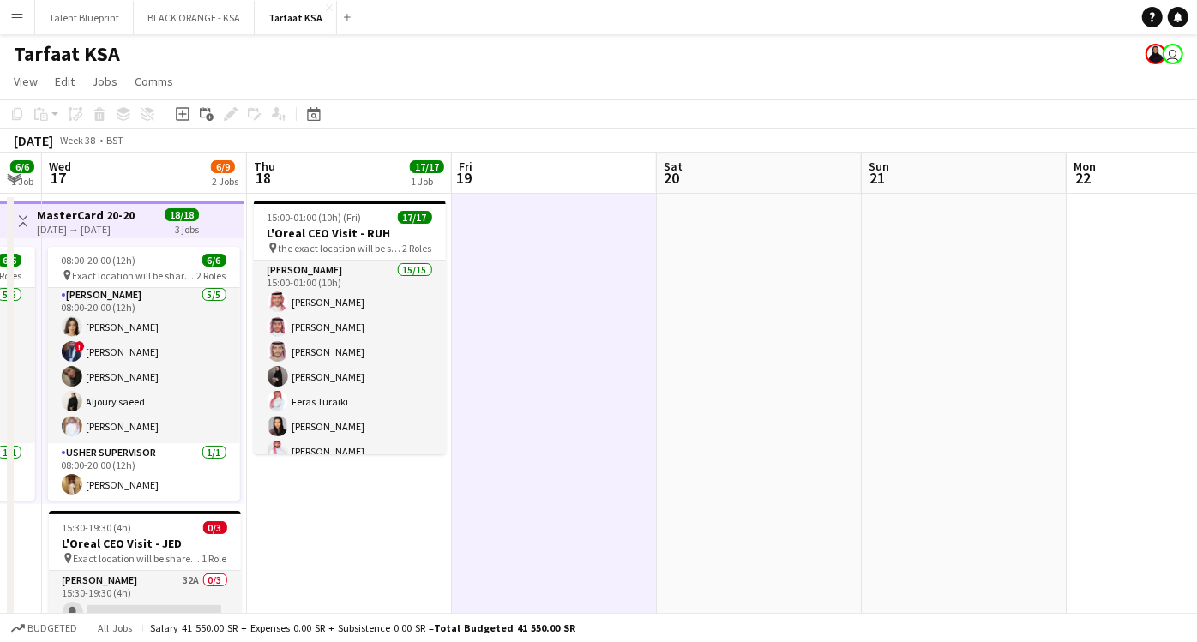
click at [335, 481] on app-date-cell "15:00-01:00 (10h) (Fri) 17/17 L'Oreal CEO Visit - RUH pin the exact location wi…" at bounding box center [349, 462] width 205 height 537
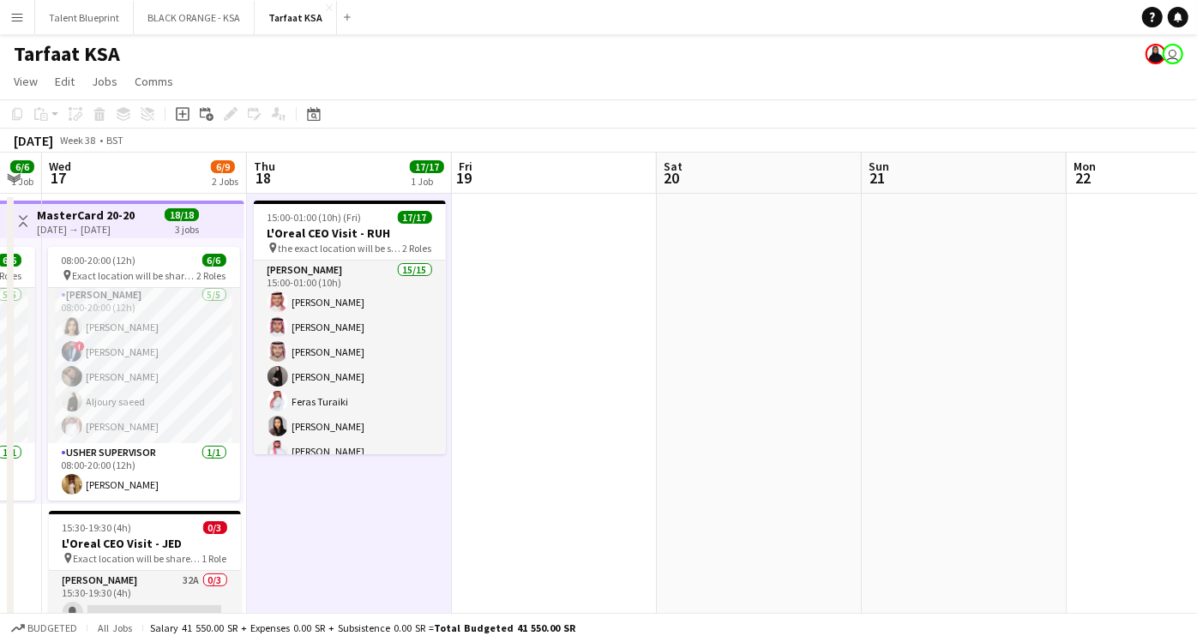
click at [607, 301] on app-date-cell at bounding box center [554, 462] width 205 height 537
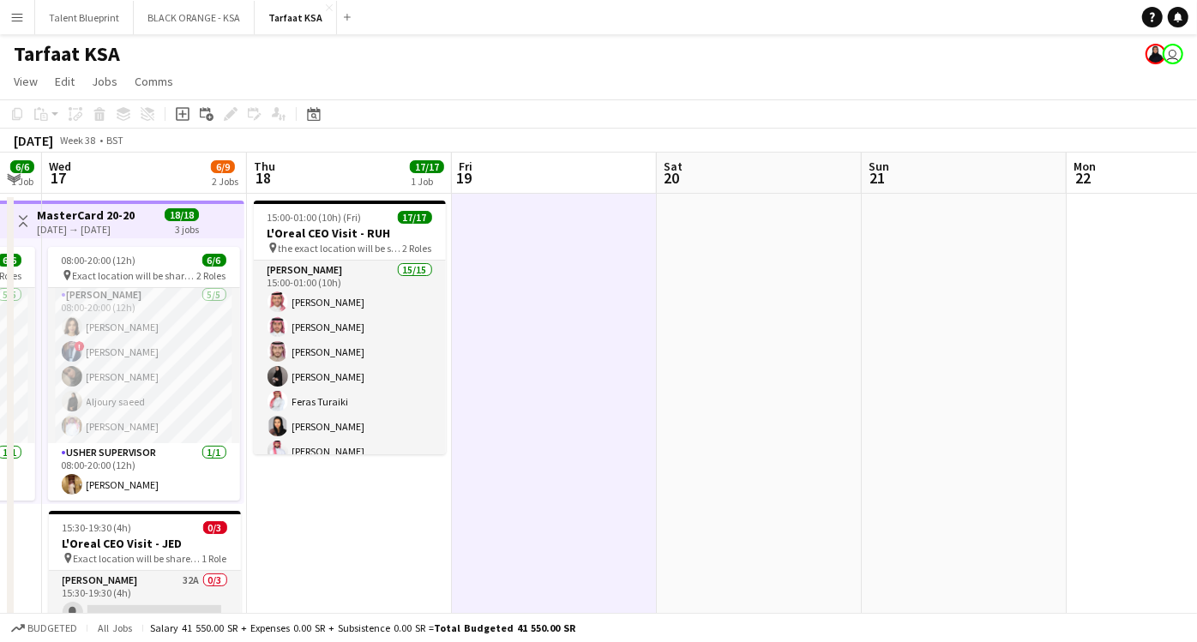
click at [706, 288] on app-date-cell at bounding box center [759, 462] width 205 height 537
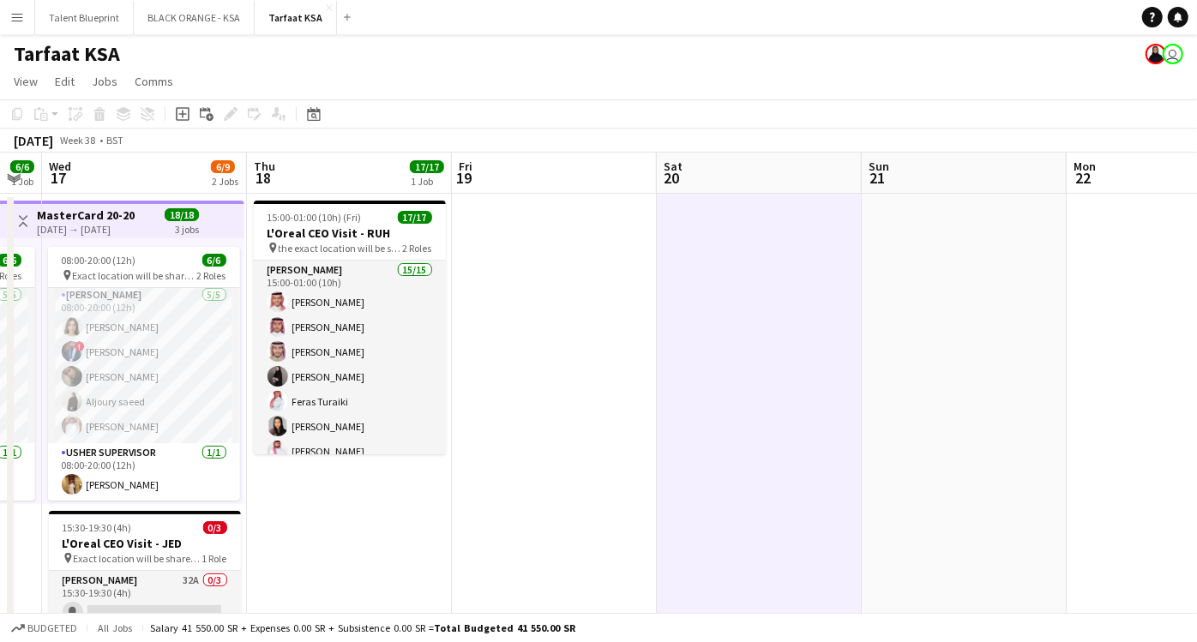
click at [578, 283] on app-date-cell at bounding box center [554, 462] width 205 height 537
